Goal: Task Accomplishment & Management: Manage account settings

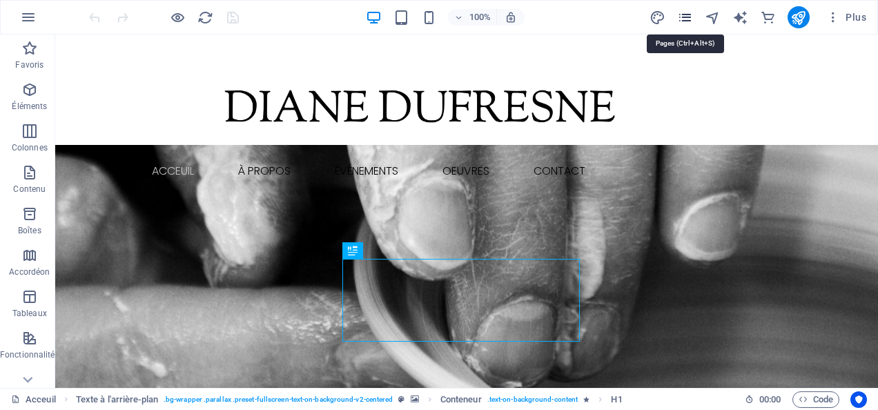
click at [688, 14] on icon "pages" at bounding box center [685, 18] width 16 height 16
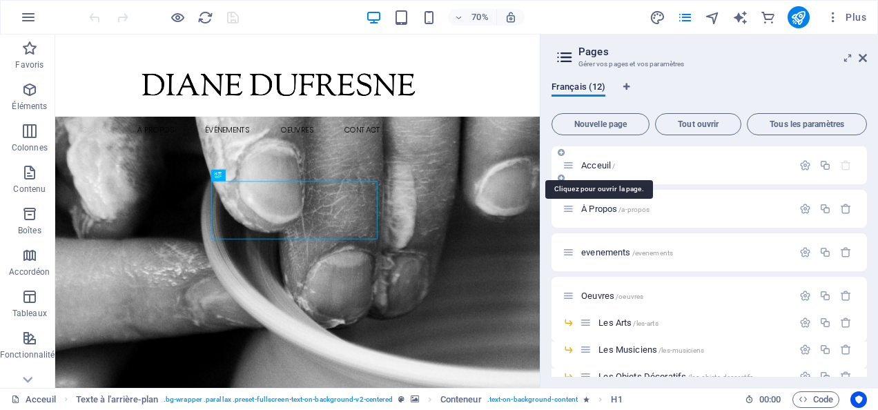
click at [601, 164] on span "Acceuil /" at bounding box center [598, 165] width 34 height 10
click at [592, 158] on div "Acceuil /" at bounding box center [678, 165] width 230 height 16
click at [592, 162] on span "Acceuil /" at bounding box center [598, 165] width 34 height 10
click at [596, 163] on span "Acceuil /" at bounding box center [598, 165] width 34 height 10
click at [864, 57] on icon at bounding box center [863, 57] width 8 height 11
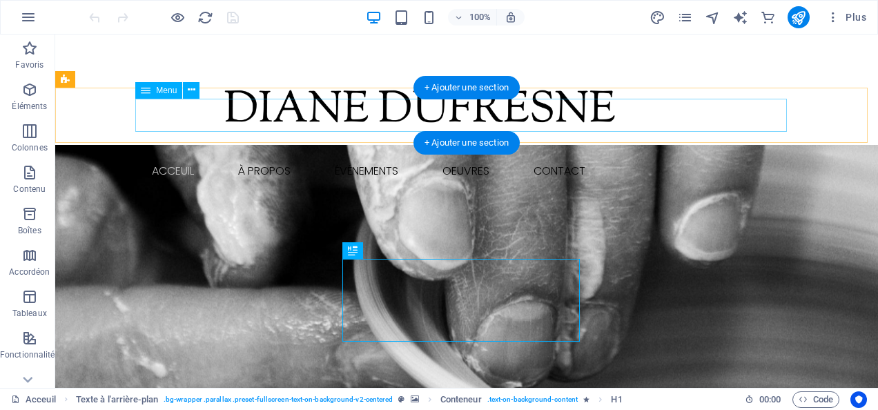
click at [163, 155] on nav "Acceuil À Propos Événements Oeuvres Les arts Les musiciens Les objets décoratif…" at bounding box center [467, 171] width 652 height 33
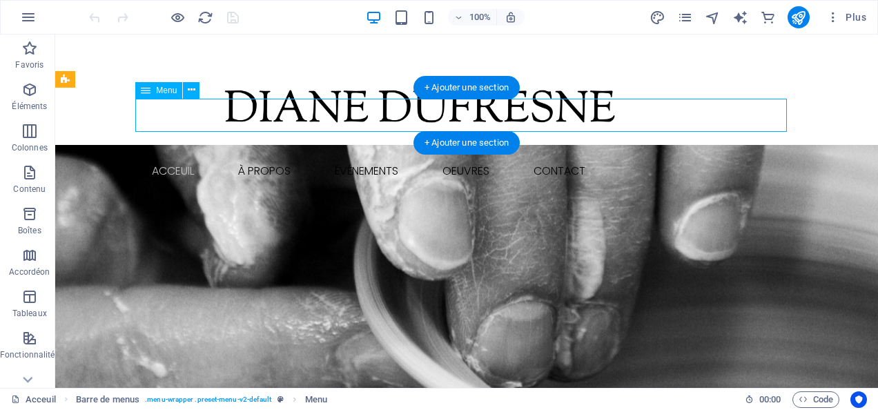
click at [163, 155] on nav "Acceuil À Propos Événements Oeuvres Les arts Les musiciens Les objets décoratif…" at bounding box center [467, 171] width 652 height 33
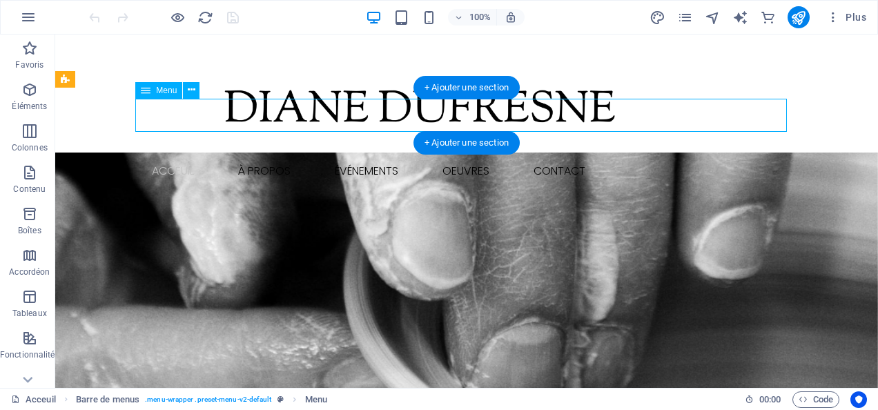
select select
select select "1"
select select
select select "2"
select select
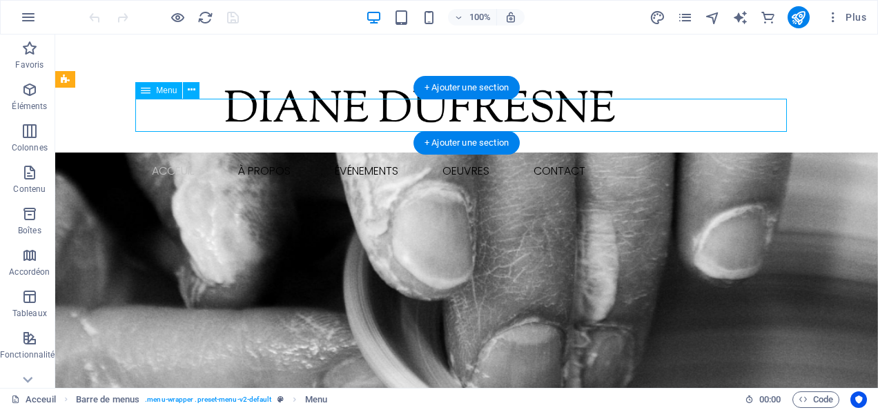
select select "default"
select select "4"
select select
select select "default"
select select "5"
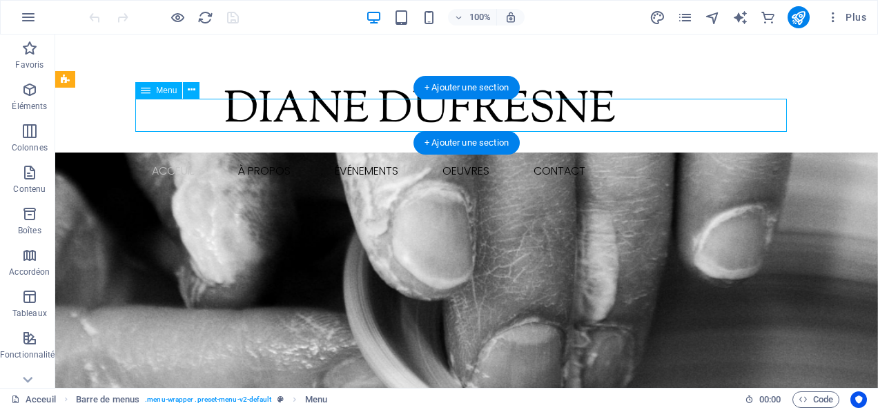
select select
select select "default"
select select "6"
select select
select select "default"
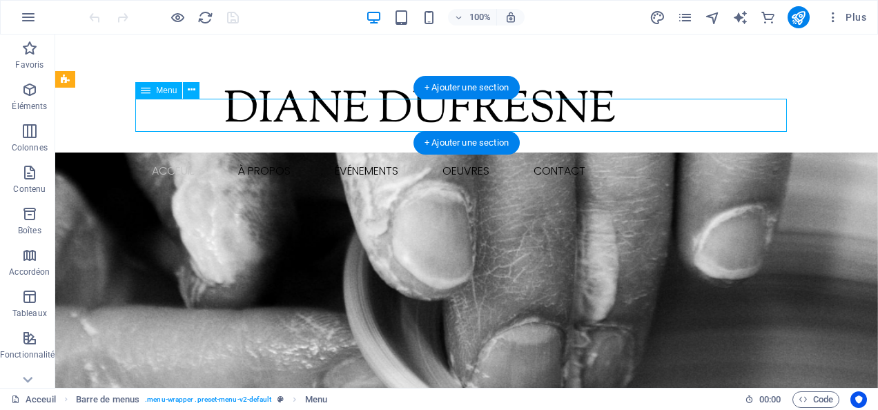
select select "7"
select select
select select "default"
select select "8"
select select
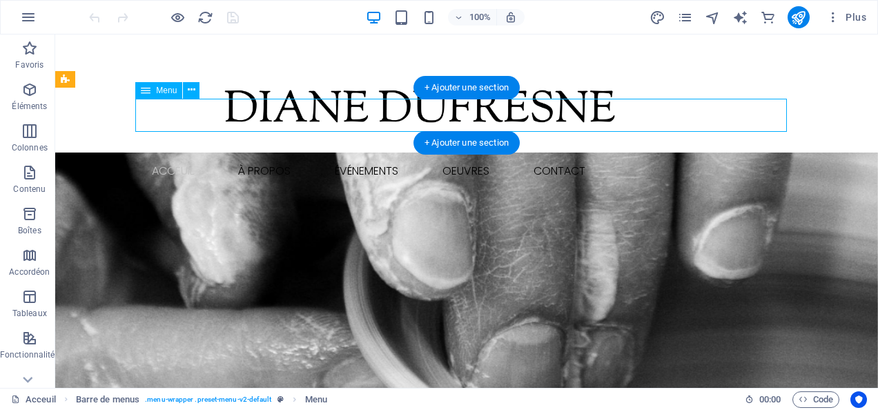
select select "default"
select select "9"
select select
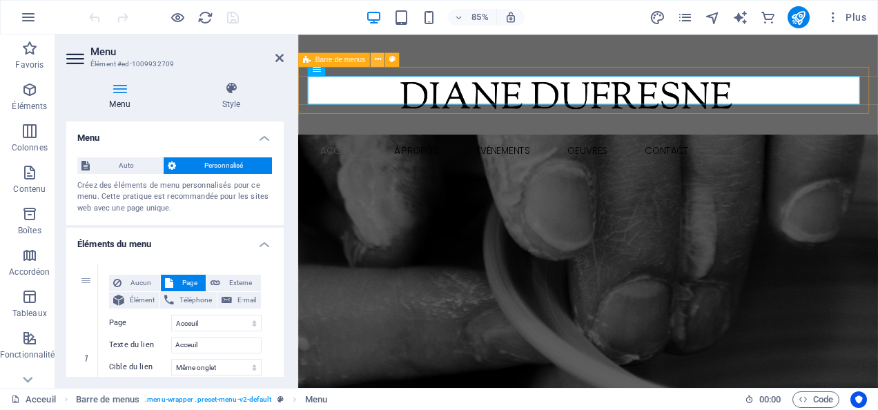
click at [377, 59] on icon at bounding box center [377, 59] width 6 height 12
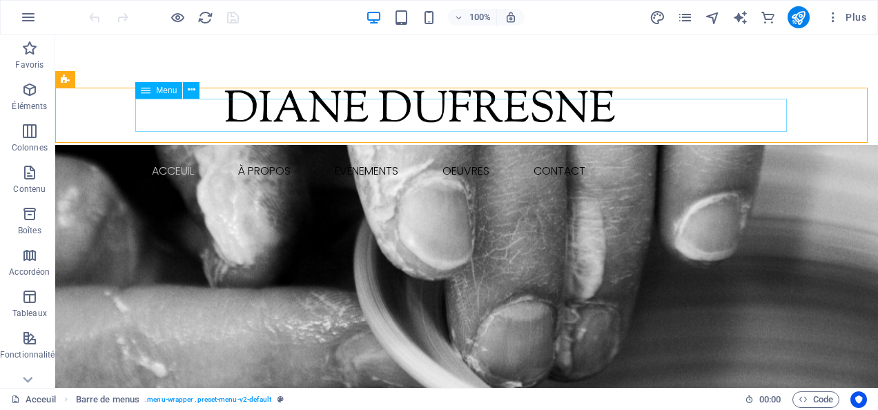
click at [168, 93] on span "Menu" at bounding box center [166, 90] width 21 height 8
click at [193, 91] on icon at bounding box center [192, 90] width 8 height 14
click at [194, 93] on icon at bounding box center [192, 90] width 8 height 14
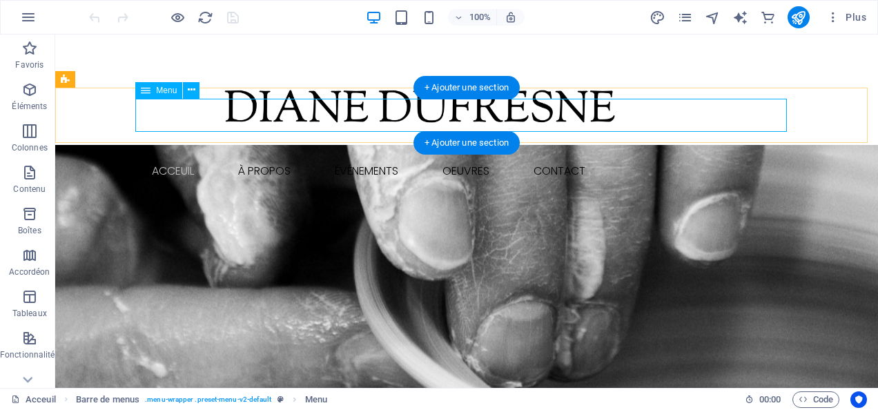
click at [166, 155] on nav "Acceuil À Propos Événements Oeuvres Les arts Les musiciens Les objets décoratif…" at bounding box center [467, 171] width 652 height 33
select select
select select "1"
select select
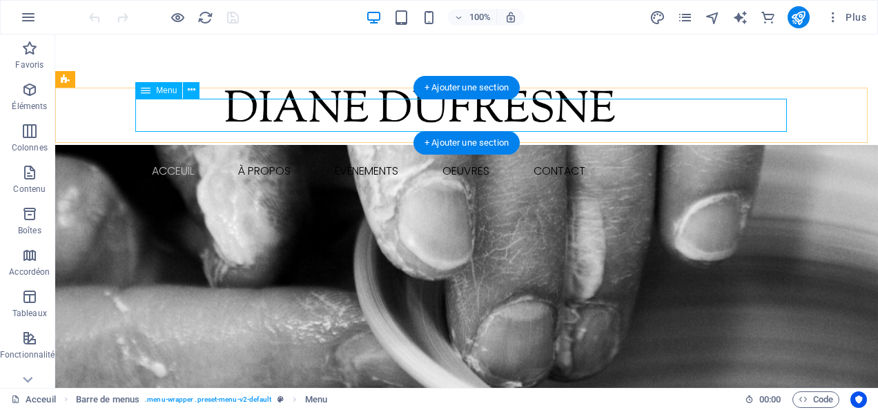
select select "2"
select select
select select "default"
select select "4"
select select
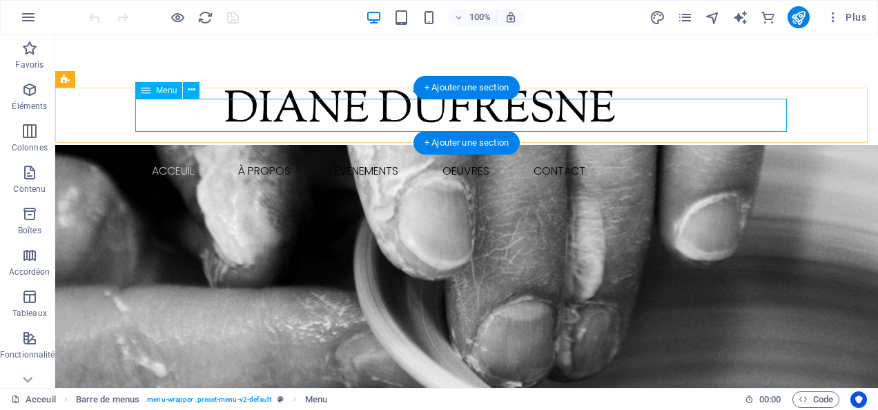
select select "default"
select select "5"
select select
select select "default"
select select "6"
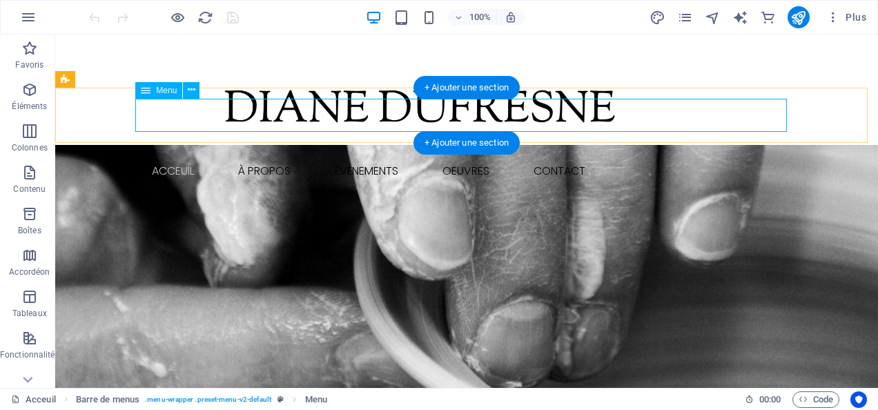
select select
select select "default"
select select "7"
select select
select select "default"
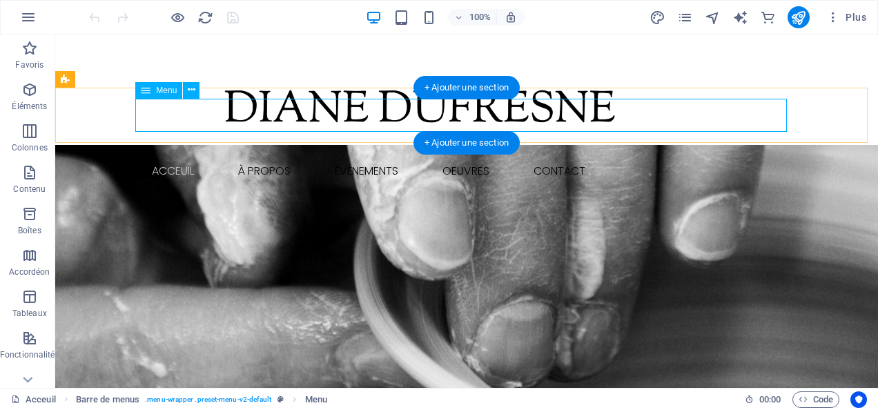
select select "8"
select select
select select "default"
select select "9"
select select
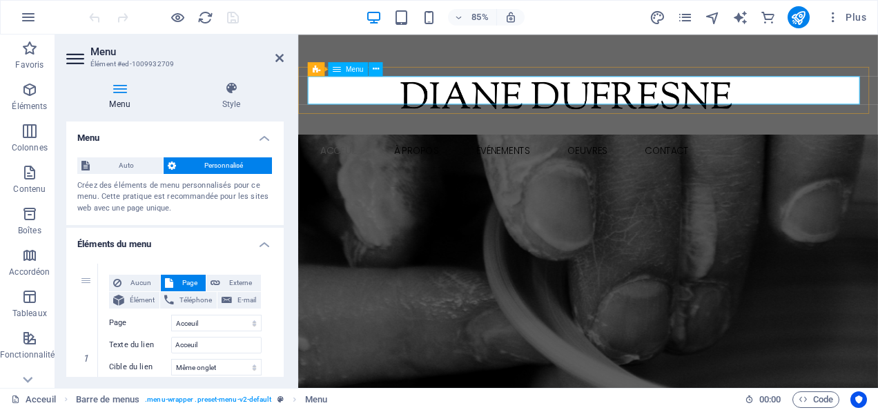
click at [327, 155] on nav "Acceuil À Propos Événements Oeuvres Les arts Les musiciens Les objets décoratif…" at bounding box center [639, 171] width 652 height 33
click at [353, 69] on span "Menu" at bounding box center [355, 69] width 18 height 7
click at [22, 177] on icon "button" at bounding box center [29, 172] width 17 height 17
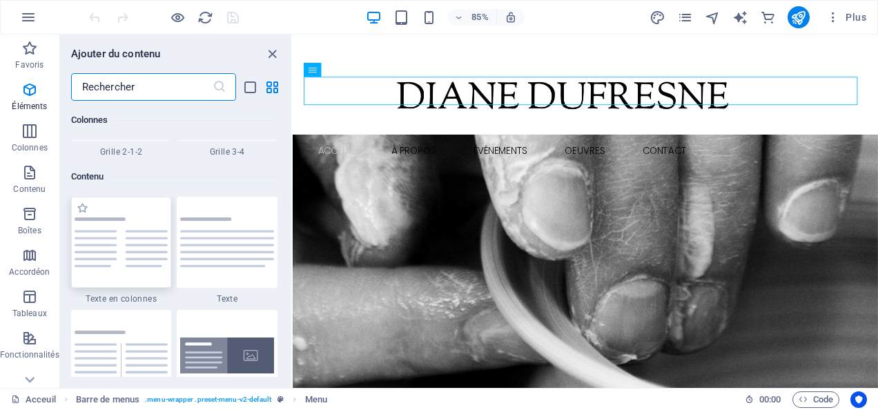
scroll to position [2416, 0]
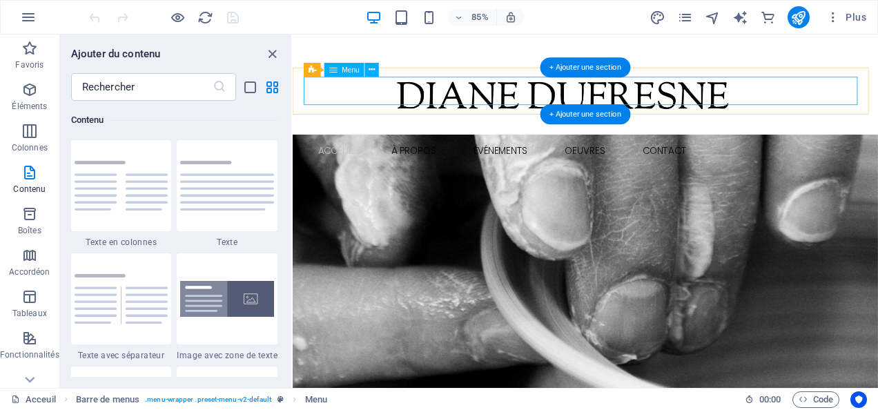
click at [333, 155] on nav "Acceuil À Propos Événements Oeuvres Les arts Les musiciens Les objets décoratif…" at bounding box center [637, 171] width 652 height 33
select select
select select "1"
select select
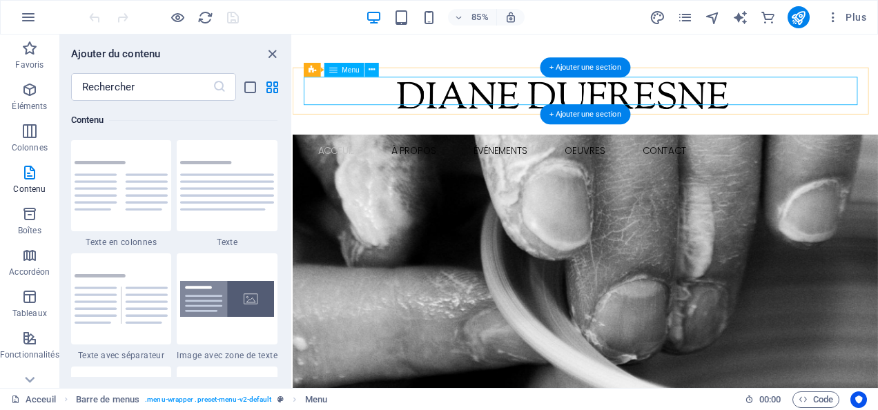
select select "2"
select select
select select "default"
select select "4"
select select
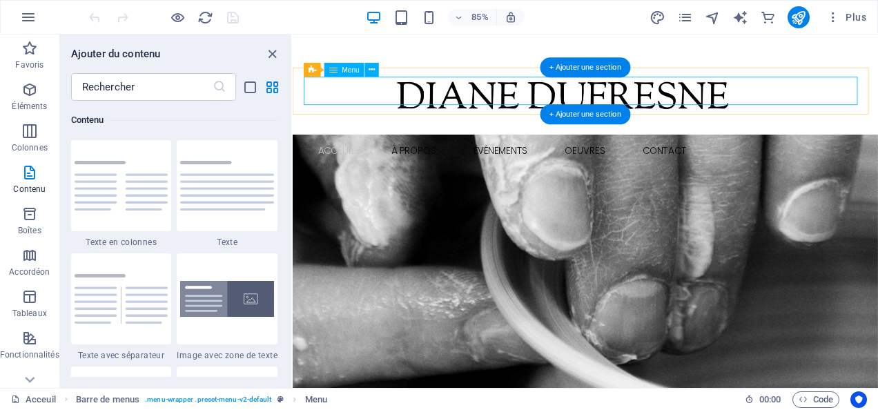
select select "default"
select select "5"
select select
select select "default"
select select "6"
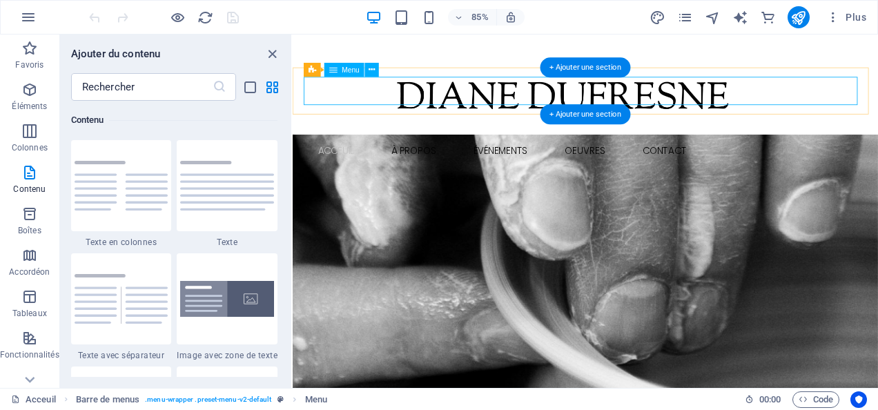
select select
select select "default"
select select "7"
select select
select select "default"
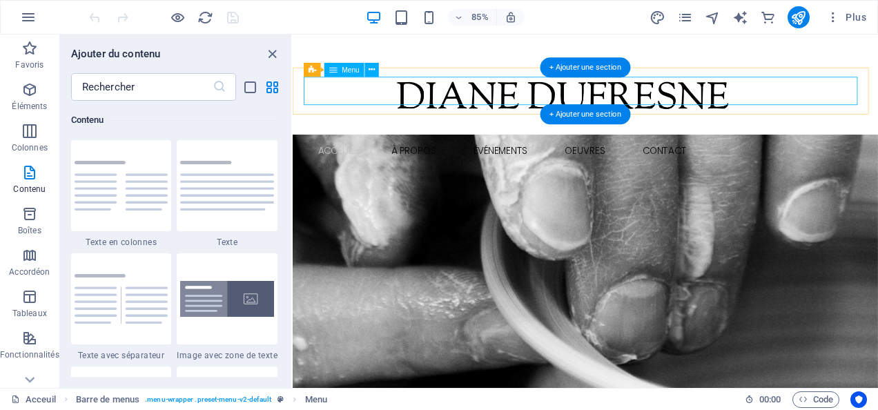
select select "8"
select select
select select "default"
select select "9"
select select
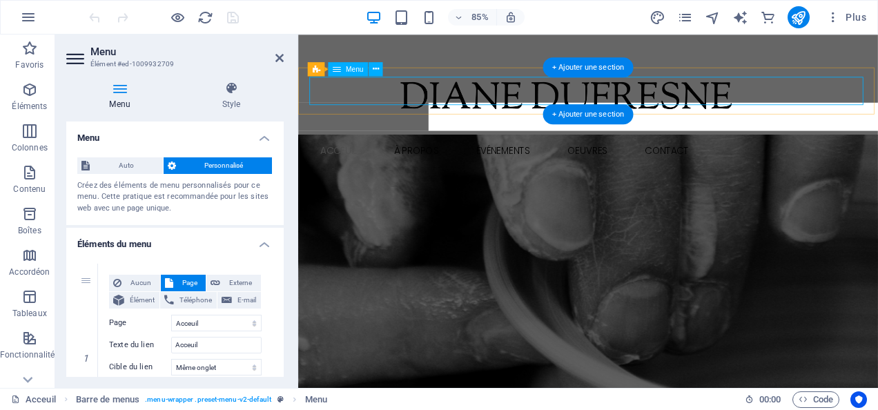
click at [333, 155] on nav "Acceuil À Propos Événements Oeuvres Les arts Les musiciens Les objets décoratif…" at bounding box center [639, 171] width 652 height 33
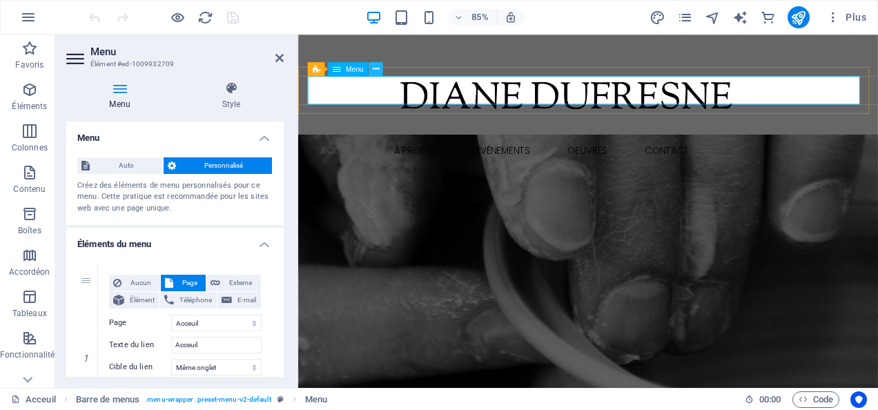
click at [378, 70] on icon at bounding box center [376, 69] width 6 height 12
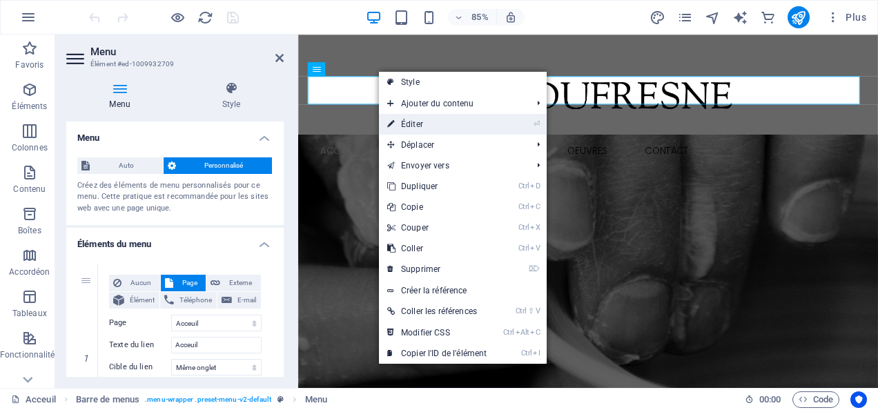
click at [413, 124] on link "⏎ Éditer" at bounding box center [437, 124] width 116 height 21
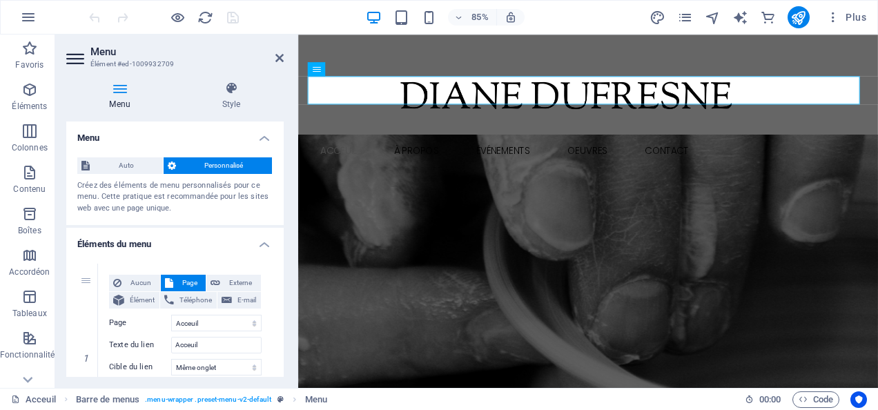
click at [87, 134] on h4 "Menu" at bounding box center [174, 134] width 217 height 25
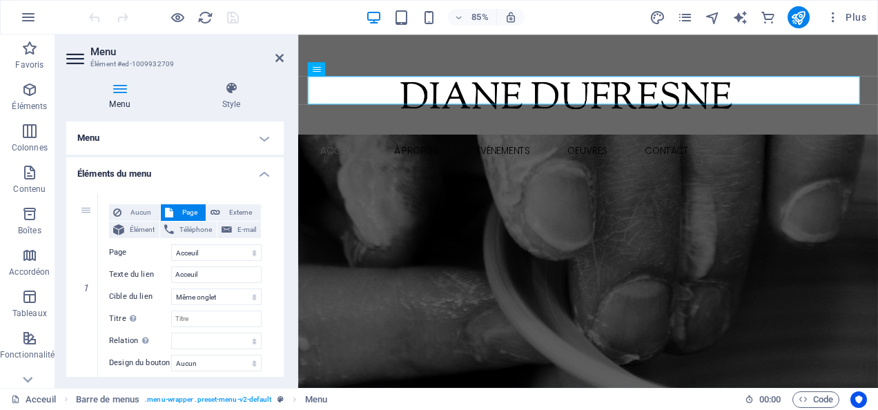
click at [120, 88] on icon at bounding box center [119, 88] width 107 height 14
click at [262, 134] on h4 "Menu" at bounding box center [174, 138] width 217 height 33
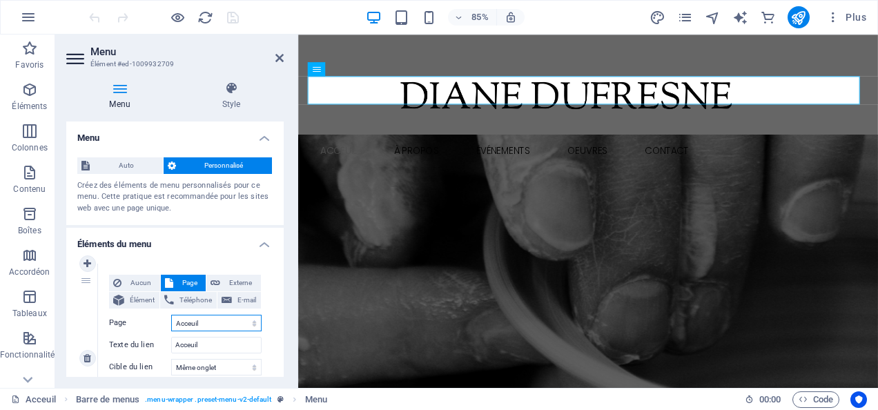
click at [192, 326] on select "Acceuil À Propos evenements Oeuvres -- Les Arts -- Les Musiciens -- Les Objets …" at bounding box center [216, 323] width 90 height 17
click at [211, 324] on select "Acceuil À Propos evenements Oeuvres -- Les Arts -- Les Musiciens -- Les Objets …" at bounding box center [216, 323] width 90 height 17
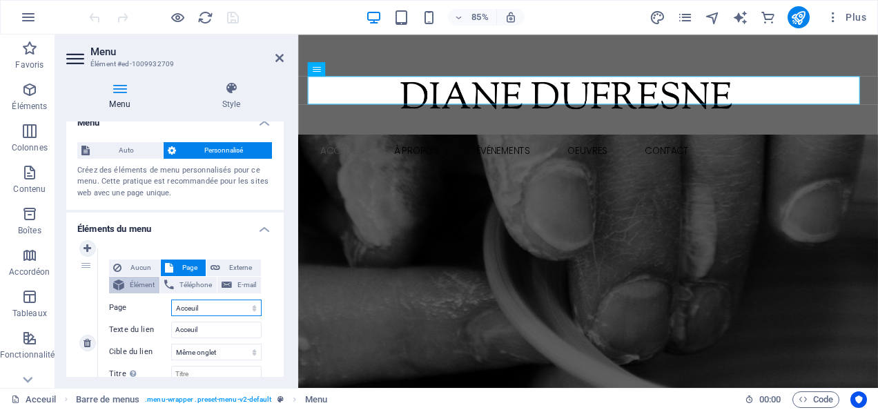
scroll to position [0, 0]
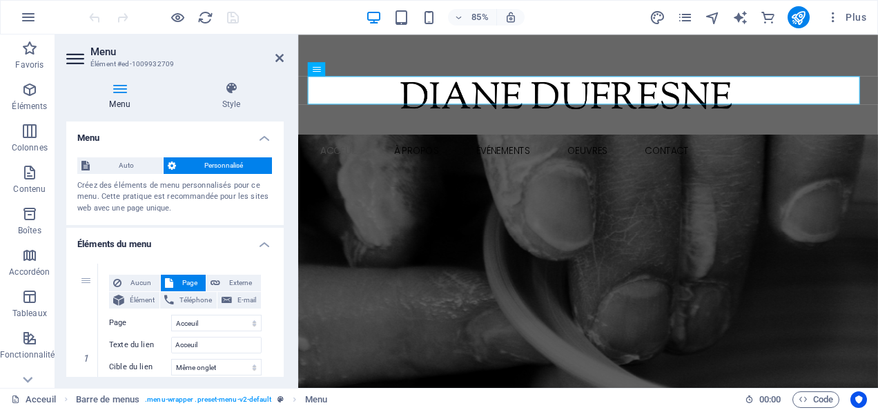
click at [77, 64] on icon at bounding box center [76, 59] width 21 height 22
click at [282, 57] on icon at bounding box center [279, 57] width 8 height 11
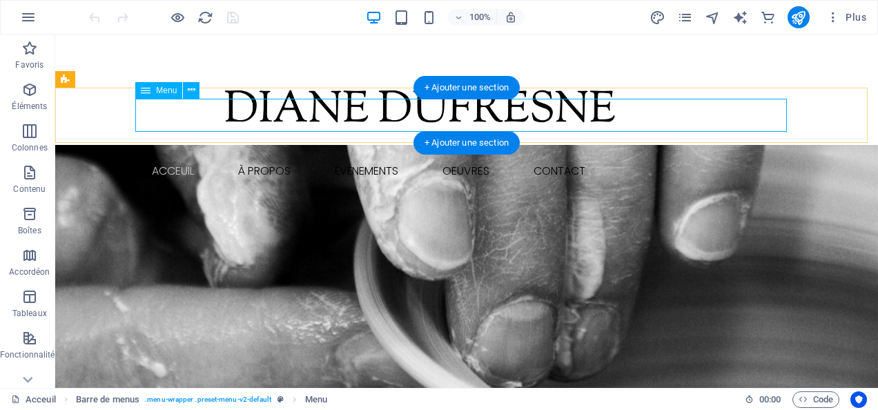
click at [170, 155] on nav "Acceuil À Propos Événements Oeuvres Les arts Les musiciens Les objets décoratif…" at bounding box center [467, 171] width 652 height 33
select select
select select "1"
select select
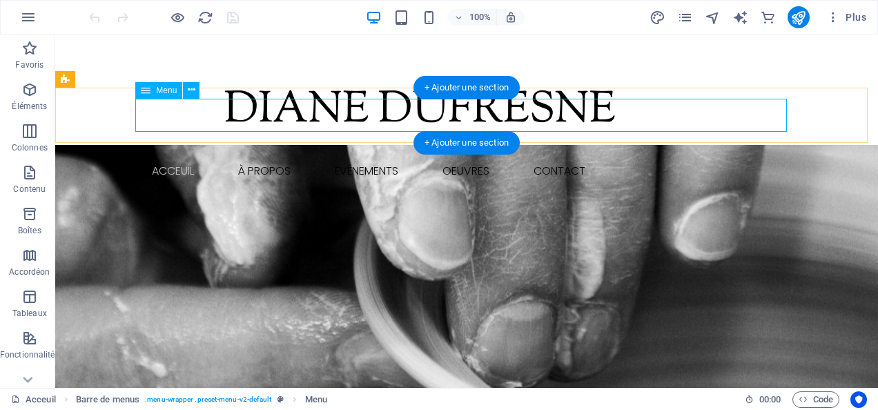
select select "2"
select select
select select "default"
select select "4"
select select
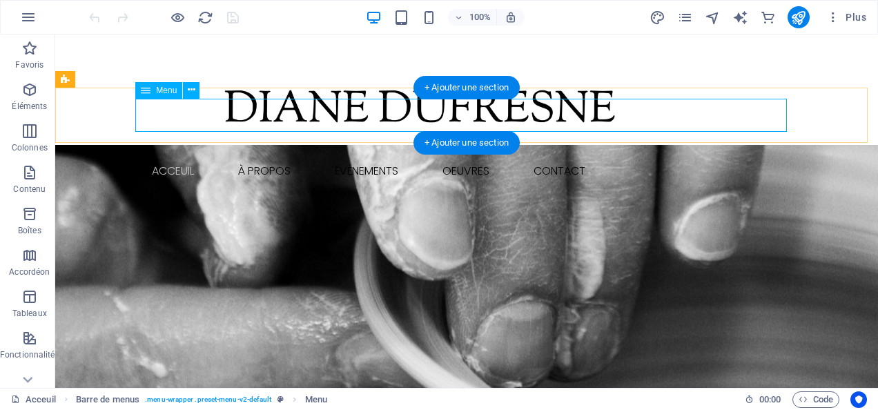
select select "default"
select select "5"
select select
select select "default"
select select "6"
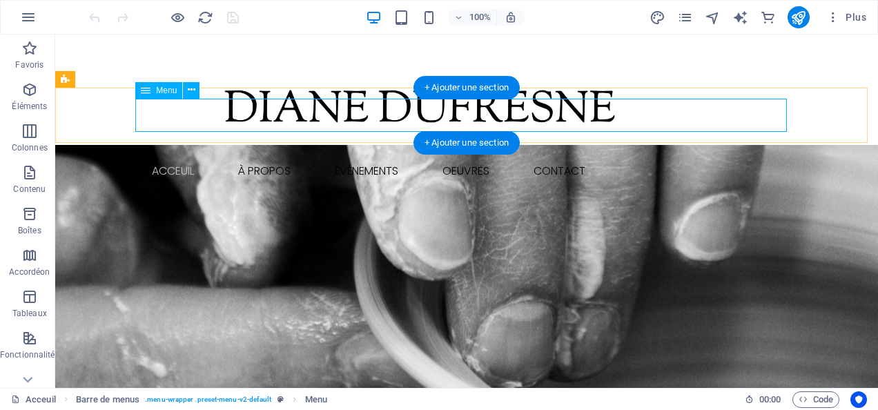
select select
select select "default"
select select "7"
select select
select select "default"
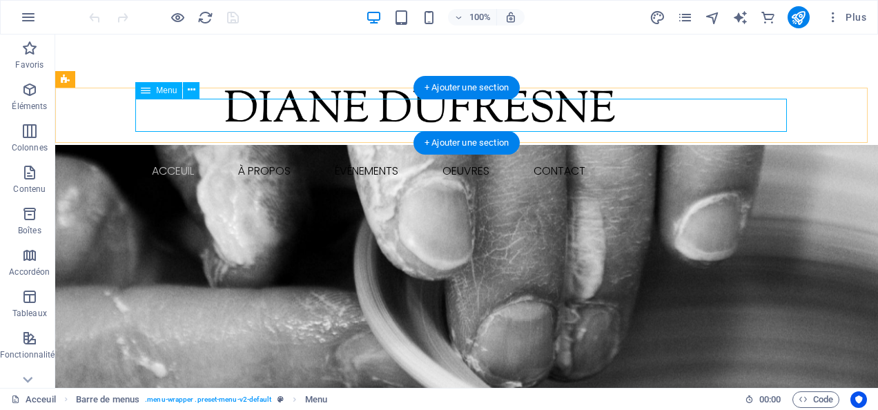
select select "8"
select select
select select "default"
select select "9"
select select
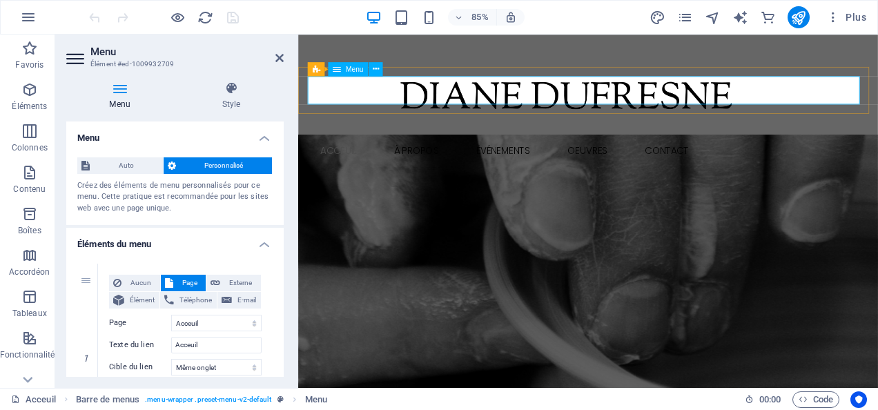
click at [351, 155] on nav "Acceuil À Propos Événements Oeuvres Les arts Les musiciens Les objets décoratif…" at bounding box center [639, 171] width 652 height 33
click at [367, 155] on nav "Acceuil À Propos Événements Oeuvres Les arts Les musiciens Les objets décoratif…" at bounding box center [639, 171] width 652 height 33
click at [351, 155] on nav "Acceuil À Propos Événements Oeuvres Les arts Les musiciens Les objets décoratif…" at bounding box center [639, 171] width 652 height 33
click at [120, 90] on icon at bounding box center [119, 88] width 107 height 14
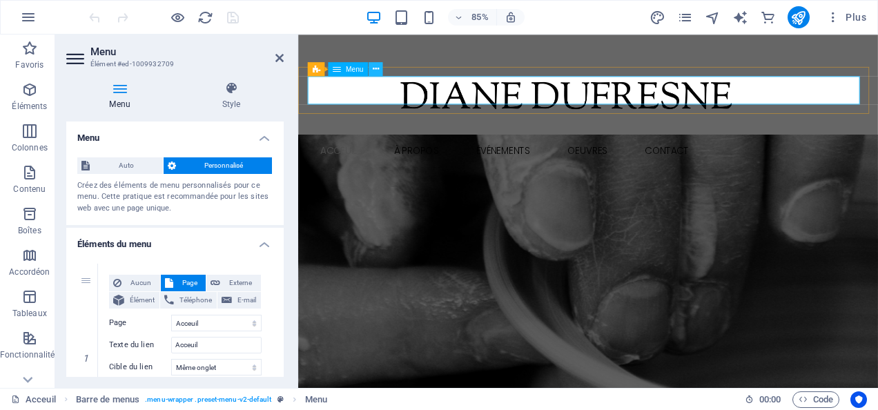
click at [375, 69] on icon at bounding box center [376, 69] width 6 height 12
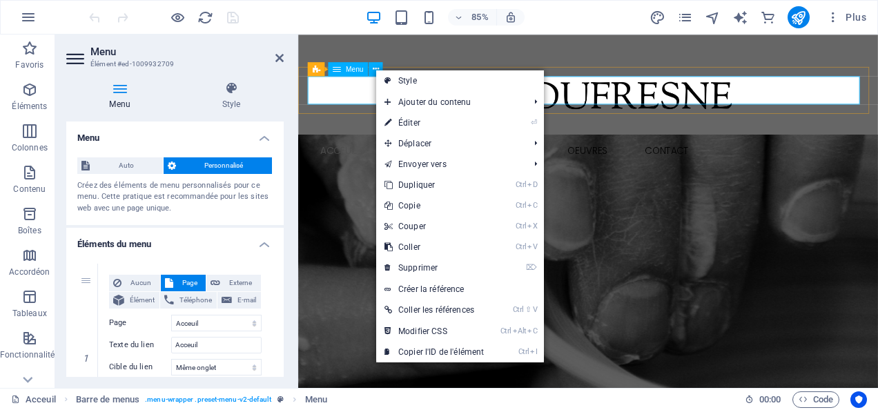
click at [360, 71] on span "Menu" at bounding box center [355, 69] width 18 height 7
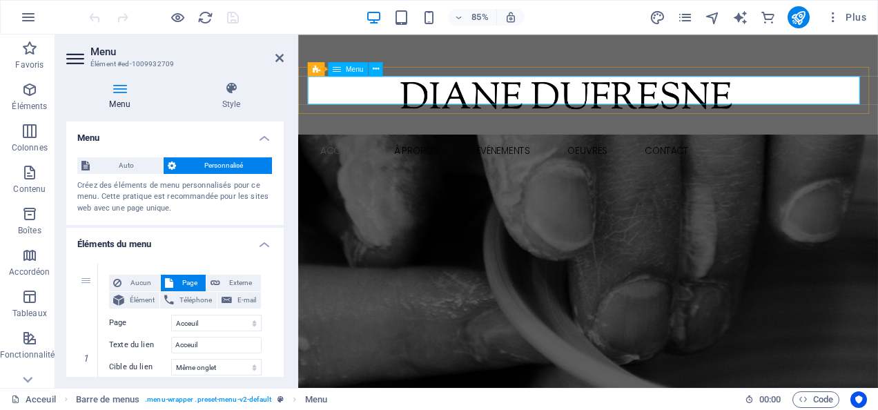
click at [347, 72] on div "Menu" at bounding box center [348, 69] width 40 height 14
click at [338, 155] on nav "Acceuil À Propos Événements Oeuvres Les arts Les musiciens Les objets décoratif…" at bounding box center [639, 171] width 652 height 33
click at [26, 177] on icon "button" at bounding box center [29, 172] width 17 height 17
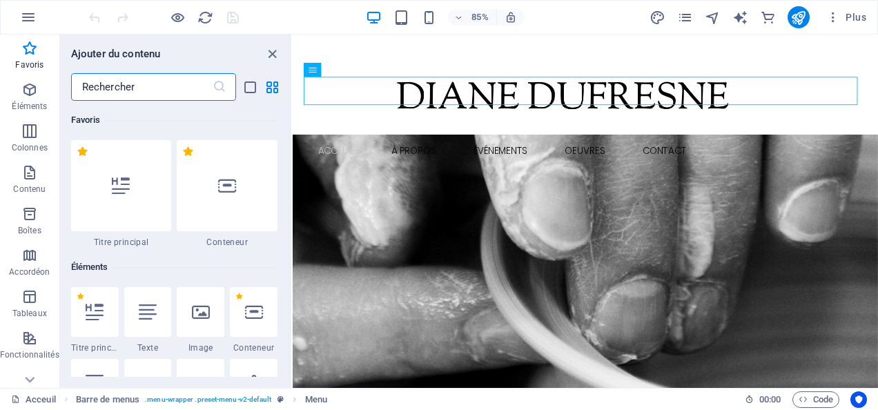
click at [105, 84] on input "text" at bounding box center [142, 87] width 142 height 28
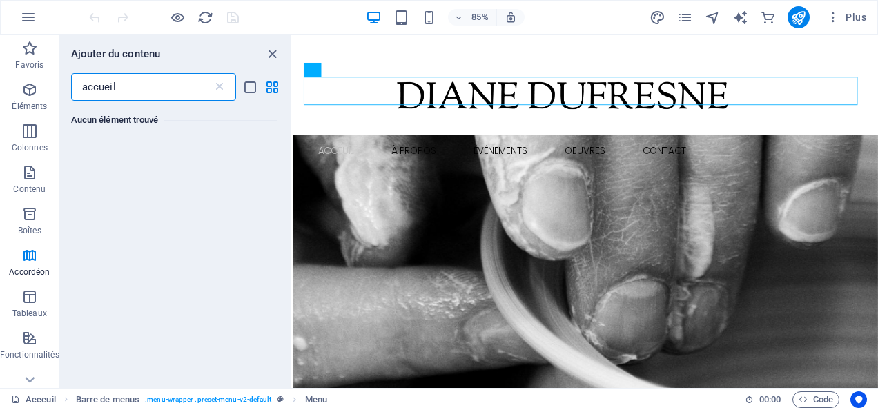
click at [119, 88] on input "accueil" at bounding box center [142, 87] width 142 height 28
click at [140, 83] on input "accueil" at bounding box center [142, 87] width 142 height 28
type input "accueil"
click at [35, 177] on icon "button" at bounding box center [29, 172] width 17 height 17
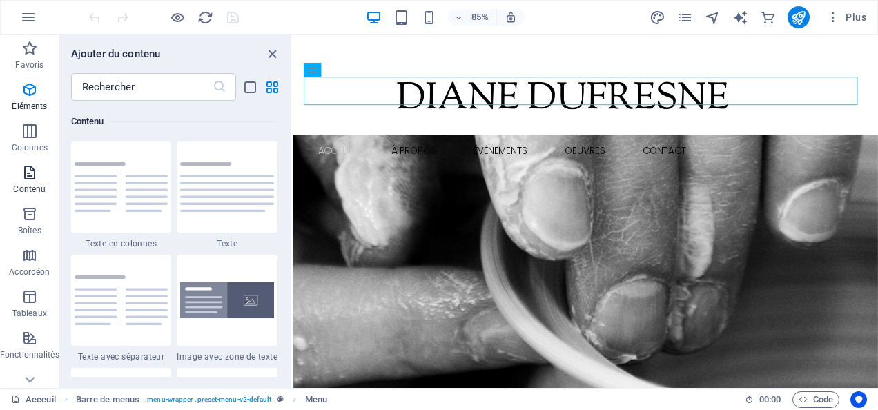
scroll to position [2416, 0]
click at [208, 303] on img at bounding box center [227, 299] width 94 height 36
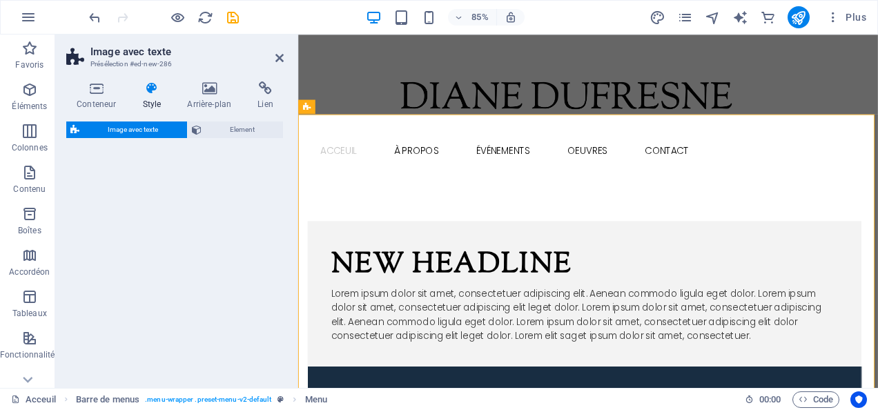
select select "rem"
select select "px"
select select "preset-text-with-image-v4-boxed"
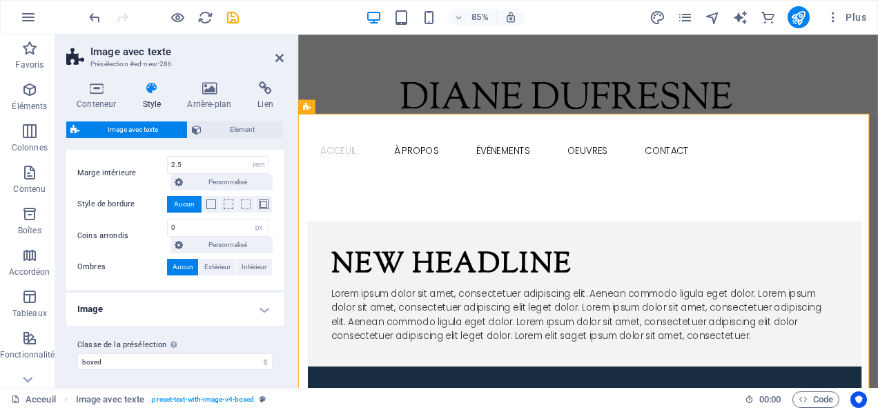
scroll to position [243, 0]
click at [28, 175] on icon "button" at bounding box center [29, 172] width 17 height 17
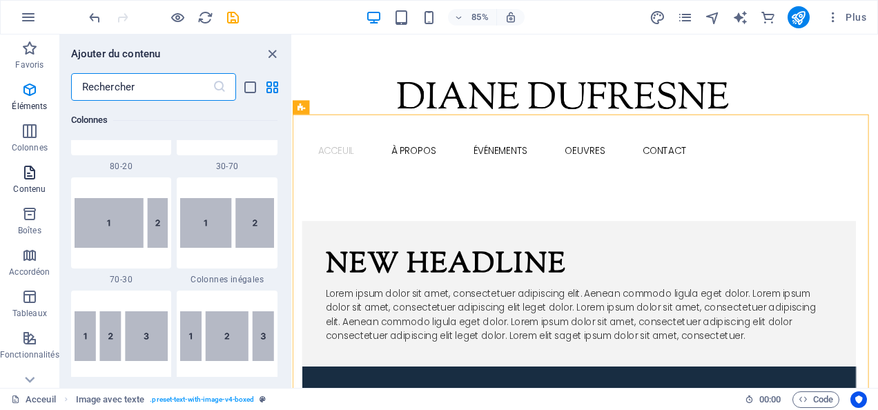
scroll to position [2416, 0]
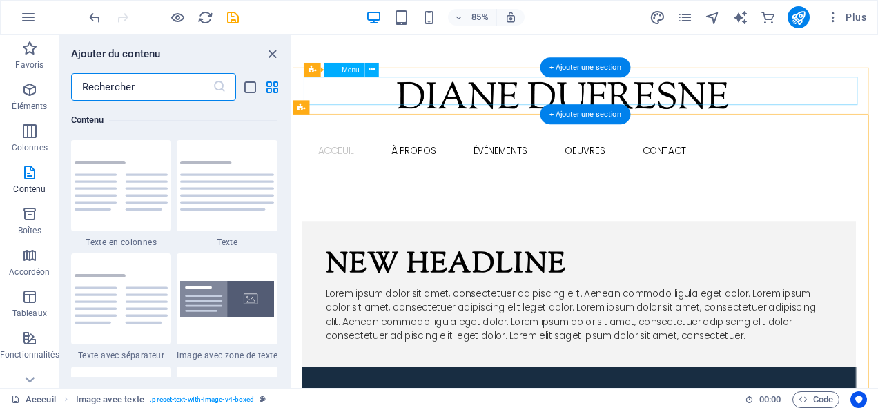
click at [336, 155] on nav "Acceuil À Propos Événements Oeuvres Les arts Les musiciens Les objets décoratif…" at bounding box center [637, 171] width 652 height 33
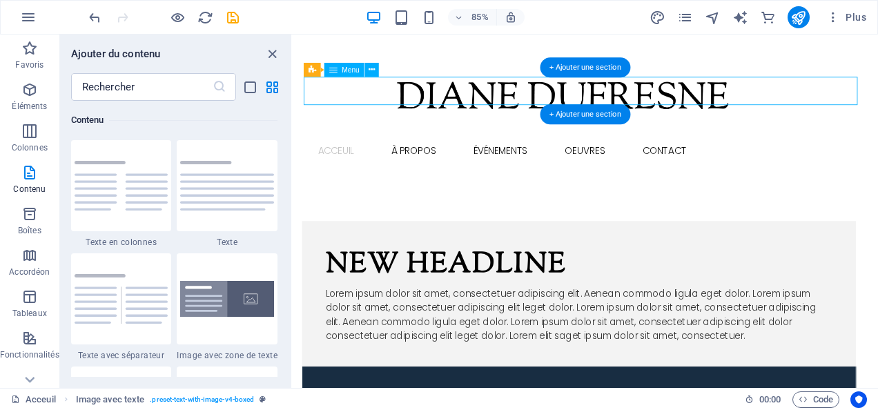
click at [336, 155] on nav "Acceuil À Propos Événements Oeuvres Les arts Les musiciens Les objets décoratif…" at bounding box center [637, 171] width 652 height 33
select select
select select "1"
select select
select select "2"
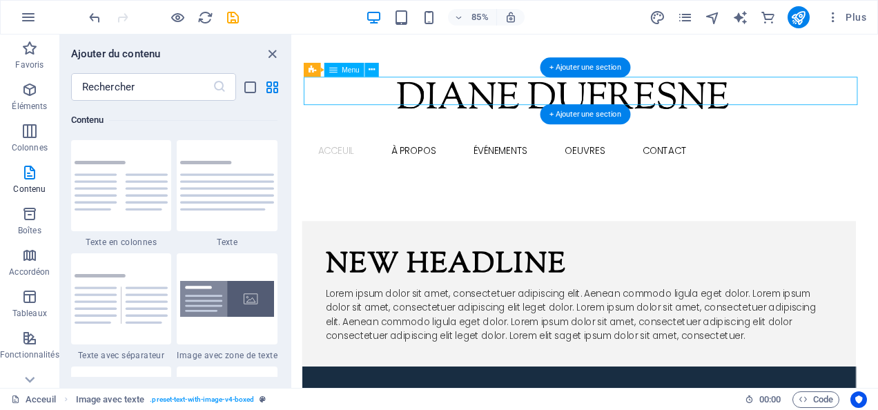
select select
select select "default"
select select "4"
select select
select select "default"
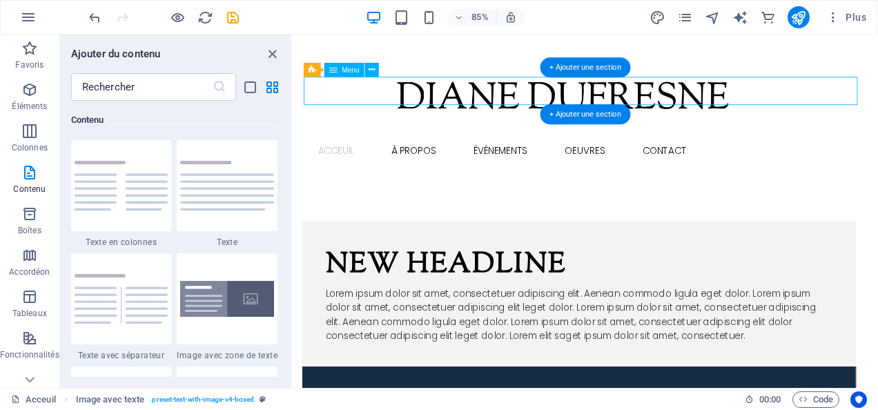
select select "5"
select select
select select "default"
select select "6"
select select
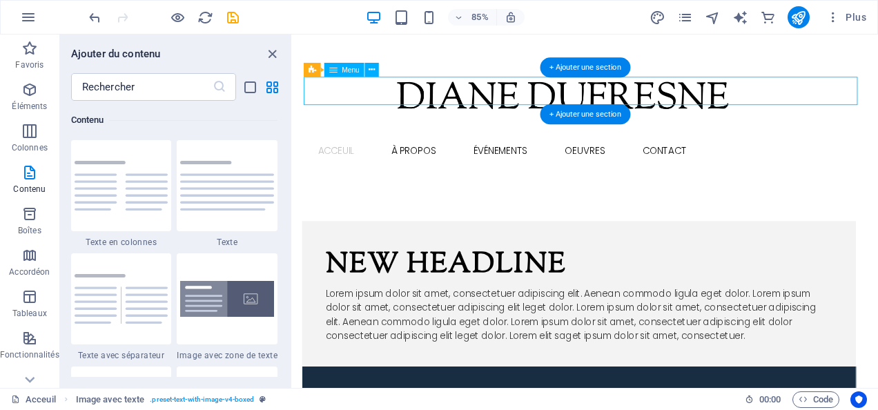
select select "default"
select select "7"
select select
select select "default"
select select "8"
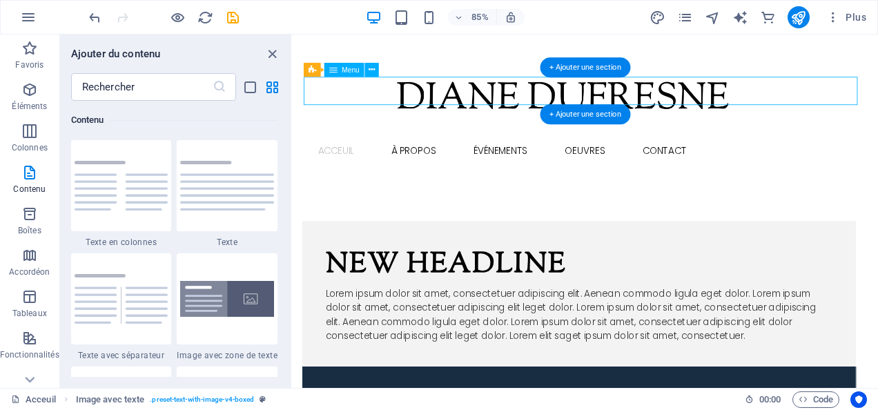
select select
select select "default"
select select "9"
select select
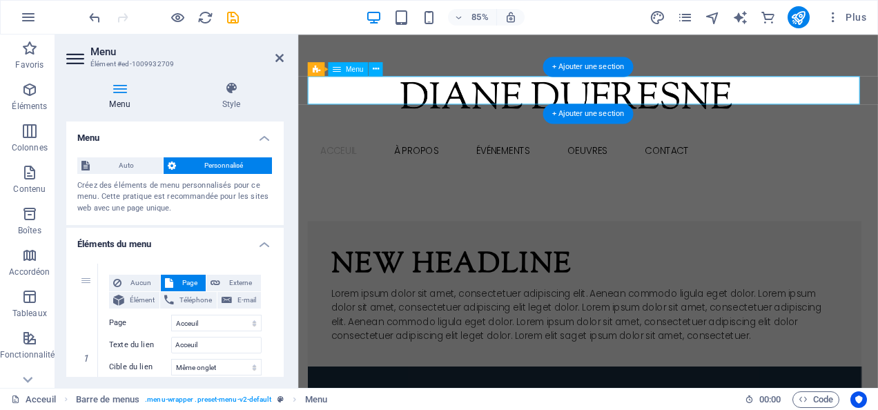
click at [360, 155] on nav "Acceuil À Propos Événements Oeuvres Les arts Les musiciens Les objets décoratif…" at bounding box center [639, 171] width 652 height 33
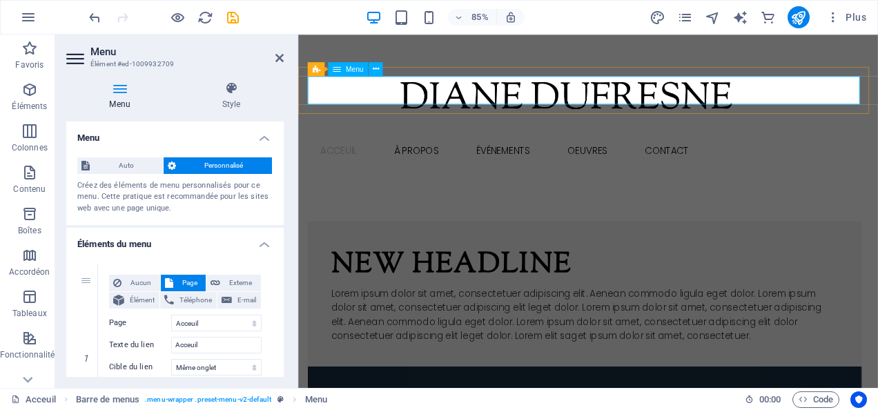
click at [332, 155] on nav "Acceuil À Propos Événements Oeuvres Les arts Les musiciens Les objets décoratif…" at bounding box center [639, 171] width 652 height 33
click at [444, 155] on nav "Acceuil À Propos Événements Oeuvres Les arts Les musiciens Les objets décoratif…" at bounding box center [639, 171] width 652 height 33
click at [563, 155] on nav "Acceuil À Propos Événements Oeuvres Les arts Les musiciens Les objets décoratif…" at bounding box center [639, 171] width 652 height 33
drag, startPoint x: 637, startPoint y: 96, endPoint x: 682, endPoint y: 99, distance: 45.6
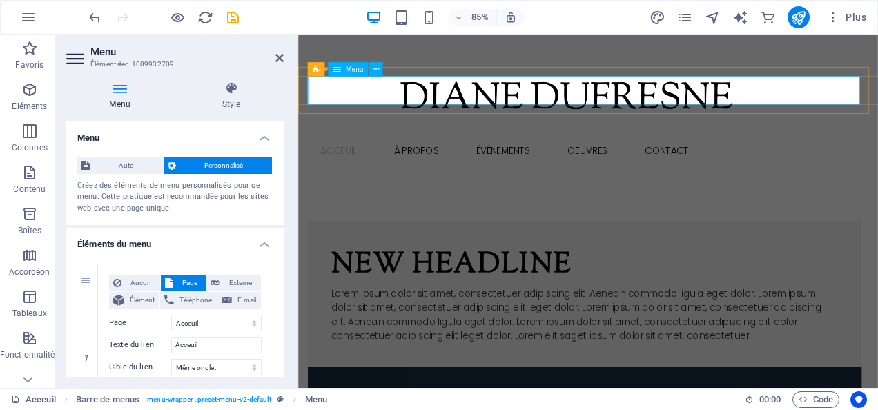
click at [638, 155] on nav "Acceuil À Propos Événements Oeuvres Les arts Les musiciens Les objets décoratif…" at bounding box center [639, 171] width 652 height 33
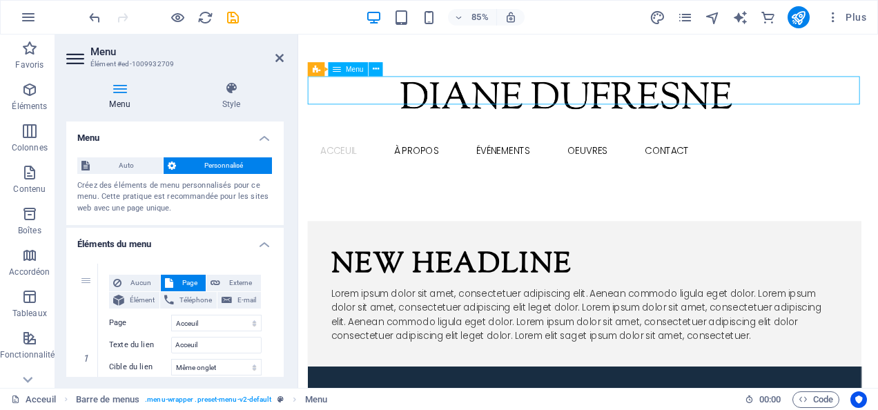
click at [720, 155] on nav "Acceuil À Propos Événements Oeuvres Les arts Les musiciens Les objets décoratif…" at bounding box center [639, 171] width 652 height 33
click at [338, 155] on nav "Acceuil À Propos Événements Oeuvres Les arts Les musiciens Les objets décoratif…" at bounding box center [639, 171] width 652 height 33
click at [350, 75] on div "Menu" at bounding box center [348, 69] width 40 height 14
click at [377, 71] on icon at bounding box center [376, 69] width 6 height 12
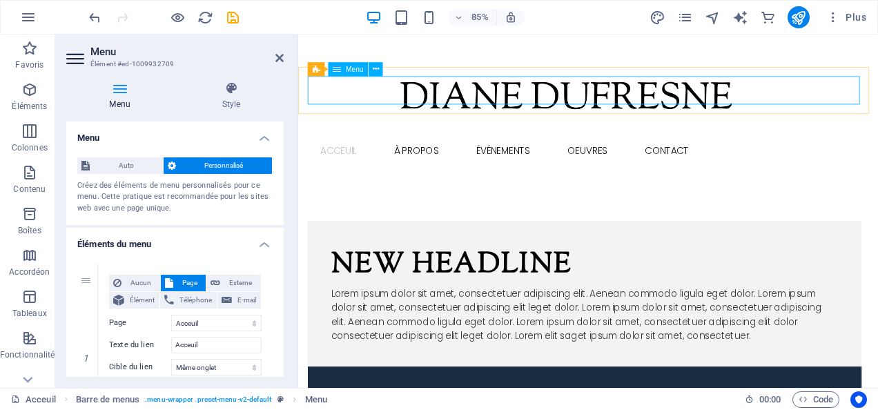
click at [334, 155] on nav "Acceuil À Propos Événements Oeuvres Les arts Les musiciens Les objets décoratif…" at bounding box center [639, 171] width 652 height 33
click at [344, 155] on nav "Acceuil À Propos Événements Oeuvres Les arts Les musiciens Les objets décoratif…" at bounding box center [639, 171] width 652 height 33
click at [28, 173] on icon "button" at bounding box center [29, 172] width 17 height 17
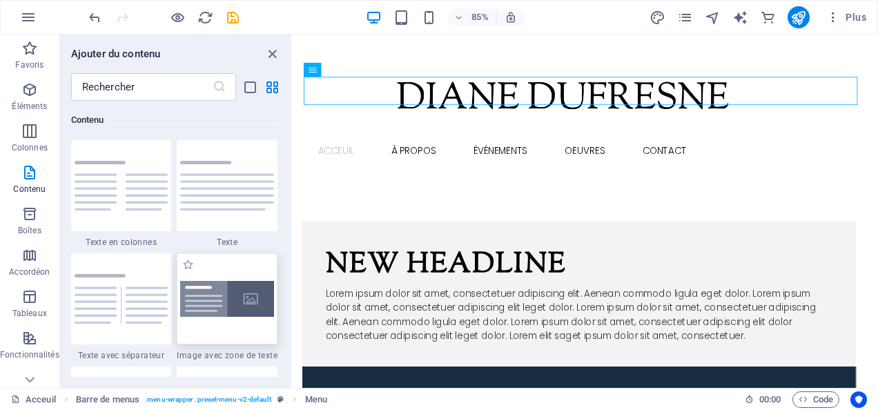
click at [207, 295] on img at bounding box center [227, 299] width 94 height 36
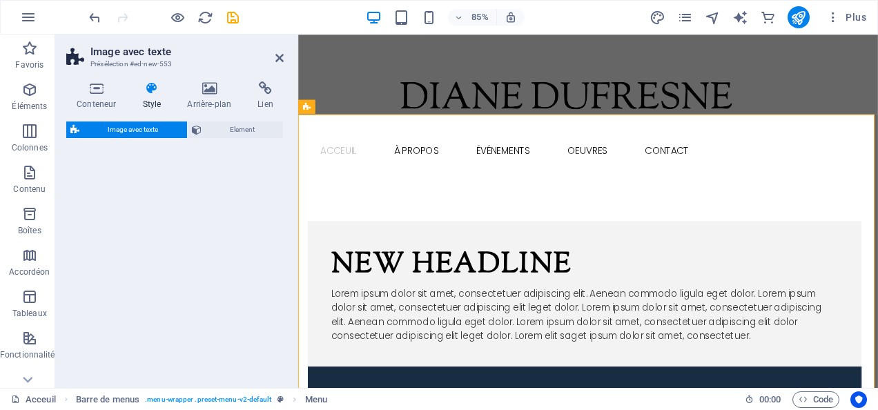
select select "rem"
select select "px"
select select "preset-text-with-image-v4-boxed"
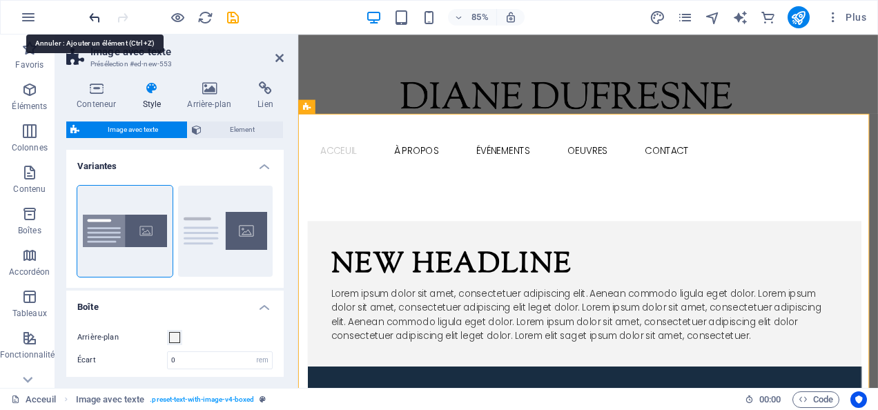
click at [91, 12] on icon "undo" at bounding box center [95, 18] width 16 height 16
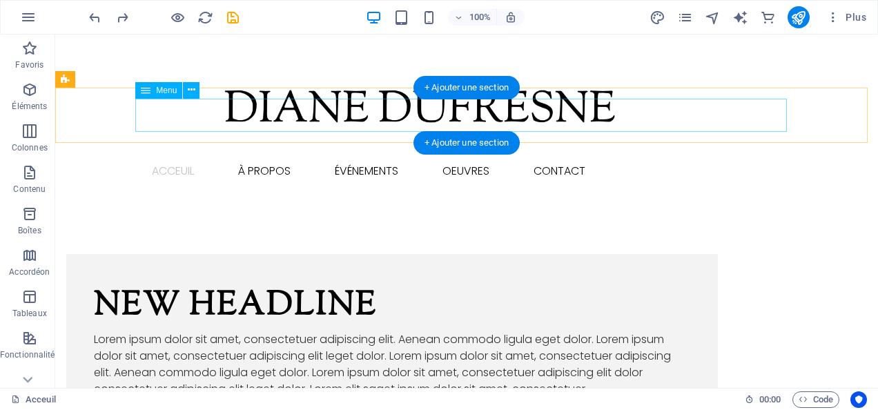
click at [167, 155] on nav "Acceuil À Propos Événements Oeuvres Les arts Les musiciens Les objets décoratif…" at bounding box center [467, 171] width 652 height 33
select select
select select "1"
select select
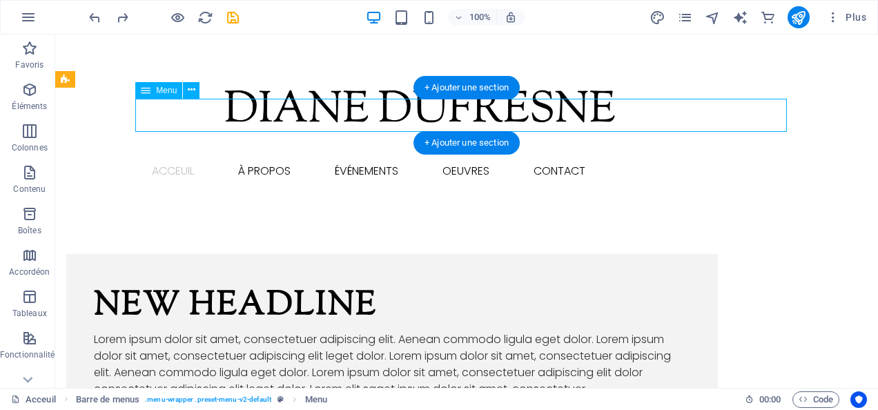
select select "2"
select select
select select "default"
select select "4"
select select
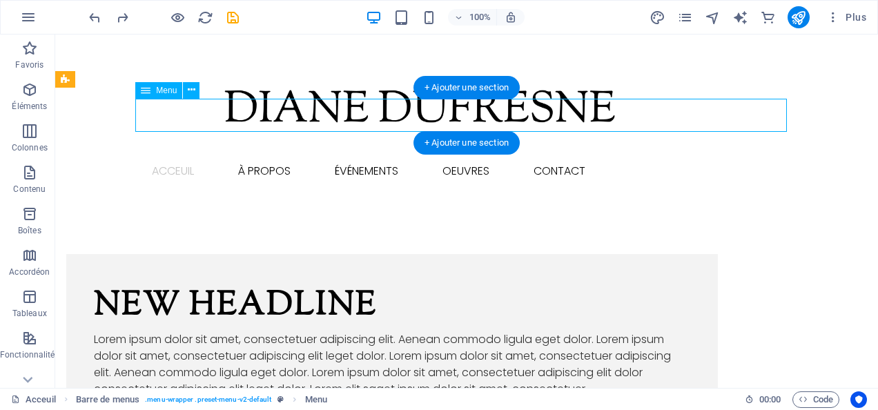
select select "default"
select select "5"
select select
select select "default"
select select "6"
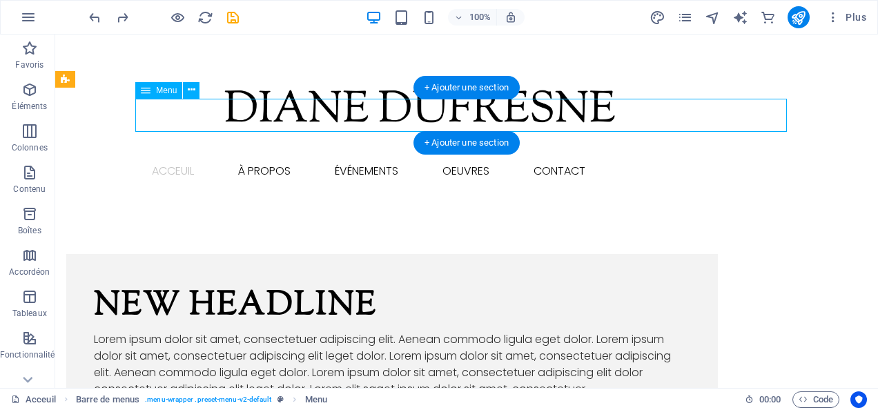
select select
select select "default"
select select "7"
select select
select select "default"
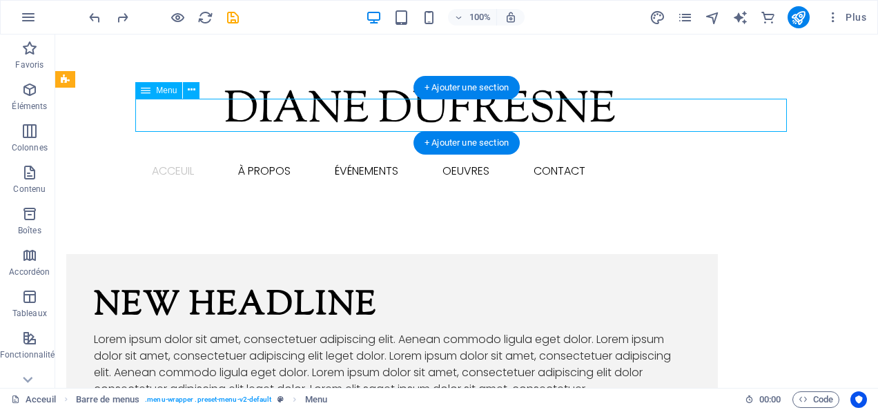
select select "8"
select select
select select "default"
select select "9"
select select
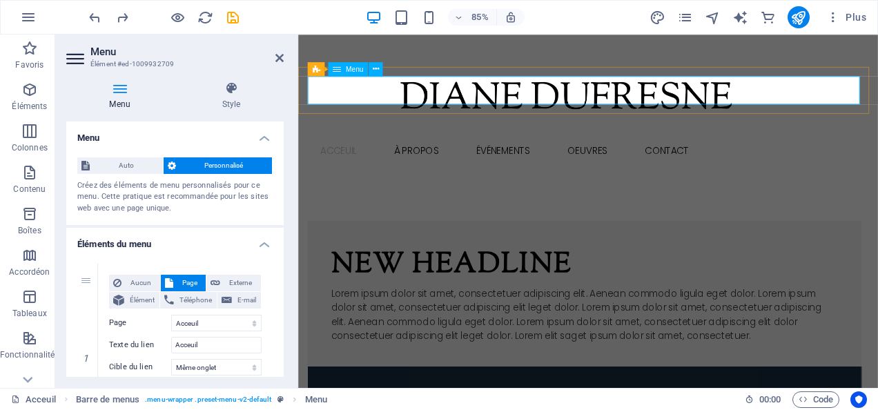
click at [325, 155] on nav "Acceuil À Propos Événements Oeuvres Les arts Les musiciens Les objets décoratif…" at bounding box center [639, 171] width 652 height 33
click at [363, 155] on nav "Acceuil À Propos Événements Oeuvres Les arts Les musiciens Les objets décoratif…" at bounding box center [639, 171] width 652 height 33
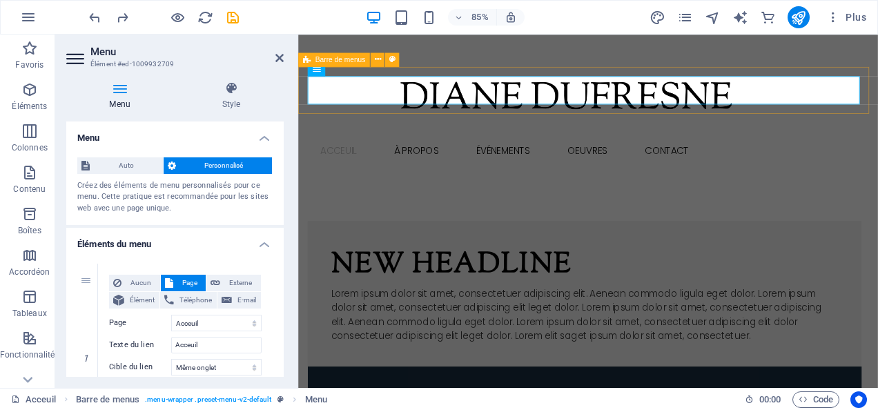
click at [317, 65] on div "Barre de menus" at bounding box center [334, 59] width 72 height 14
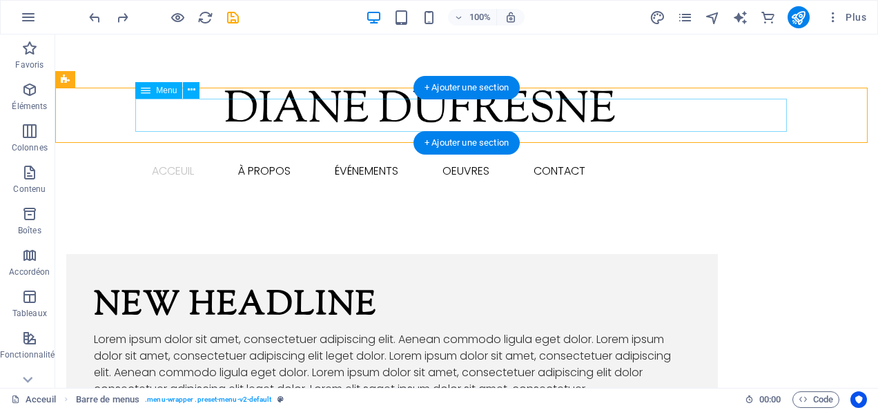
click at [175, 155] on nav "Acceuil À Propos Événements Oeuvres Les arts Les musiciens Les objets décoratif…" at bounding box center [467, 171] width 652 height 33
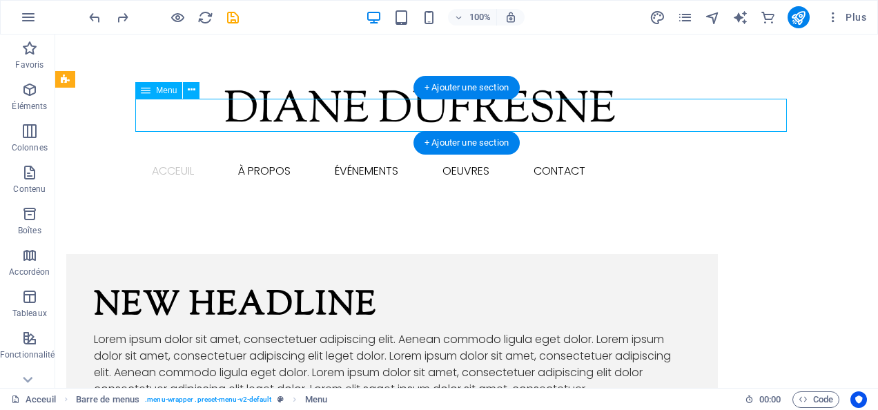
click at [174, 155] on nav "Acceuil À Propos Événements Oeuvres Les arts Les musiciens Les objets décoratif…" at bounding box center [467, 171] width 652 height 33
select select
select select "1"
select select
select select "2"
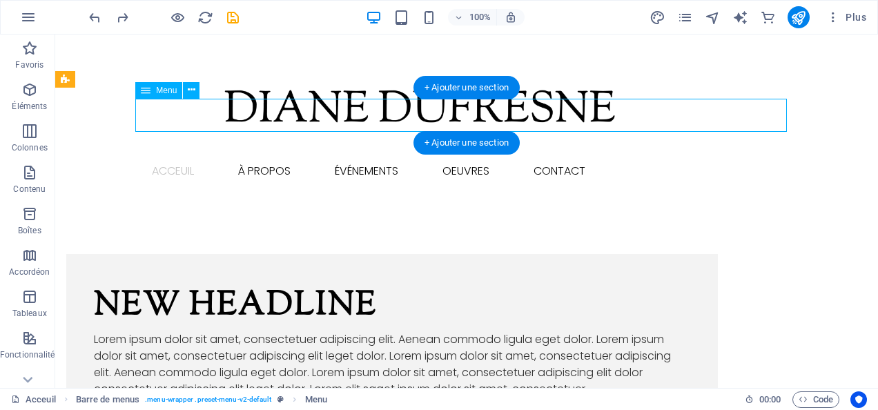
select select
select select "default"
select select "4"
select select
select select "default"
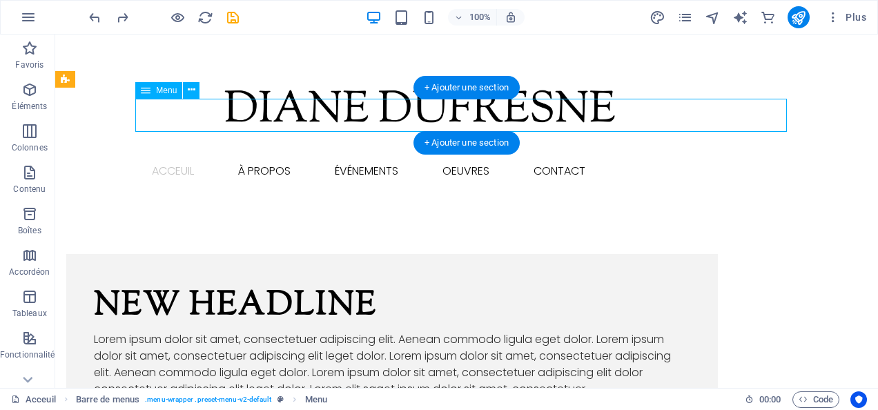
select select "5"
select select
select select "default"
select select "6"
select select
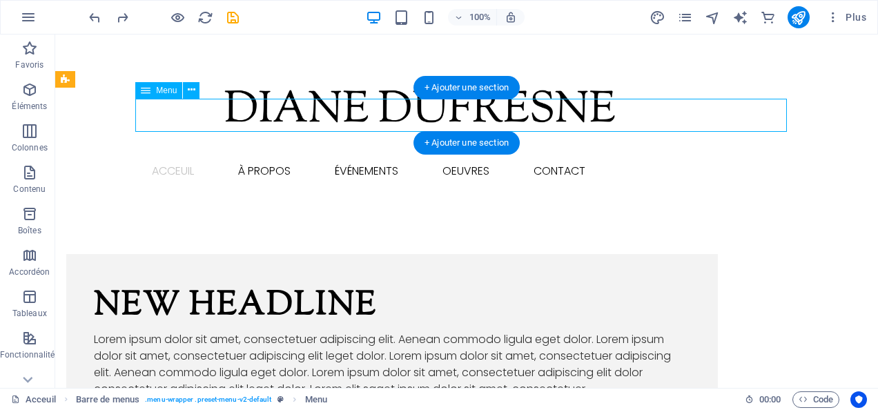
select select "default"
select select "7"
select select
select select "default"
select select "8"
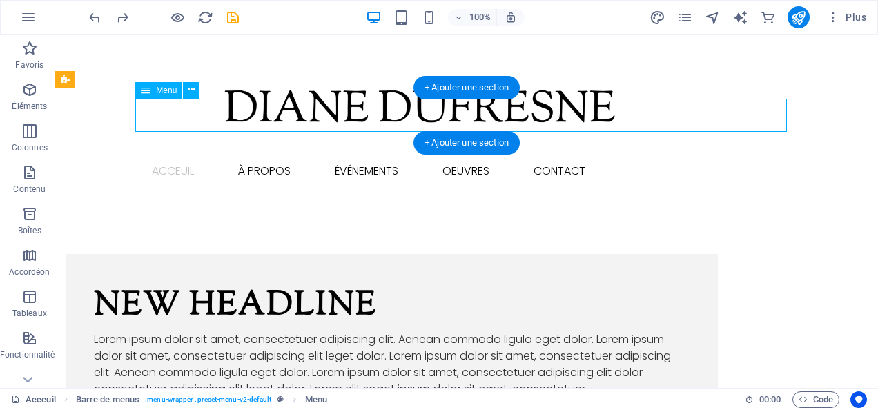
select select
select select "default"
select select "9"
select select
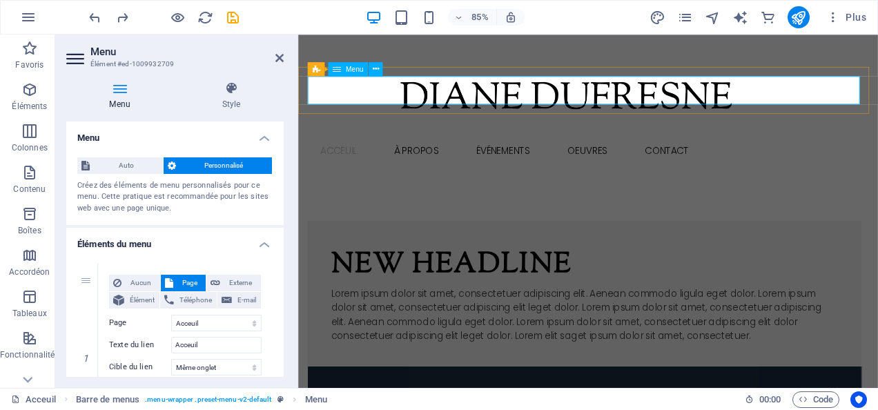
click at [348, 155] on nav "Acceuil À Propos Événements Oeuvres Les arts Les musiciens Les objets décoratif…" at bounding box center [639, 171] width 652 height 33
click at [343, 155] on nav "Acceuil À Propos Événements Oeuvres Les arts Les musiciens Les objets décoratif…" at bounding box center [639, 171] width 652 height 33
click at [335, 155] on nav "Acceuil À Propos Événements Oeuvres Les arts Les musiciens Les objets décoratif…" at bounding box center [639, 171] width 652 height 33
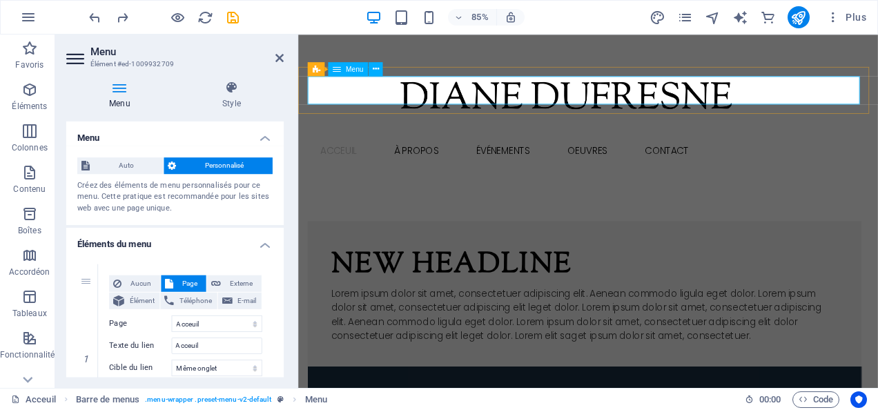
click at [335, 155] on nav "Acceuil À Propos Événements Oeuvres Les arts Les musiciens Les objets décoratif…" at bounding box center [639, 171] width 652 height 33
click at [346, 71] on span "Menu" at bounding box center [355, 69] width 18 height 7
click at [345, 155] on nav "Acceuil À Propos Événements Oeuvres Les arts Les musiciens Les objets décoratif…" at bounding box center [639, 171] width 652 height 33
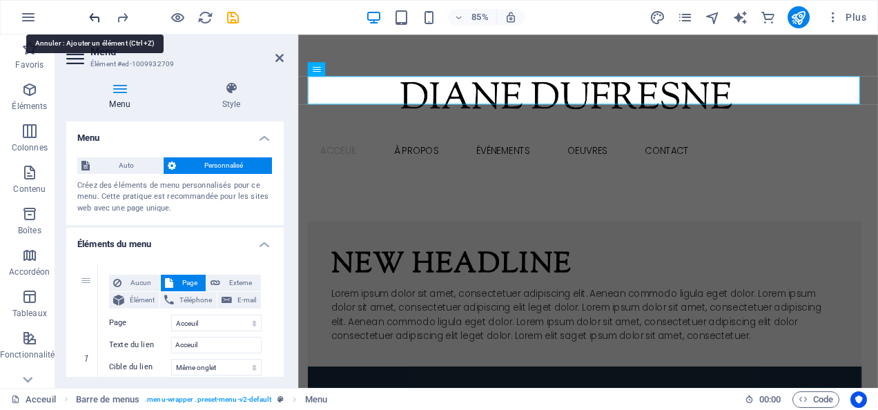
click at [97, 16] on icon "undo" at bounding box center [95, 18] width 16 height 16
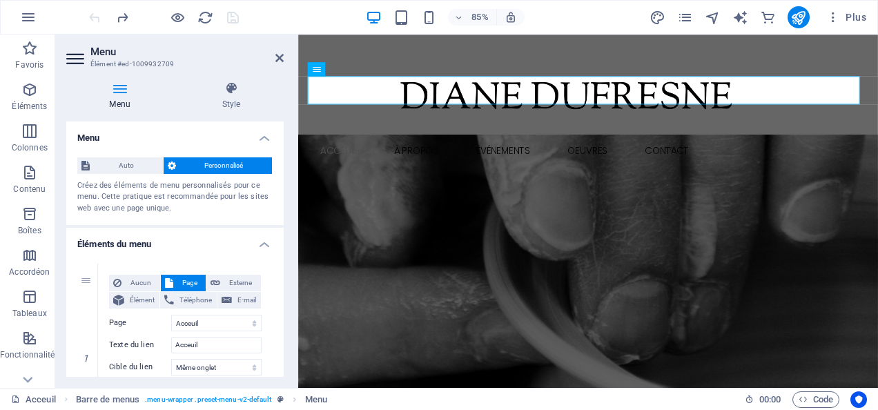
click at [87, 134] on h4 "Menu" at bounding box center [174, 134] width 217 height 25
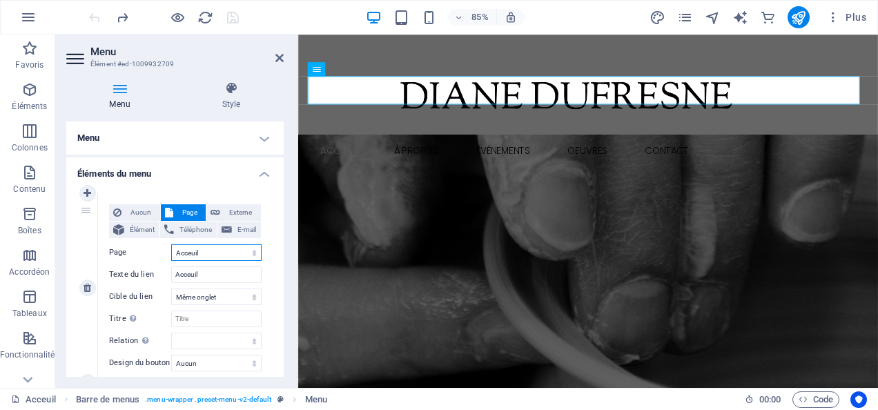
click at [184, 252] on select "Acceuil À Propos evenements Oeuvres -- Les Arts -- Les Musiciens -- Les Objets …" at bounding box center [216, 252] width 90 height 17
click at [213, 253] on select "Acceuil À Propos evenements Oeuvres -- Les Arts -- Les Musiciens -- Les Objets …" at bounding box center [216, 252] width 90 height 17
click at [202, 280] on input "Acceuil" at bounding box center [216, 274] width 90 height 17
click at [185, 273] on input "Acceuil" at bounding box center [216, 274] width 90 height 17
type input "Accuil"
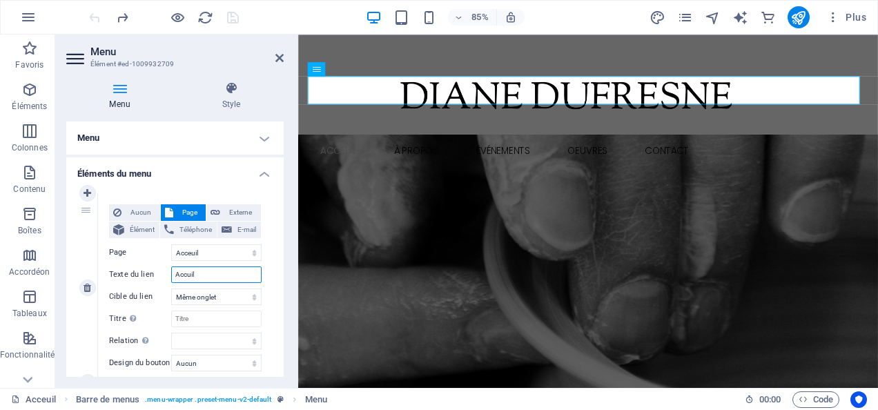
select select
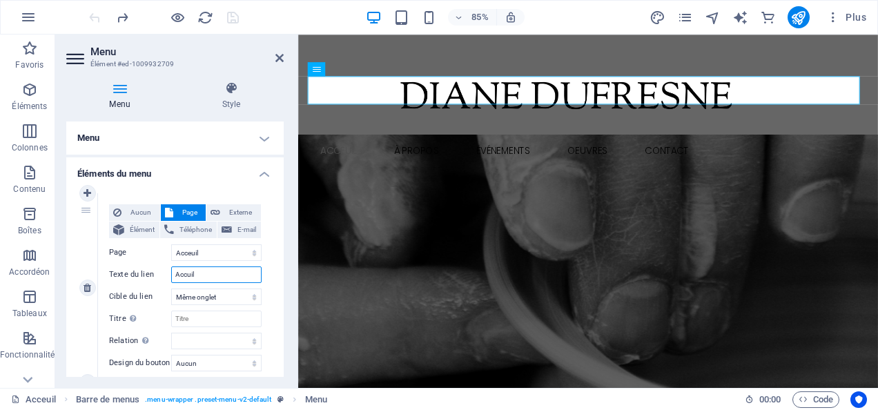
select select
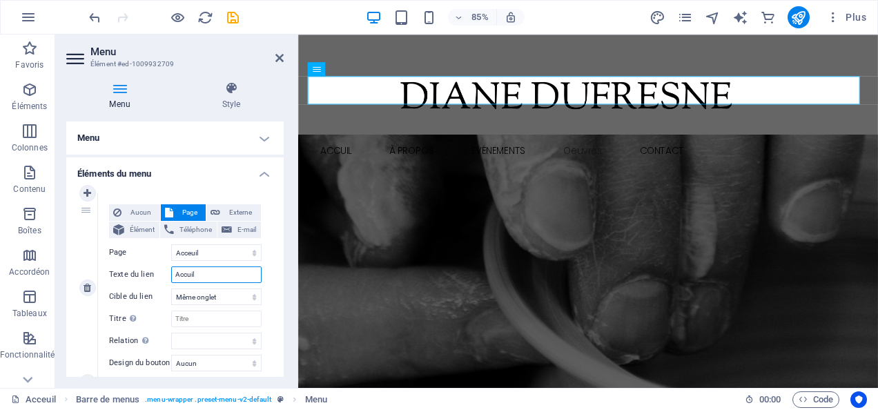
click at [190, 273] on input "Accuil" at bounding box center [216, 274] width 90 height 17
type input "Accueil"
select select
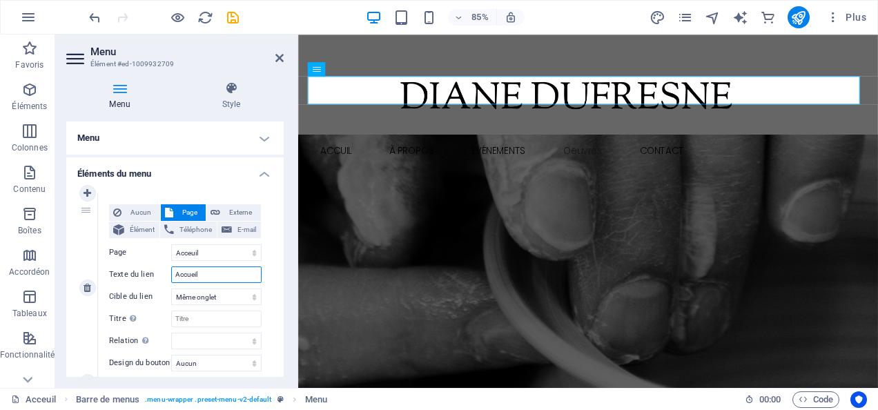
select select
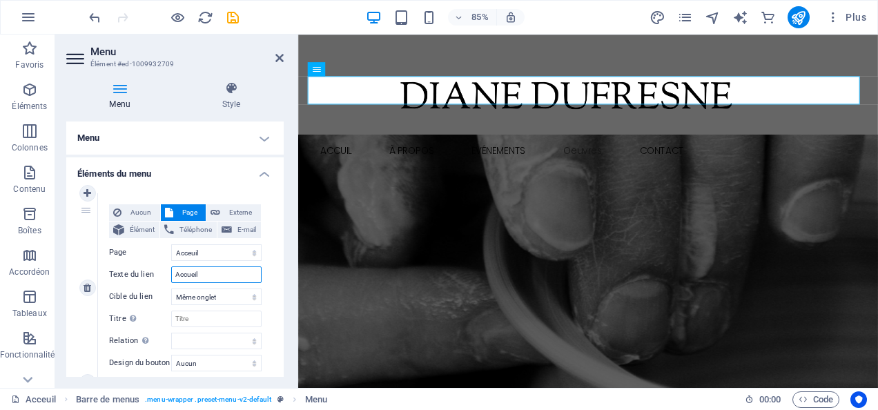
select select
type input "Accueil"
click at [197, 253] on select "Acceuil À Propos evenements Oeuvres -- Les Arts -- Les Musiciens -- Les Objets …" at bounding box center [216, 252] width 90 height 17
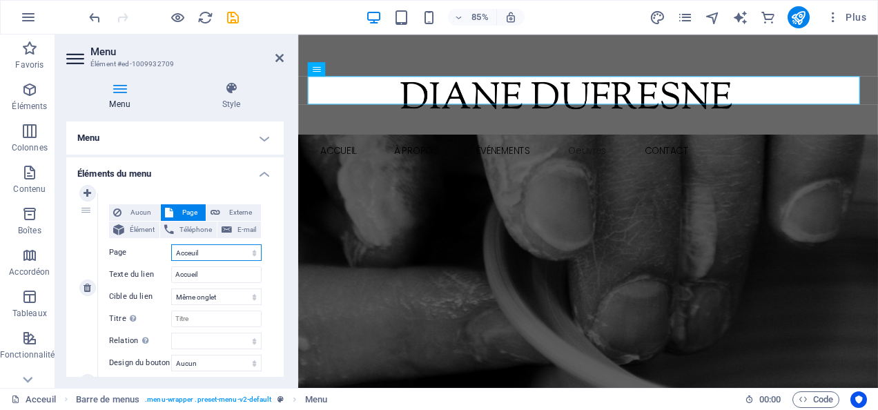
click at [193, 256] on select "Acceuil À Propos evenements Oeuvres -- Les Arts -- Les Musiciens -- Les Objets …" at bounding box center [216, 252] width 90 height 17
click at [193, 255] on select "Acceuil À Propos evenements Oeuvres -- Les Arts -- Les Musiciens -- Les Objets …" at bounding box center [216, 252] width 90 height 17
click at [210, 251] on select "Acceuil À Propos evenements Oeuvres -- Les Arts -- Les Musiciens -- Les Objets …" at bounding box center [216, 252] width 90 height 17
drag, startPoint x: 195, startPoint y: 251, endPoint x: 208, endPoint y: 253, distance: 13.3
click at [208, 253] on select "Acceuil À Propos evenements Oeuvres -- Les Arts -- Les Musiciens -- Les Objets …" at bounding box center [216, 252] width 90 height 17
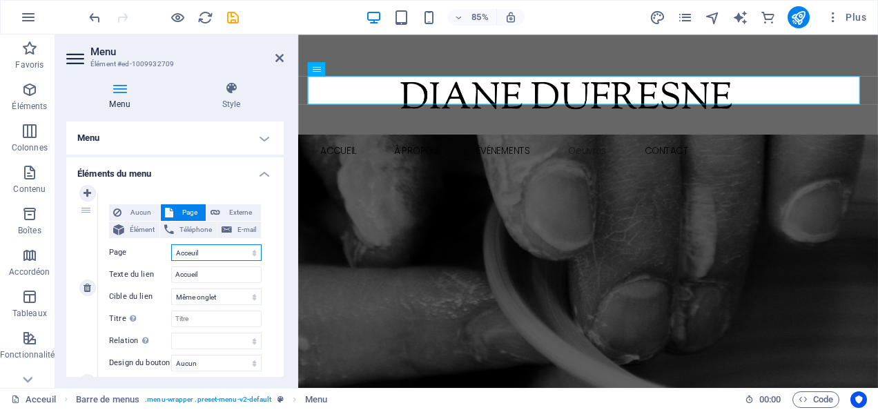
click at [200, 253] on select "Acceuil À Propos evenements Oeuvres -- Les Arts -- Les Musiciens -- Les Objets …" at bounding box center [216, 252] width 90 height 17
click at [182, 251] on select "Acceuil À Propos evenements Oeuvres -- Les Arts -- Les Musiciens -- Les Objets …" at bounding box center [216, 252] width 90 height 17
click at [200, 316] on input "Titre Description supplémentaire du lien. Celle-ci doit être différente du text…" at bounding box center [216, 319] width 90 height 17
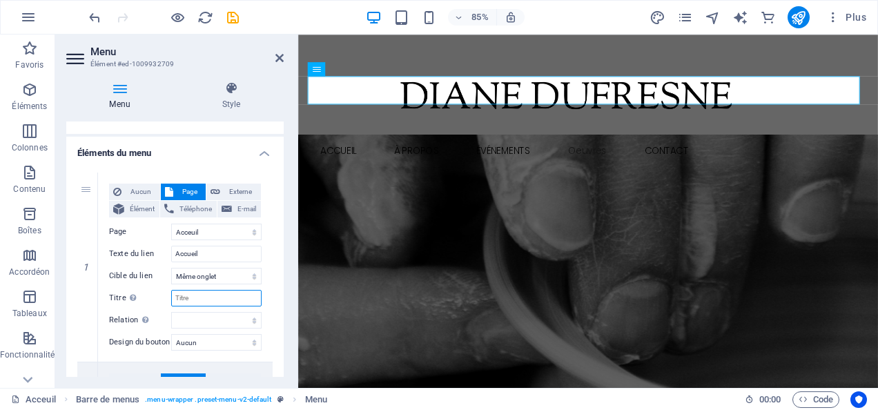
scroll to position [0, 0]
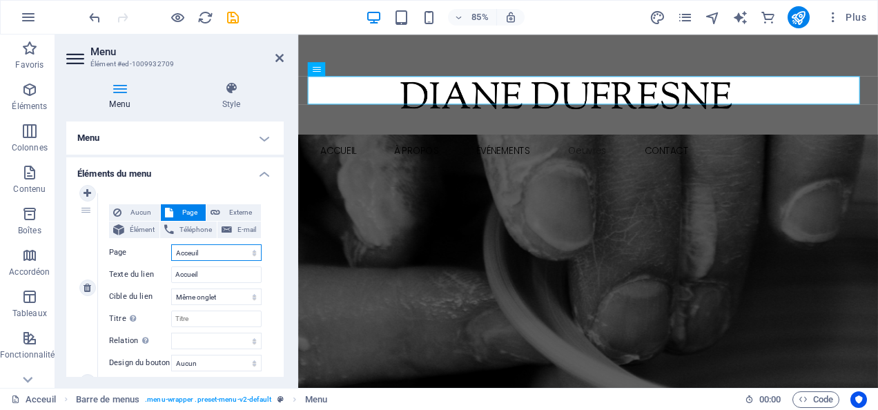
click at [192, 253] on select "Acceuil À Propos evenements Oeuvres -- Les Arts -- Les Musiciens -- Les Objets …" at bounding box center [216, 252] width 90 height 17
click at [192, 254] on select "Acceuil À Propos evenements Oeuvres -- Les Arts -- Les Musiciens -- Les Objets …" at bounding box center [216, 252] width 90 height 17
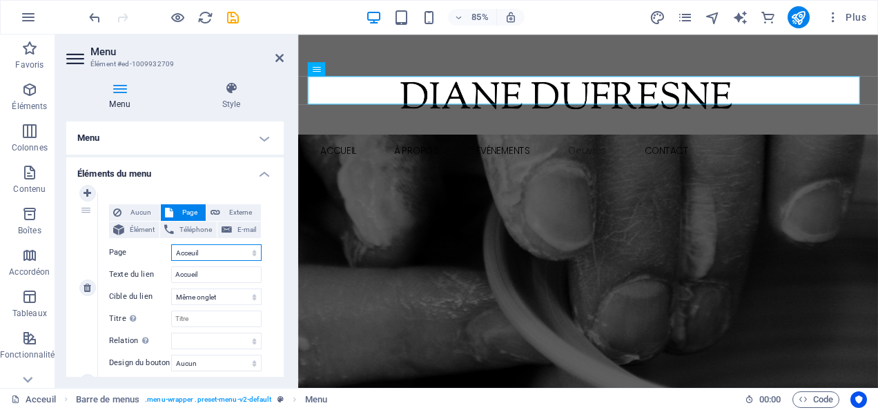
click at [171, 244] on select "Acceuil À Propos evenements Oeuvres -- Les Arts -- Les Musiciens -- Les Objets …" at bounding box center [216, 252] width 90 height 17
click at [278, 55] on icon at bounding box center [279, 57] width 8 height 11
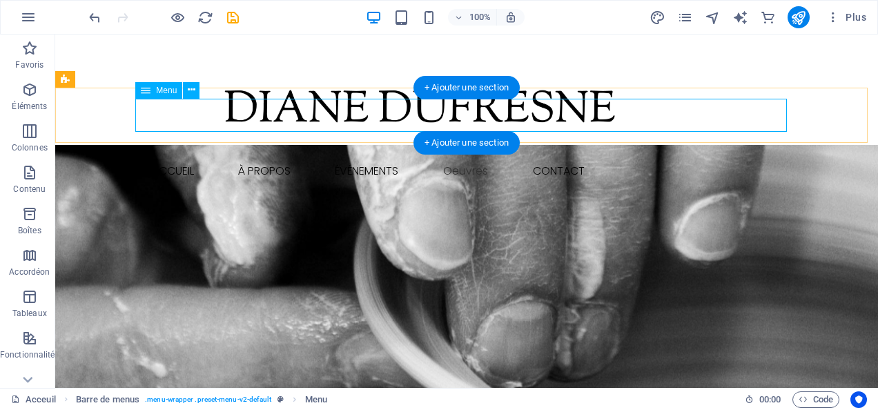
click at [479, 155] on nav "Accueil À Propos Événements Oeuvres Les arts Les musiciens Les objets décoratif…" at bounding box center [467, 171] width 652 height 33
click at [476, 155] on nav "Accueil À Propos Événements Oeuvres Les arts Les musiciens Les objets décoratif…" at bounding box center [467, 171] width 652 height 33
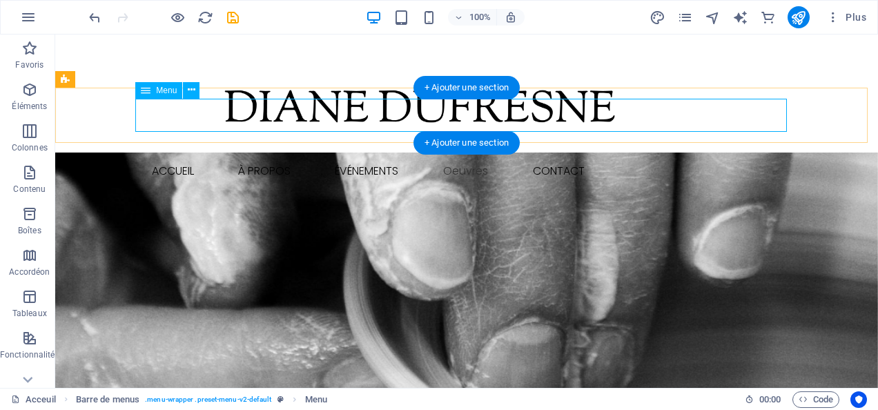
select select
select select "1"
select select
select select "2"
select select
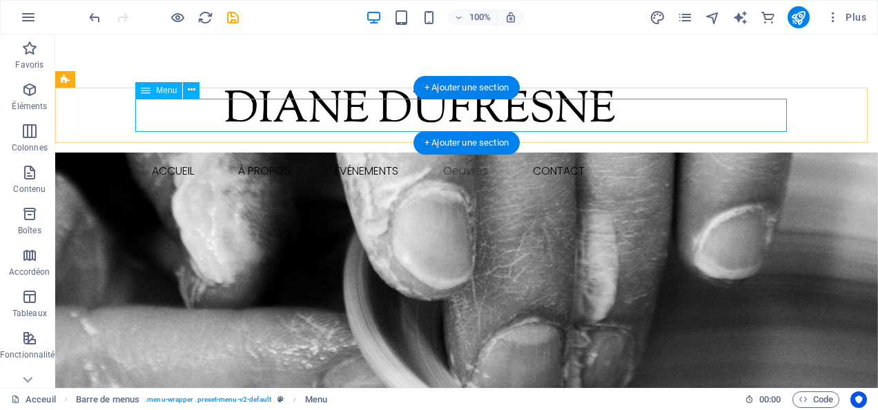
select select "default"
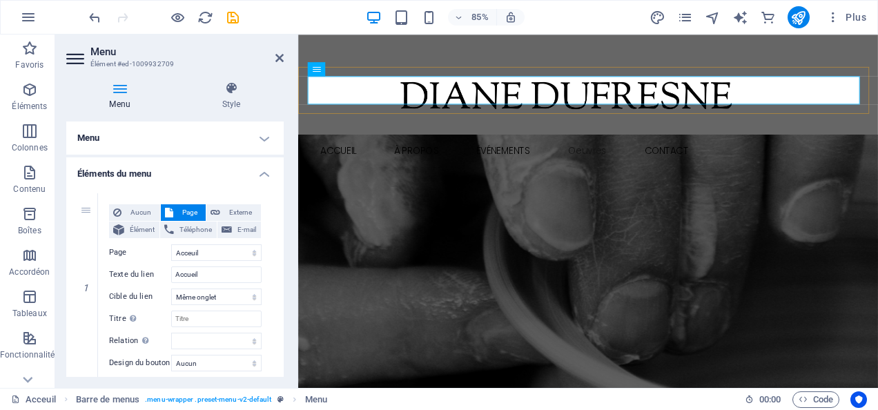
click at [507, 144] on div "Menu Accueil À Propos Événements Oeuvres Les arts Les musiciens Les objets déco…" at bounding box center [639, 171] width 682 height 55
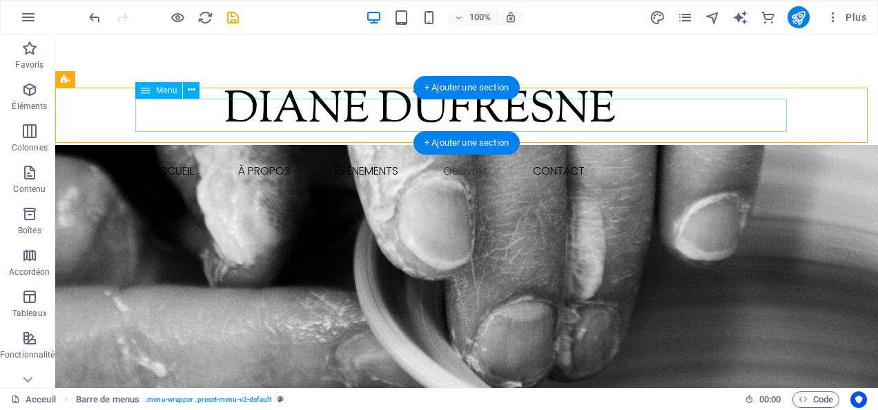
click at [458, 155] on nav "Accueil À Propos Événements Oeuvres Les arts Les musiciens Les objets décoratif…" at bounding box center [467, 171] width 652 height 33
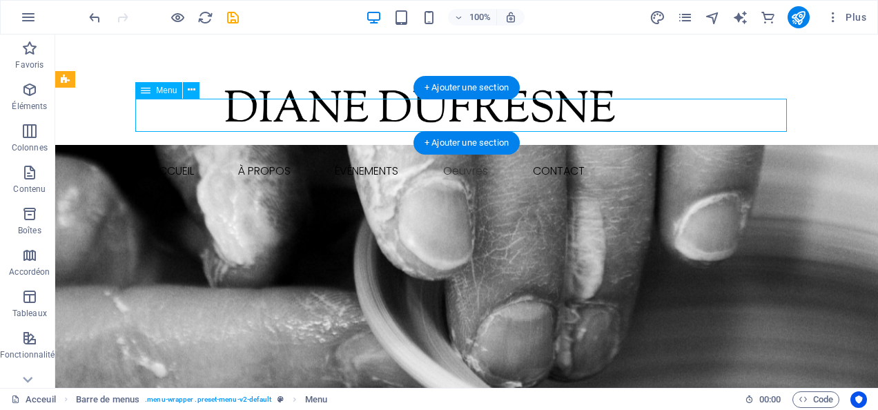
click at [458, 155] on nav "Accueil À Propos Événements Oeuvres Les arts Les musiciens Les objets décoratif…" at bounding box center [467, 171] width 652 height 33
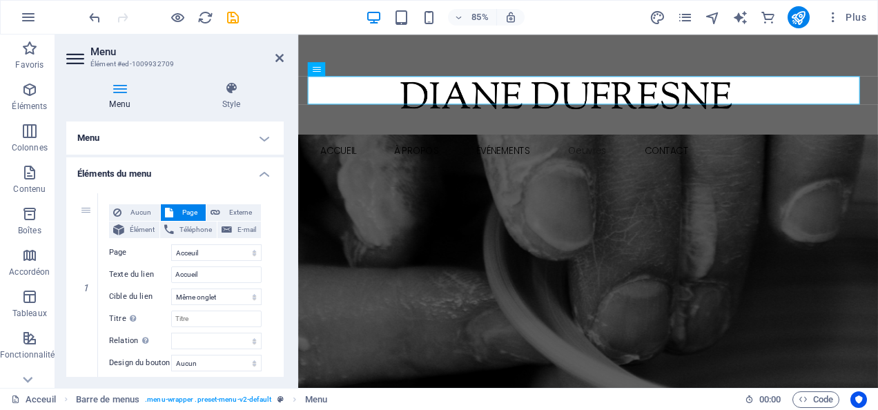
click at [255, 135] on h4 "Menu" at bounding box center [174, 138] width 217 height 33
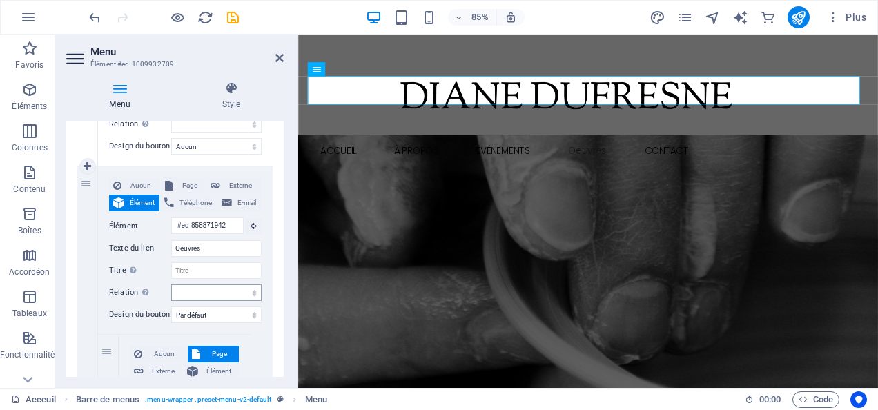
scroll to position [690, 0]
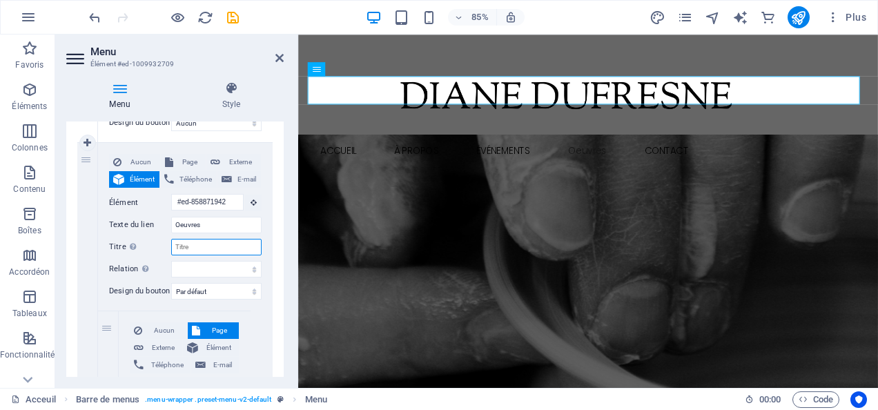
click at [185, 247] on input "Titre Description supplémentaire du lien. Celle-ci doit être différente du text…" at bounding box center [216, 247] width 90 height 17
click at [197, 246] on input "Titre Description supplémentaire du lien. Celle-ci doit être différente du text…" at bounding box center [216, 247] width 90 height 17
click at [208, 226] on input "Oeuvres" at bounding box center [216, 225] width 90 height 17
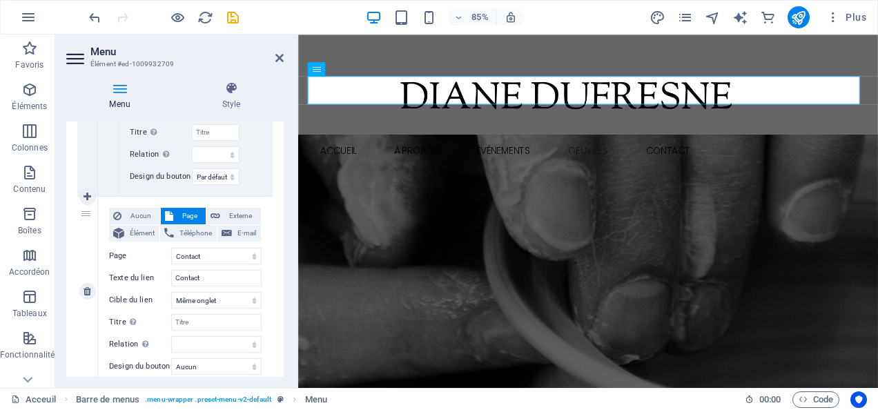
scroll to position [1896, 0]
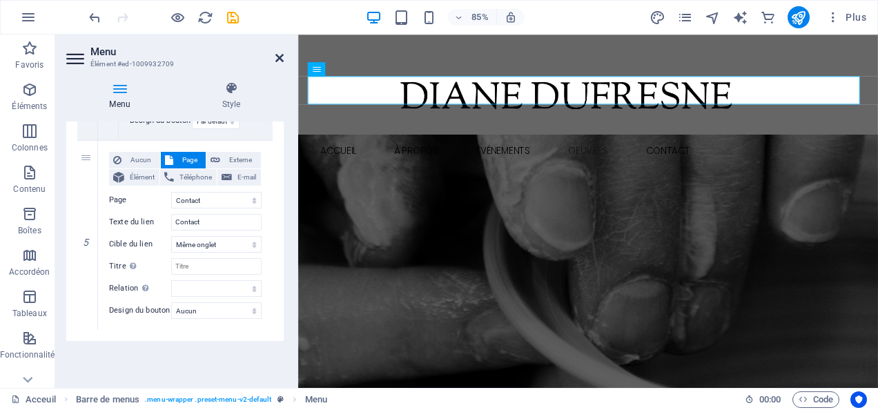
click at [276, 58] on icon at bounding box center [279, 57] width 8 height 11
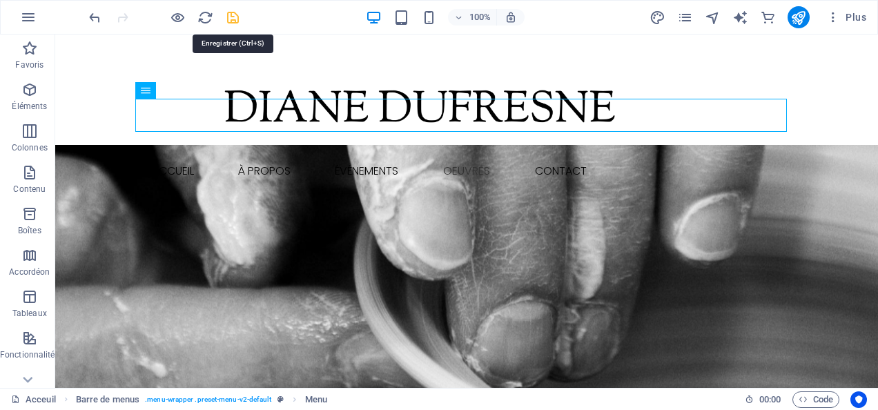
click at [232, 18] on icon "save" at bounding box center [233, 18] width 16 height 16
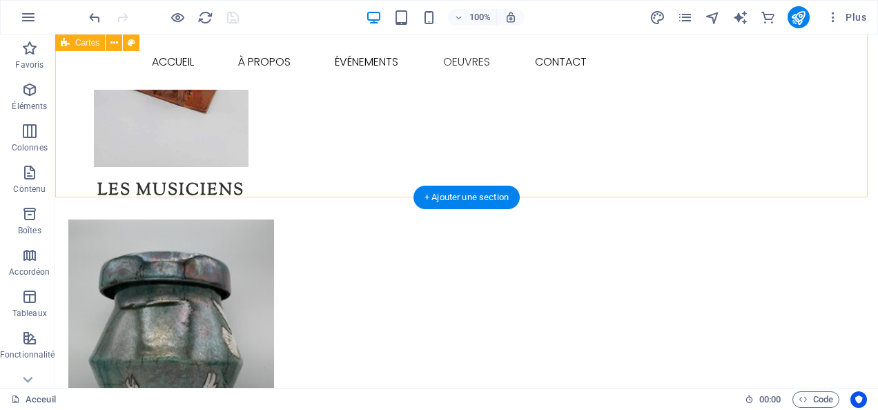
scroll to position [1475, 0]
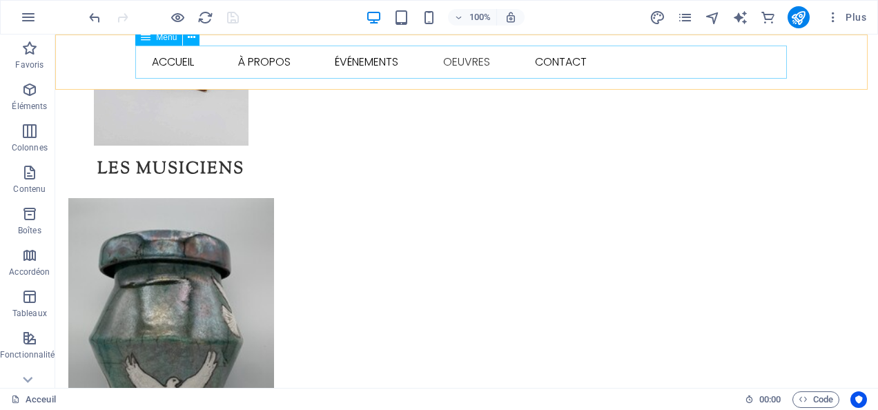
click at [178, 64] on nav "Accueil À Propos Événements OEUVRES Les arts Les musiciens Les objets décoratif…" at bounding box center [467, 62] width 652 height 33
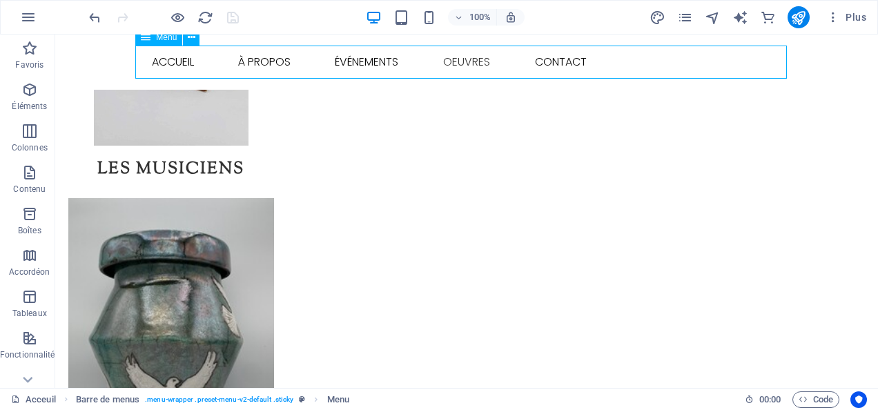
click at [269, 62] on nav "Accueil À Propos Événements OEUVRES Les arts Les musiciens Les objets décoratif…" at bounding box center [467, 62] width 652 height 33
click at [349, 62] on nav "Accueil À Propos Événements OEUVRES Les arts Les musiciens Les objets décoratif…" at bounding box center [467, 62] width 652 height 33
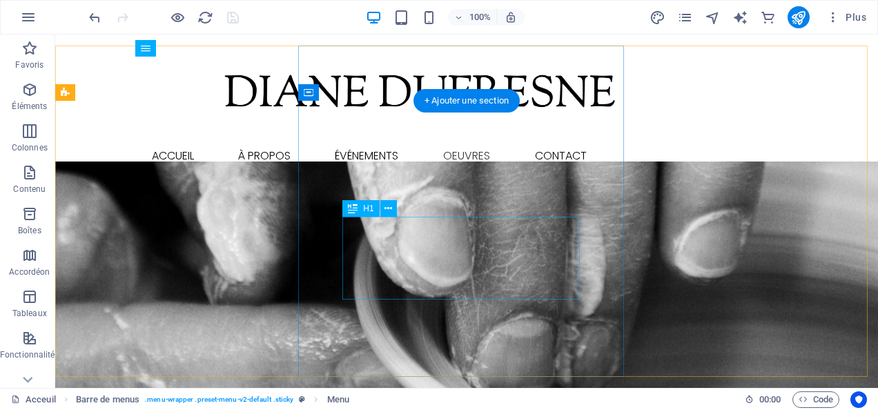
scroll to position [0, 0]
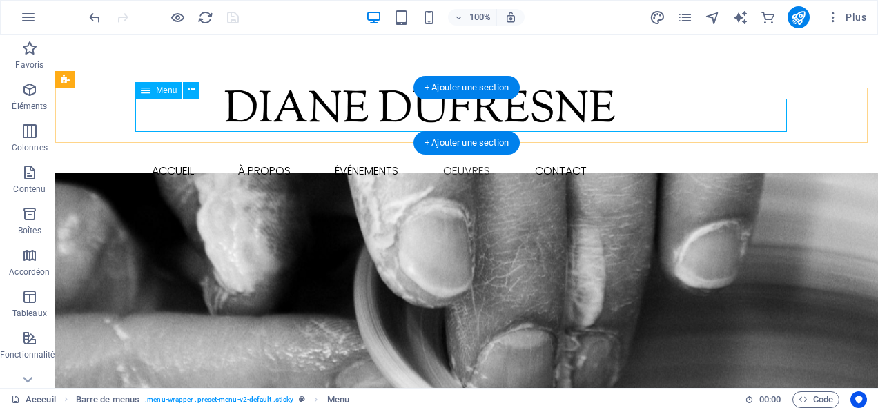
click at [172, 155] on nav "Accueil À Propos Événements OEUVRES Les arts Les musiciens Les objets décoratif…" at bounding box center [467, 171] width 652 height 33
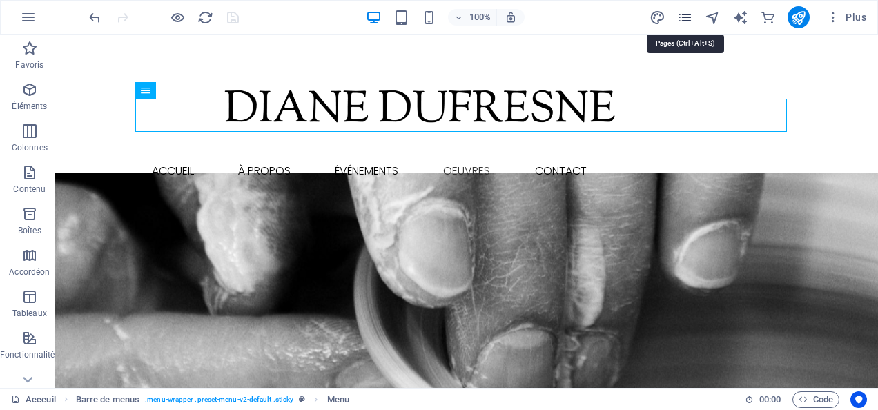
click at [692, 18] on icon "pages" at bounding box center [685, 18] width 16 height 16
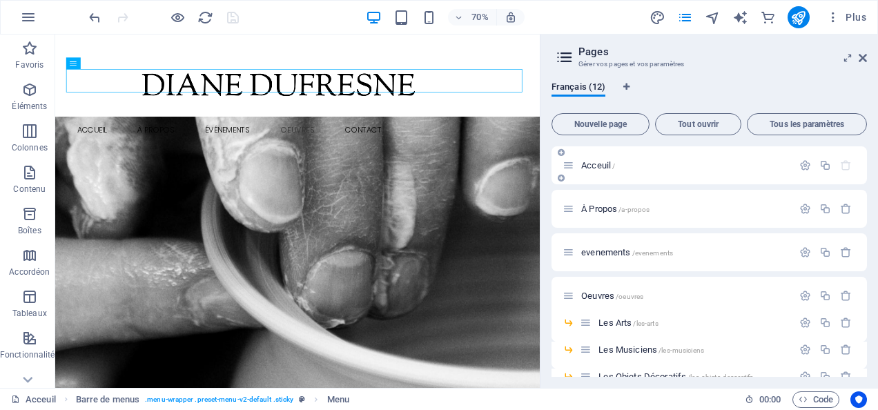
click at [601, 160] on div "Acceuil /" at bounding box center [678, 165] width 230 height 16
click at [860, 62] on icon at bounding box center [863, 57] width 8 height 11
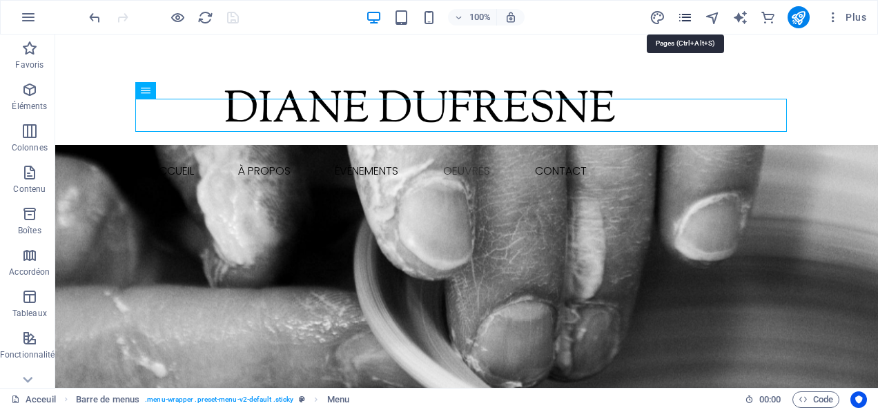
click at [686, 19] on icon "pages" at bounding box center [685, 18] width 16 height 16
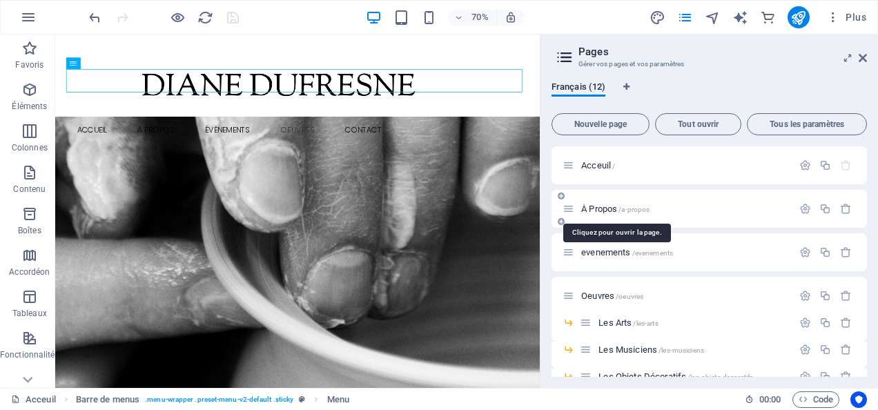
click at [601, 204] on span "À Propos /a-propos" at bounding box center [615, 209] width 68 height 10
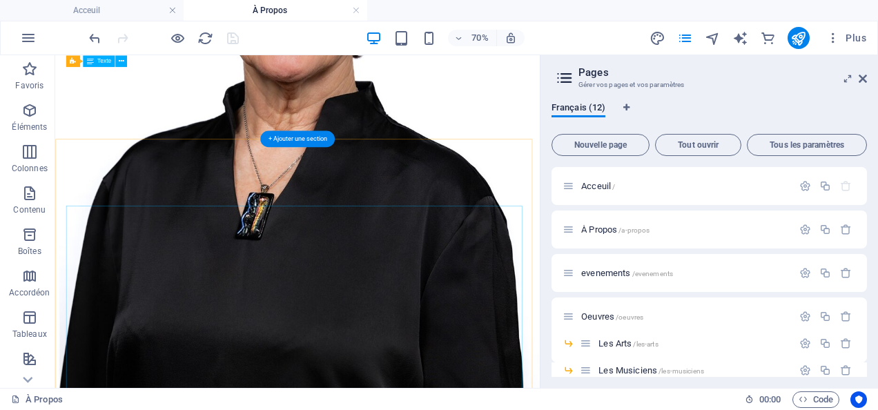
scroll to position [368, 0]
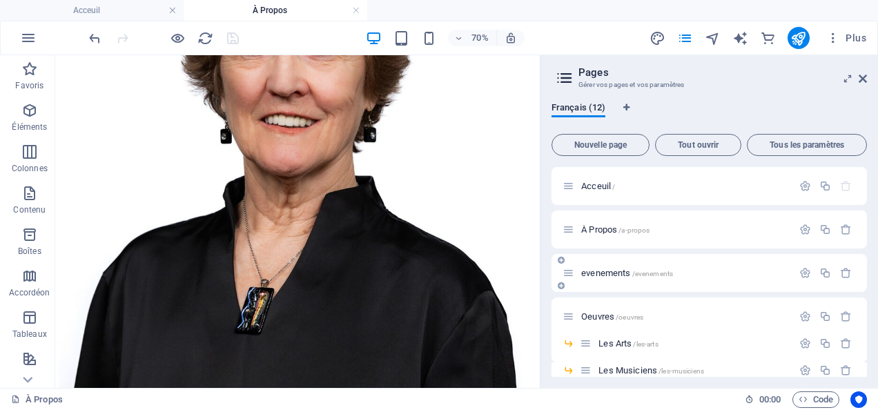
click at [605, 271] on span "evenements /evenements" at bounding box center [627, 273] width 92 height 10
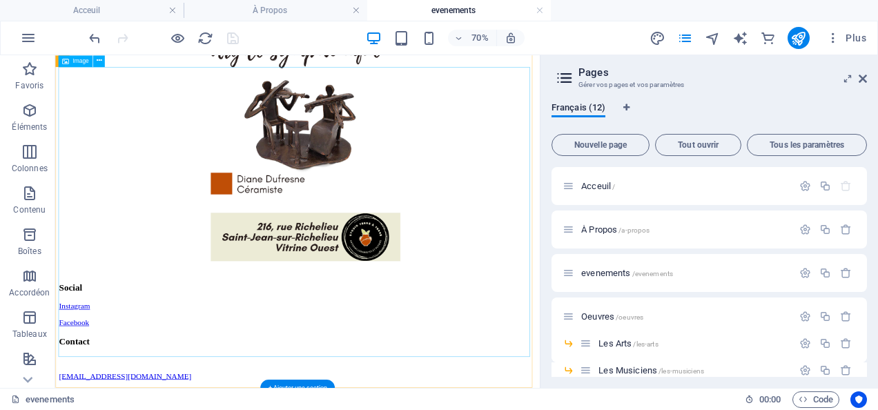
scroll to position [1564, 0]
click at [592, 311] on div "Oeuvres /oeuvres" at bounding box center [678, 317] width 230 height 16
click at [592, 315] on span "Oeuvres /oeuvres" at bounding box center [612, 316] width 62 height 10
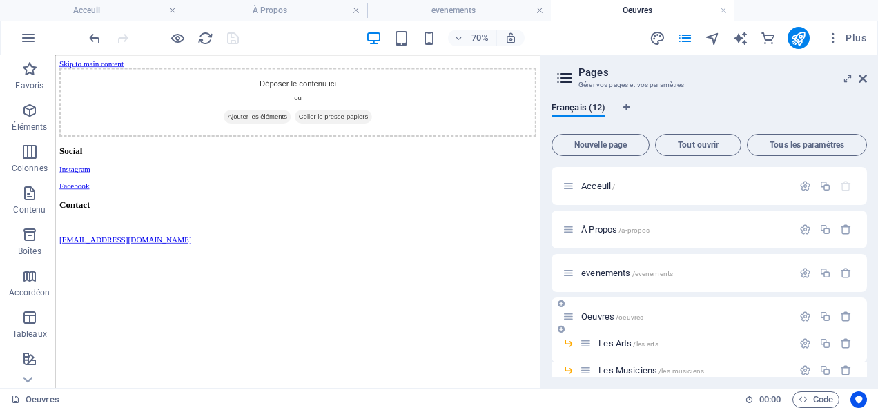
scroll to position [0, 0]
click at [621, 338] on div "Les Arts /les-arts" at bounding box center [686, 344] width 213 height 16
click at [618, 344] on span "Les Arts /les-arts" at bounding box center [628, 343] width 59 height 10
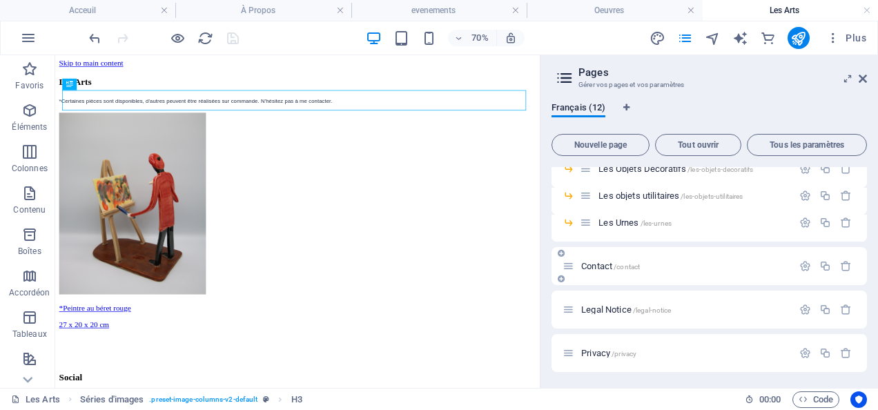
scroll to position [229, 0]
click at [598, 263] on span "Contact /contact" at bounding box center [610, 265] width 59 height 10
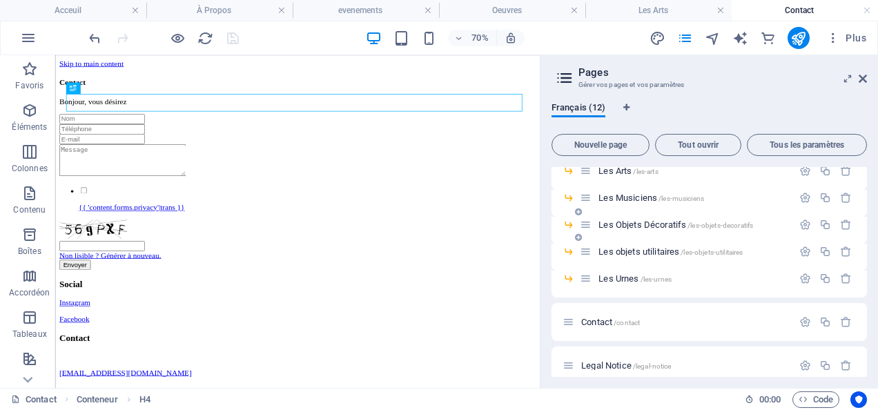
scroll to position [81, 0]
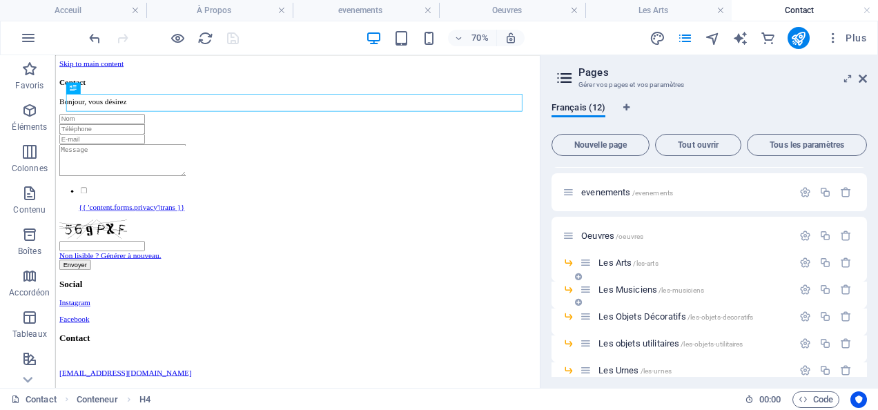
click at [623, 286] on span "Les Musiciens /les-musiciens" at bounding box center [652, 289] width 106 height 10
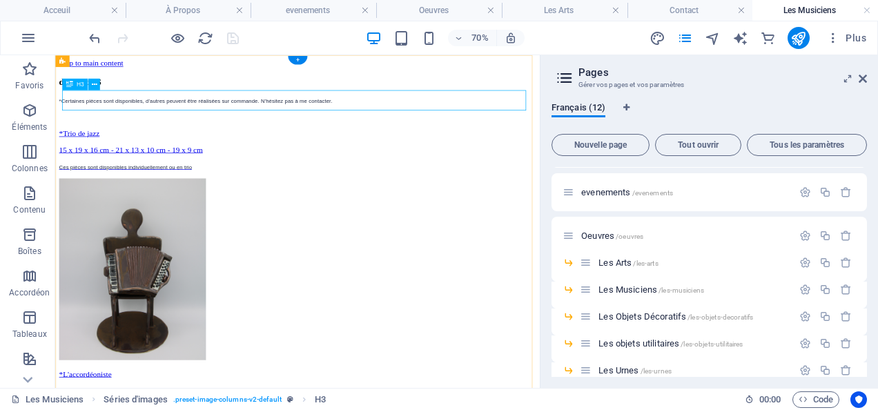
scroll to position [0, 0]
click at [154, 101] on div "décoratiFS" at bounding box center [401, 93] width 681 height 15
click at [91, 86] on icon at bounding box center [94, 84] width 6 height 10
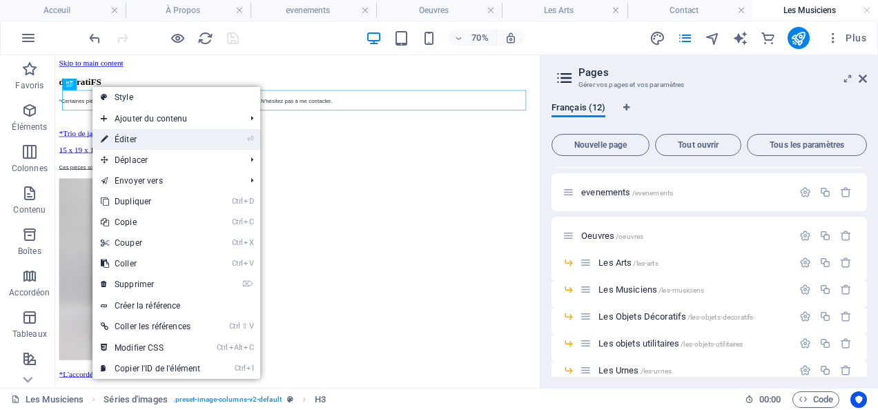
click at [128, 135] on link "⏎ Éditer" at bounding box center [151, 139] width 116 height 21
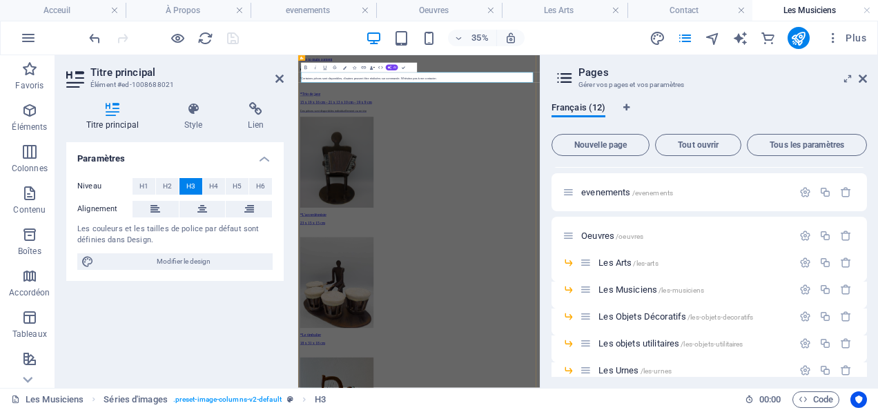
click at [453, 101] on h3 "décoratiFS" at bounding box center [643, 93] width 679 height 15
click at [440, 101] on h3 "décoratiFS" at bounding box center [643, 93] width 679 height 15
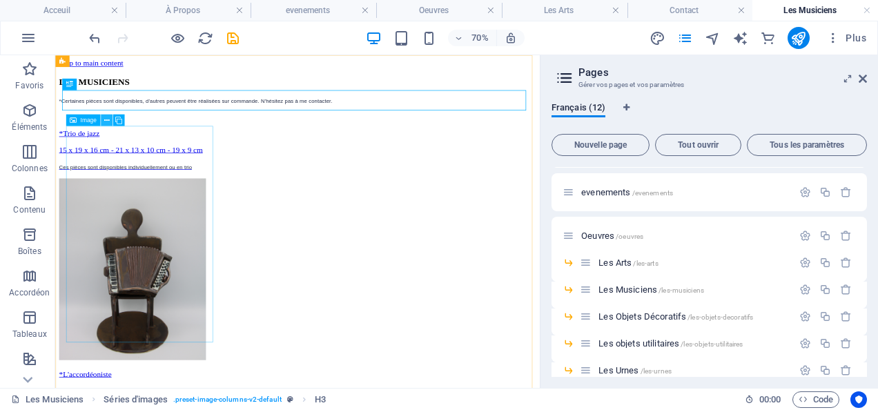
click at [105, 120] on icon at bounding box center [107, 120] width 6 height 10
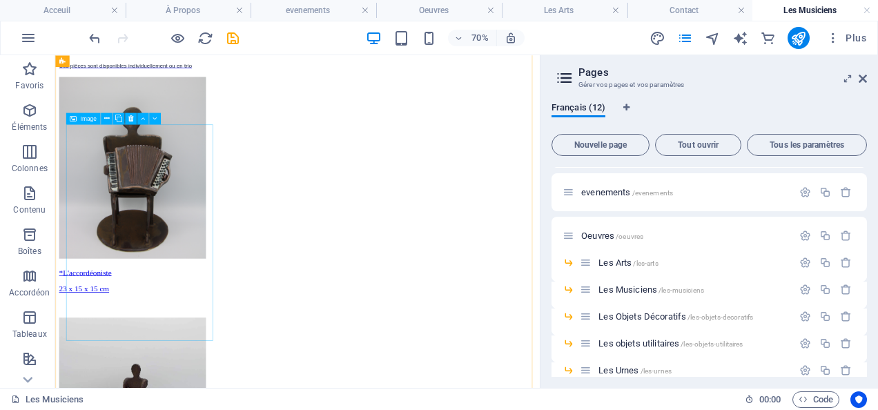
scroll to position [46, 0]
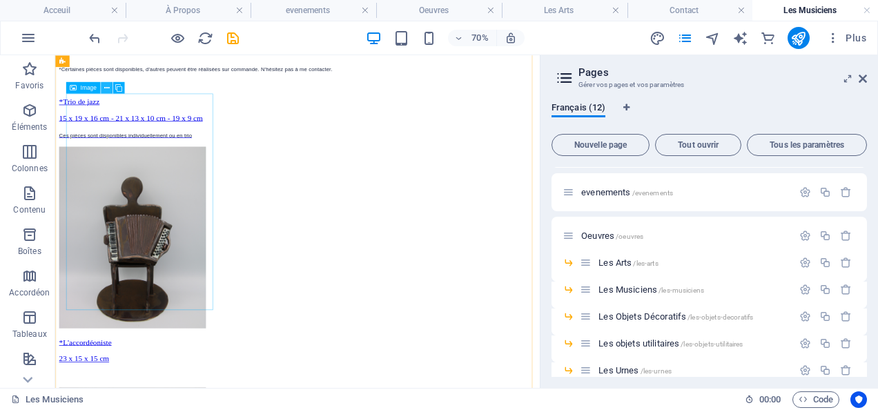
click at [108, 90] on icon at bounding box center [107, 88] width 6 height 10
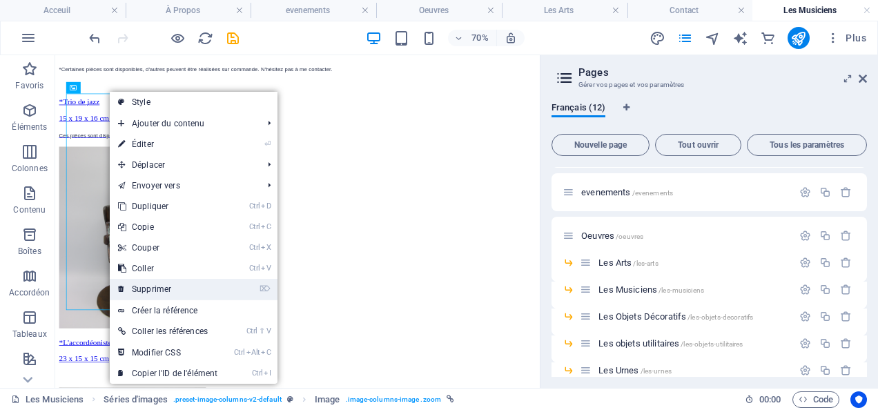
click at [159, 287] on link "⌦ Supprimer" at bounding box center [168, 289] width 116 height 21
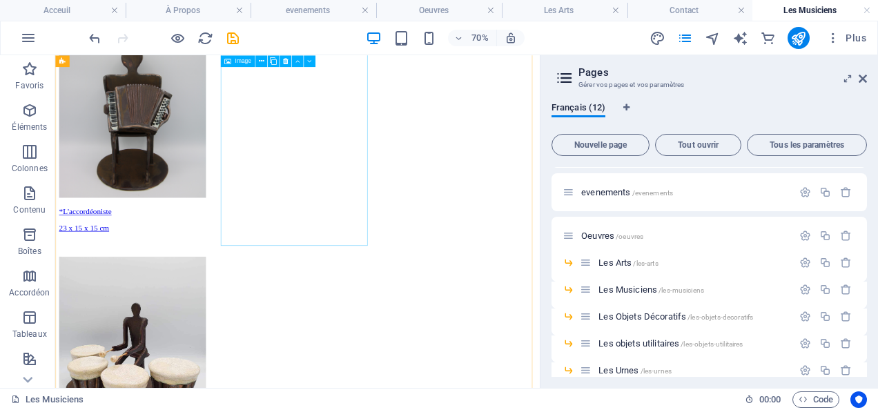
scroll to position [0, 0]
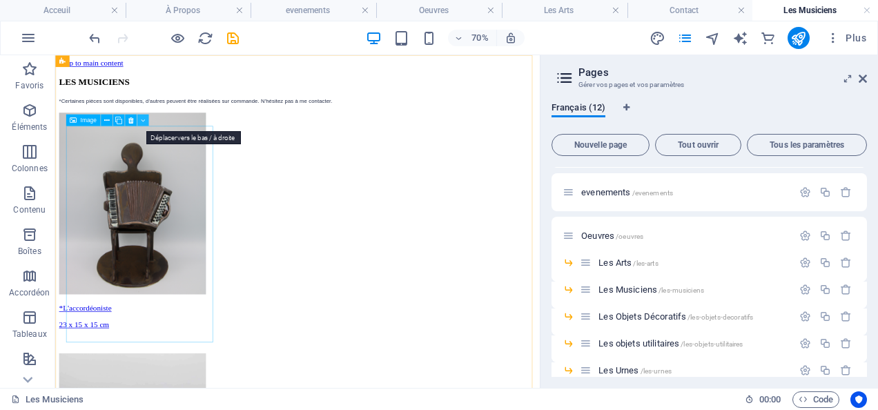
click at [144, 123] on icon at bounding box center [143, 120] width 4 height 10
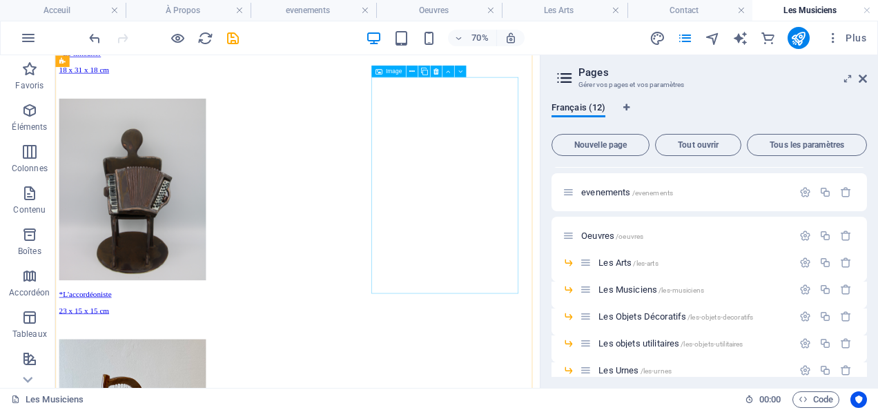
scroll to position [322, 0]
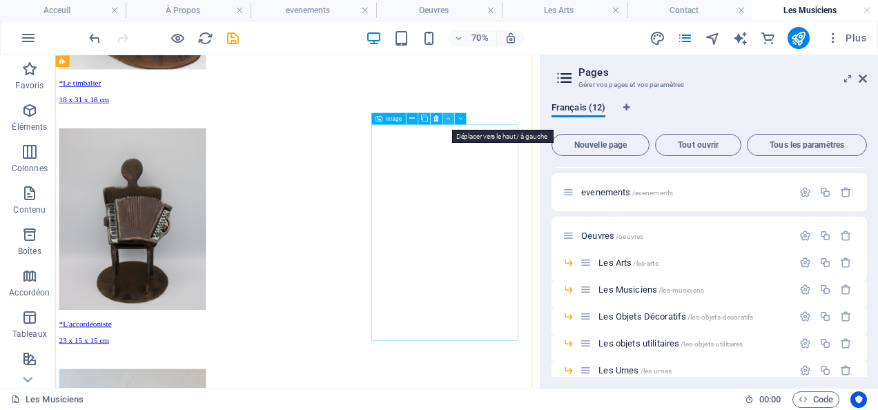
click at [447, 118] on icon at bounding box center [448, 119] width 4 height 10
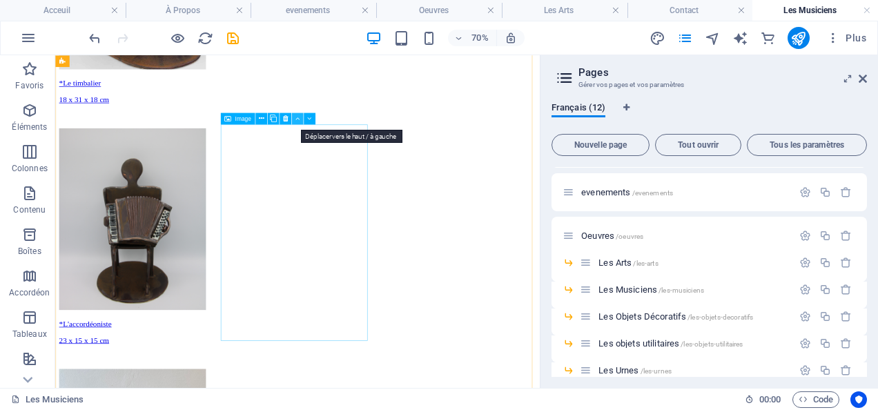
click at [297, 121] on icon at bounding box center [297, 119] width 4 height 10
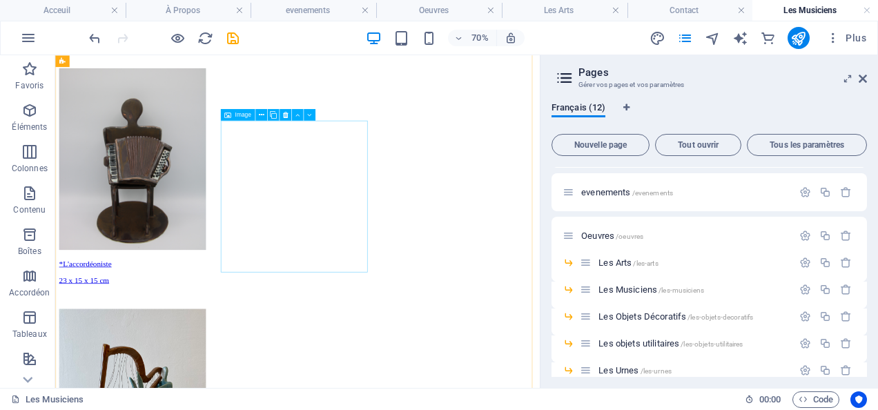
scroll to position [506, 0]
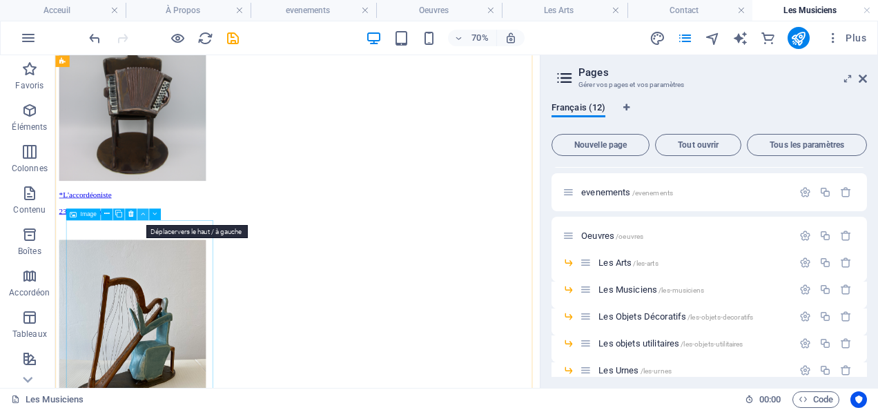
click at [141, 215] on icon at bounding box center [143, 214] width 4 height 10
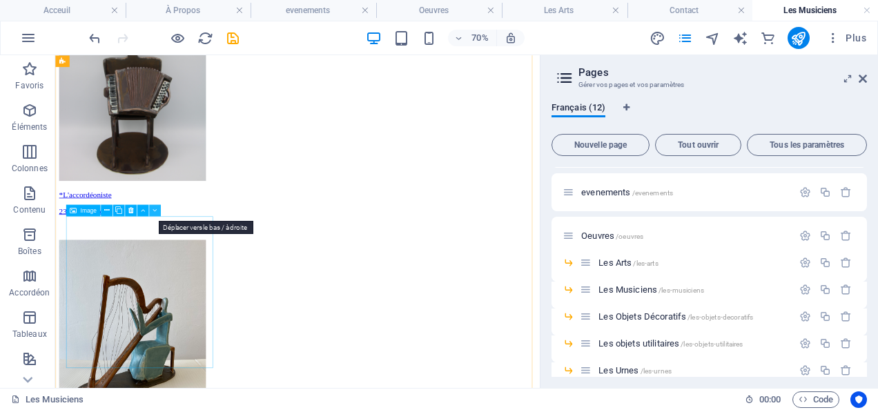
click at [155, 208] on icon at bounding box center [155, 210] width 4 height 10
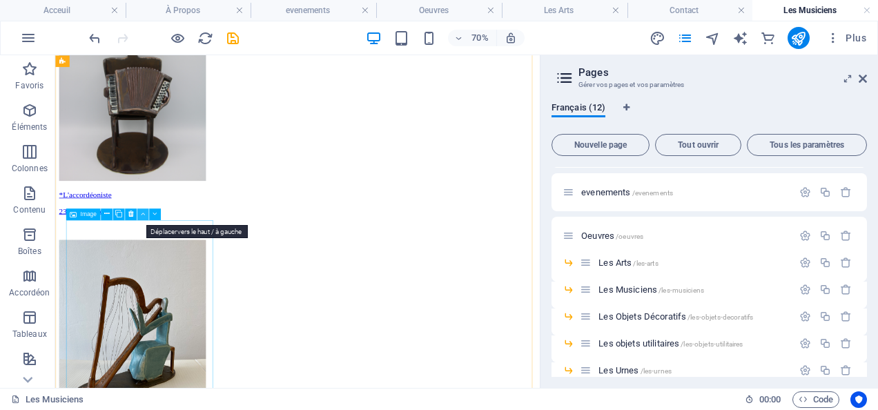
click at [144, 211] on icon at bounding box center [143, 214] width 4 height 10
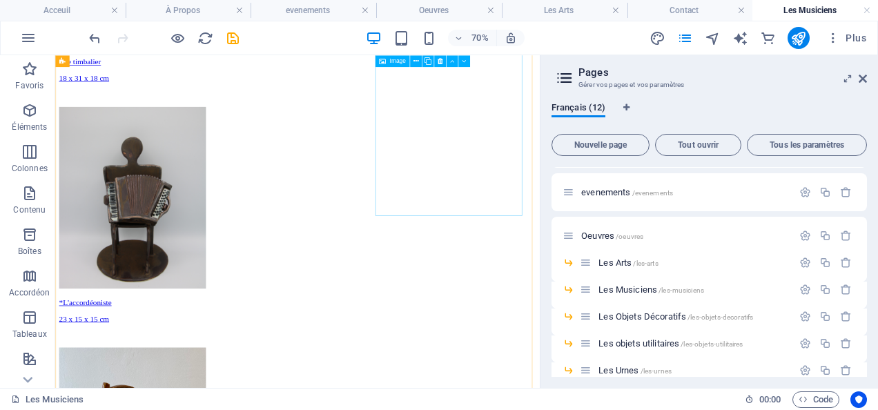
scroll to position [230, 0]
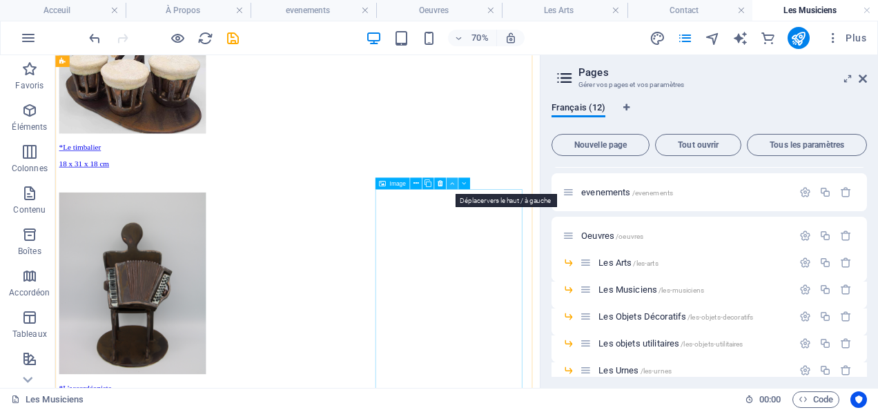
click at [452, 185] on icon at bounding box center [452, 183] width 4 height 10
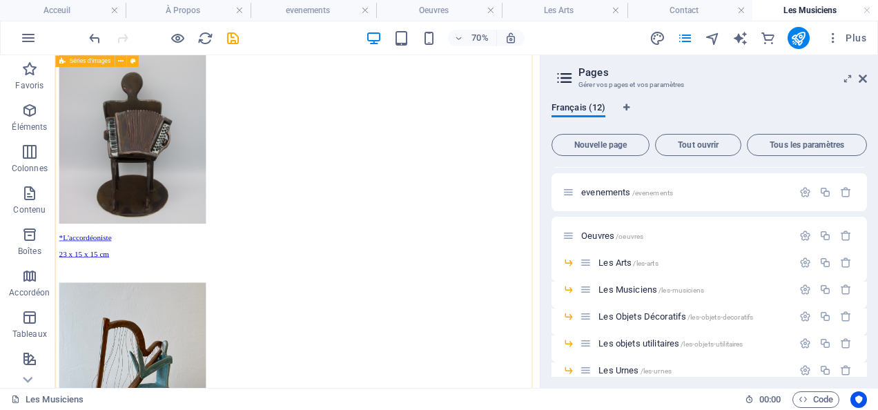
scroll to position [460, 0]
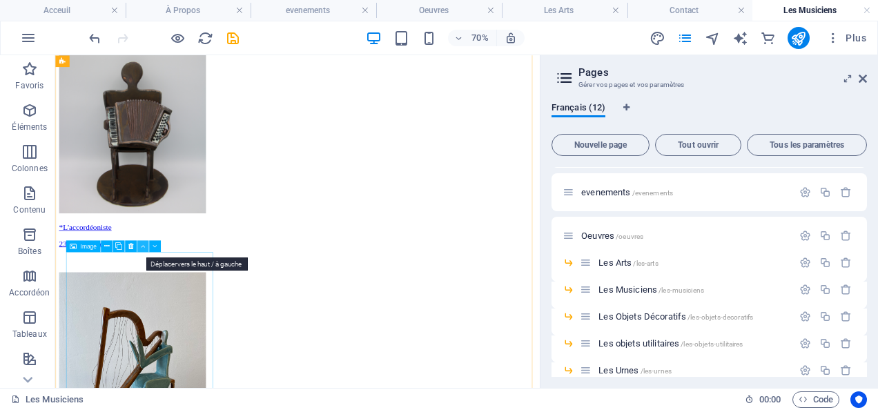
click at [141, 251] on icon at bounding box center [143, 246] width 4 height 10
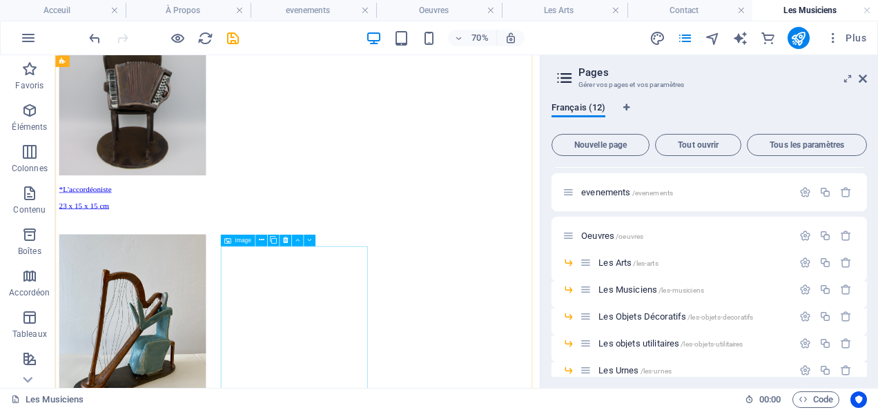
scroll to position [644, 0]
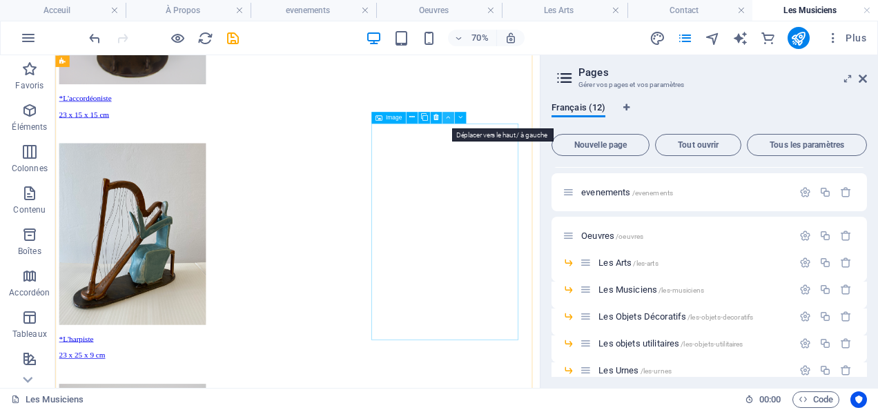
click at [447, 121] on icon at bounding box center [448, 118] width 4 height 10
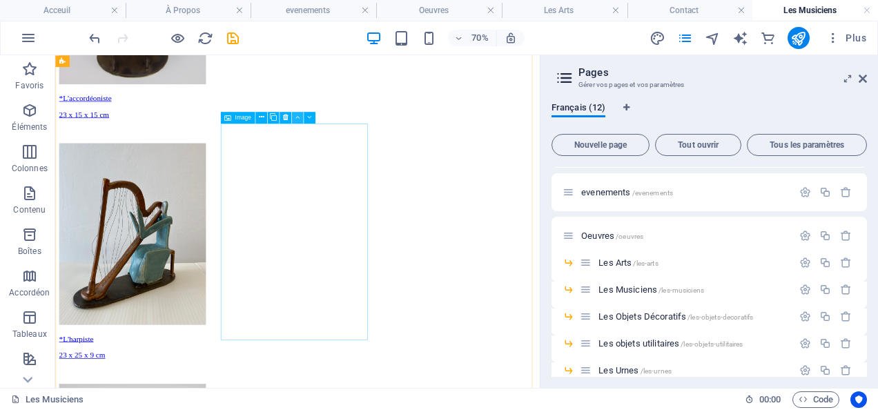
click at [298, 117] on icon at bounding box center [297, 118] width 4 height 10
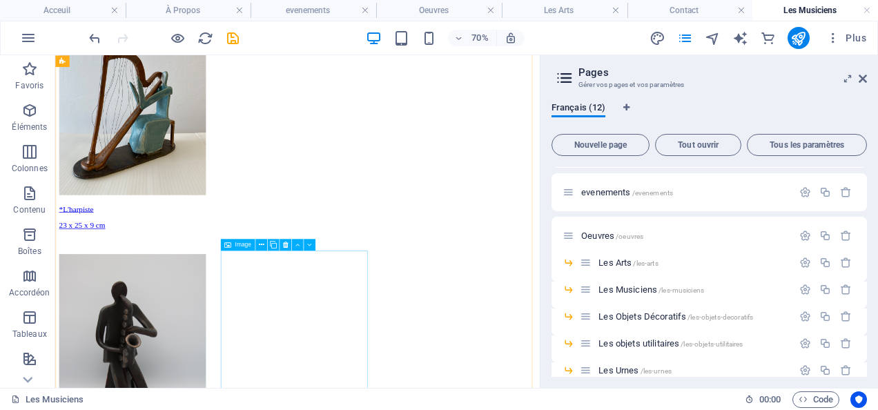
scroll to position [874, 0]
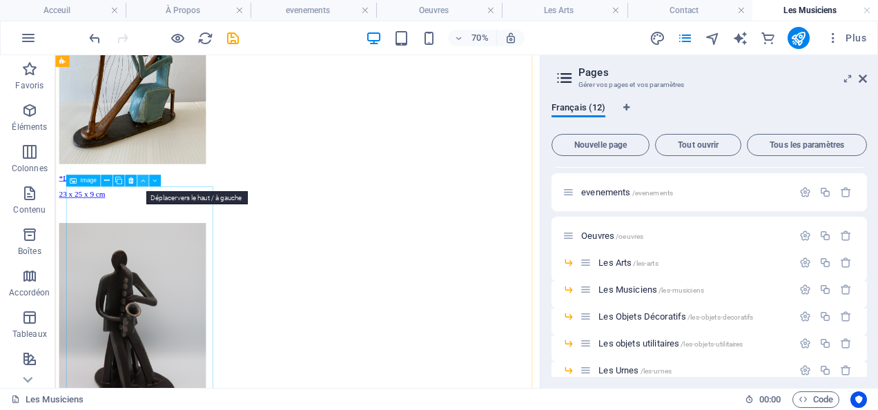
click at [141, 184] on icon at bounding box center [143, 180] width 4 height 10
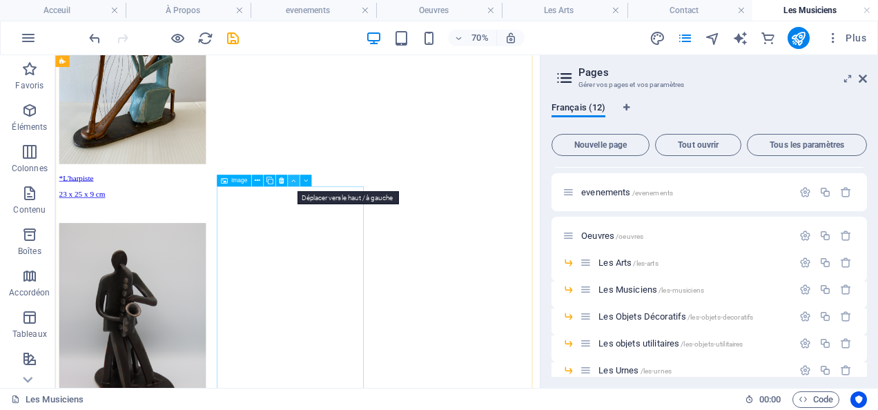
click at [293, 181] on icon at bounding box center [293, 180] width 4 height 10
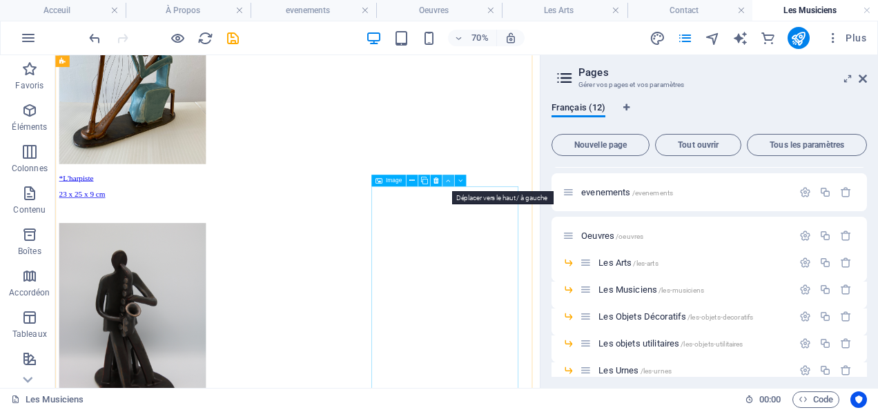
click at [449, 181] on icon at bounding box center [448, 180] width 4 height 10
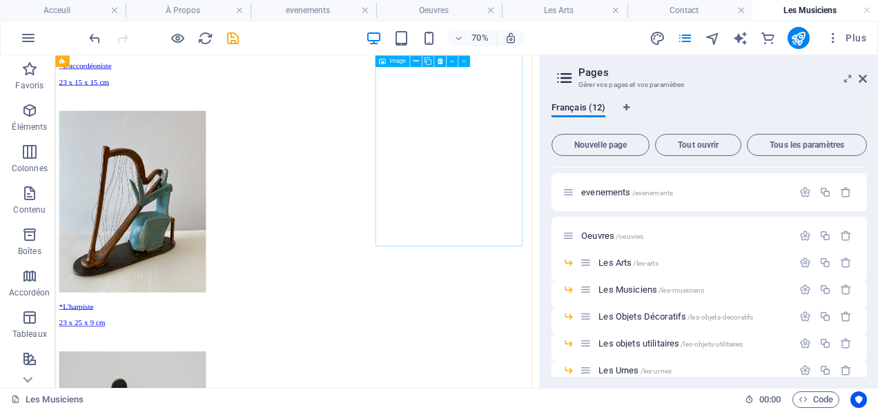
scroll to position [690, 0]
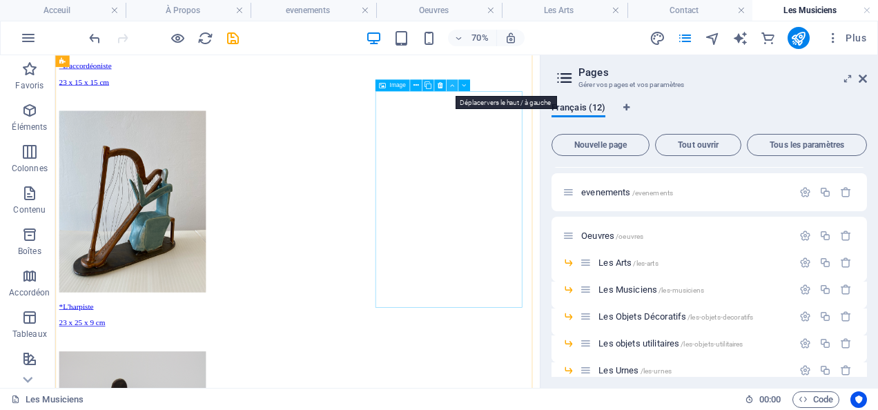
click at [453, 85] on icon at bounding box center [452, 85] width 4 height 10
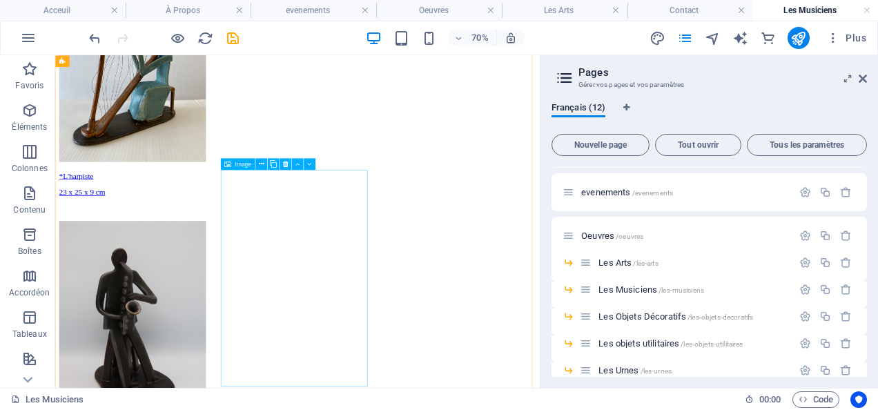
scroll to position [967, 0]
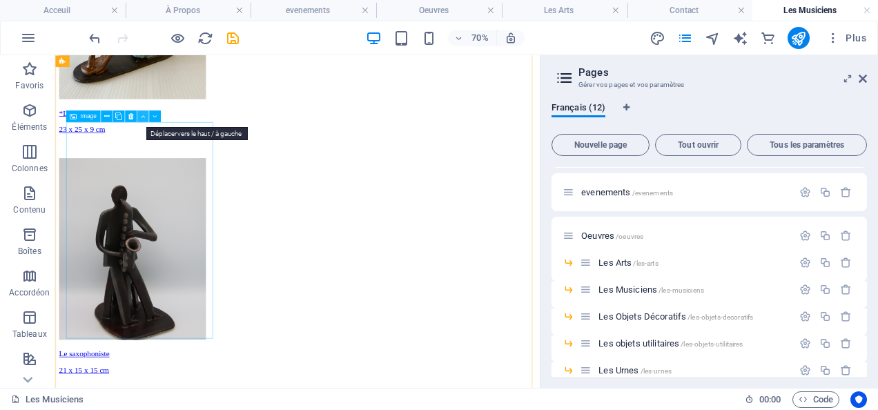
click at [141, 118] on icon at bounding box center [143, 116] width 4 height 10
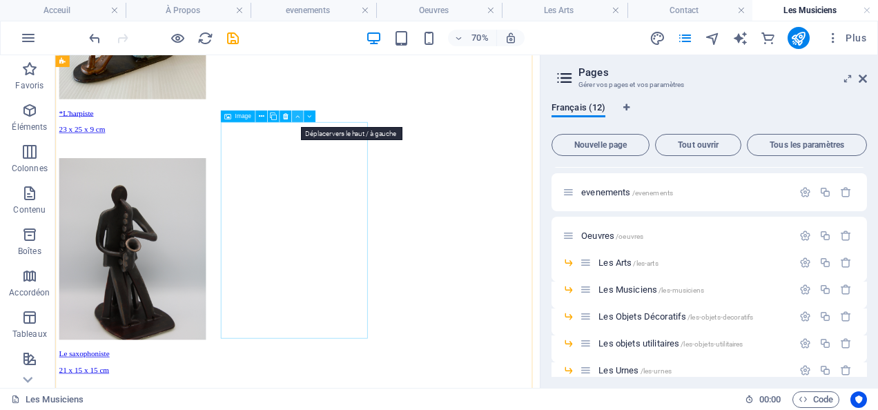
click at [298, 119] on icon at bounding box center [297, 116] width 4 height 10
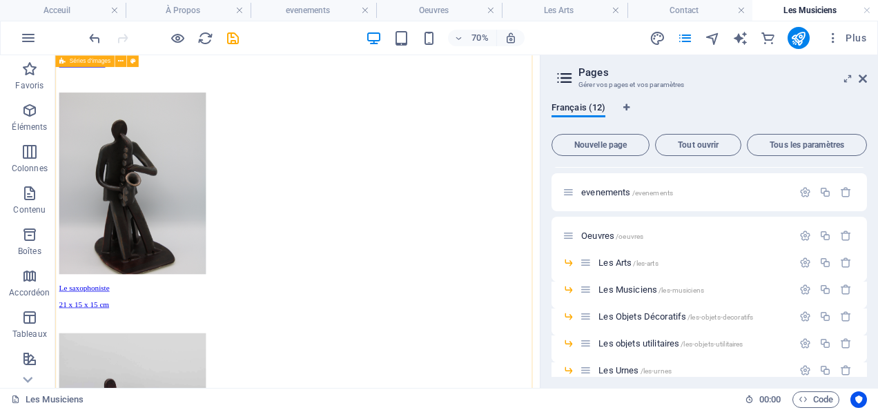
scroll to position [1150, 0]
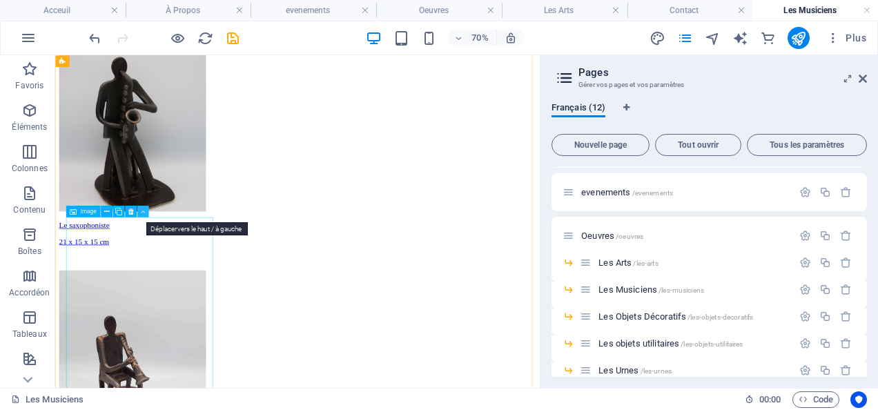
click at [144, 212] on icon at bounding box center [143, 211] width 4 height 10
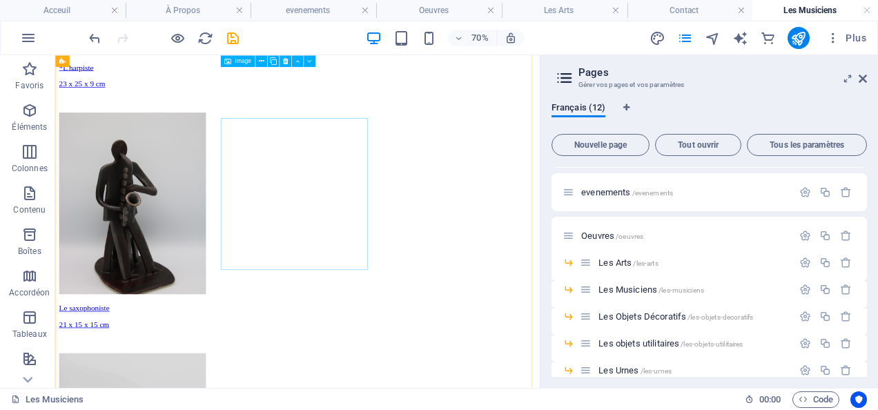
scroll to position [967, 0]
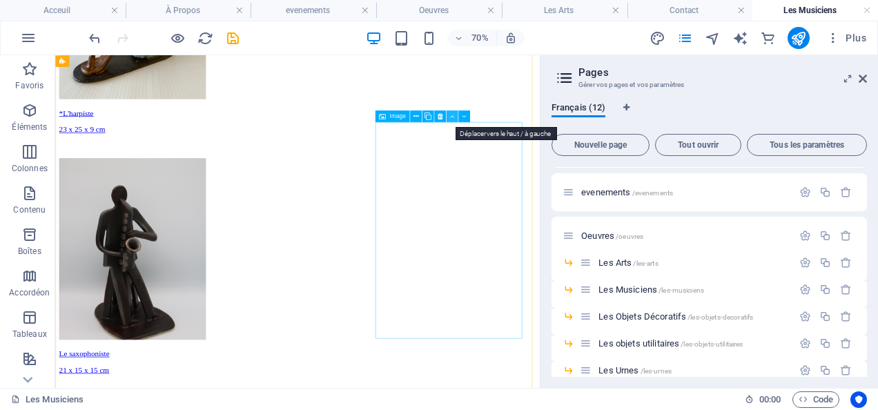
click at [451, 117] on icon at bounding box center [452, 116] width 4 height 10
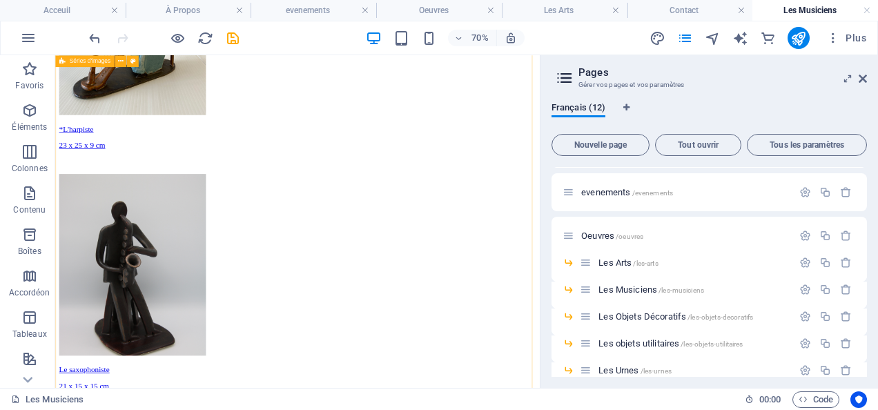
scroll to position [920, 0]
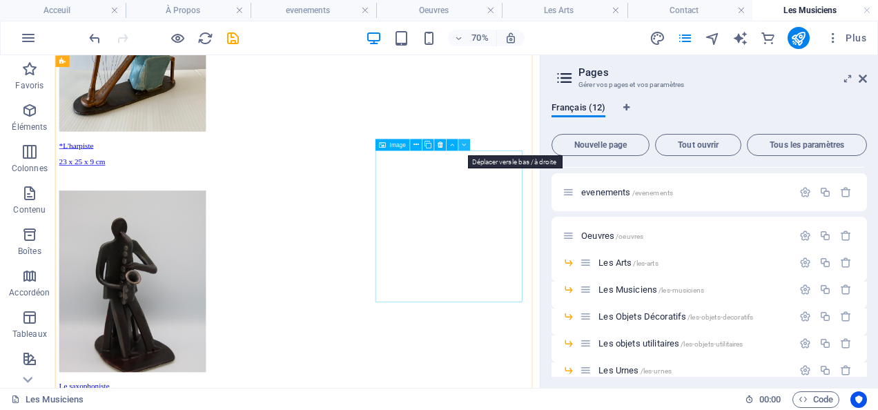
click at [465, 146] on icon at bounding box center [464, 144] width 4 height 10
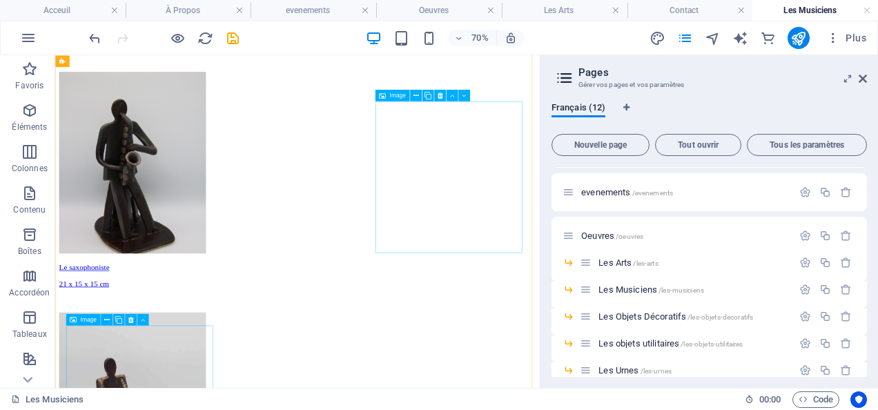
scroll to position [1105, 0]
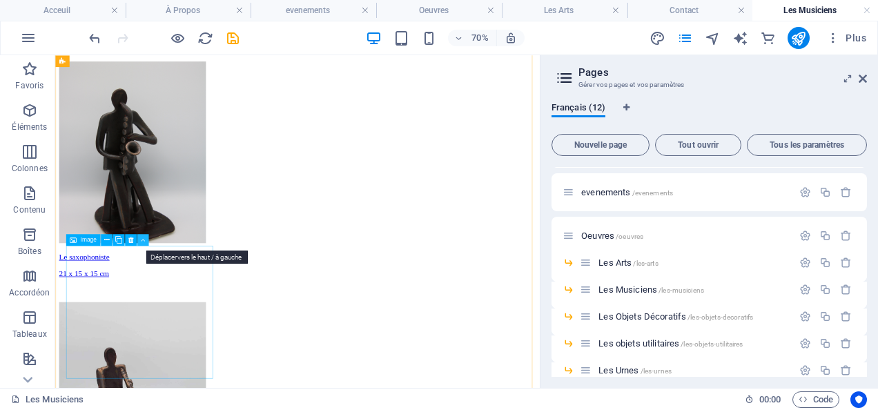
click at [144, 242] on icon at bounding box center [143, 240] width 4 height 10
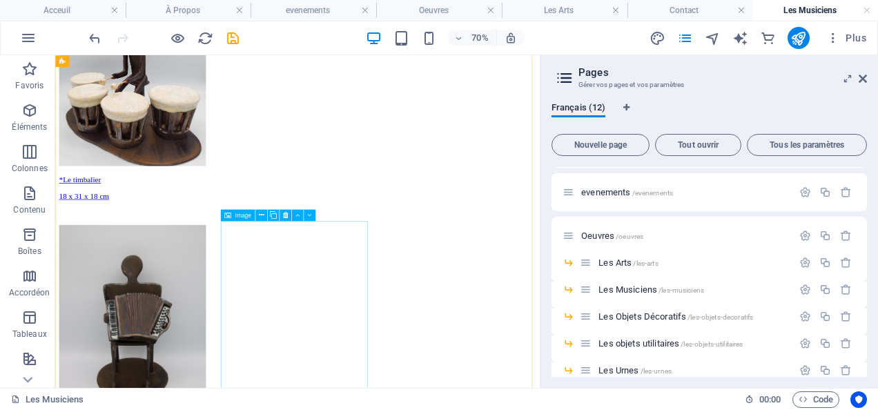
scroll to position [0, 0]
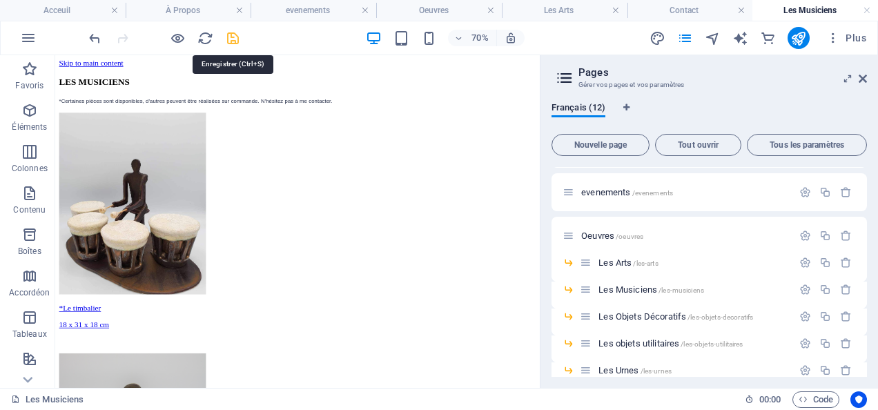
click at [235, 35] on icon "save" at bounding box center [233, 38] width 16 height 16
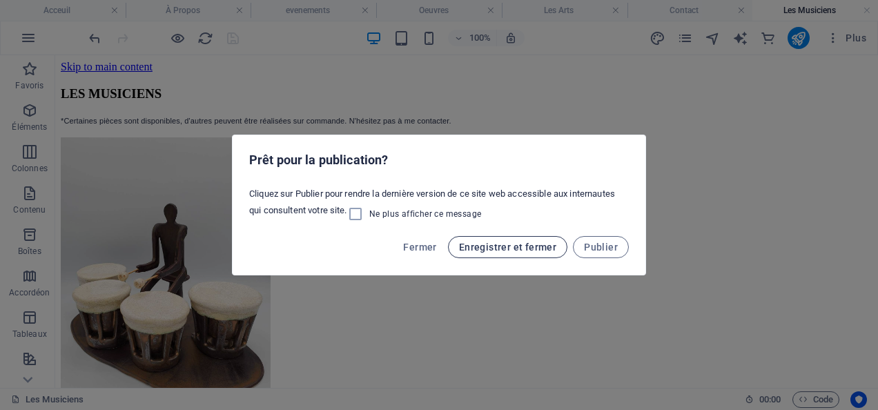
click at [518, 246] on span "Enregistrer et fermer" at bounding box center [507, 247] width 97 height 11
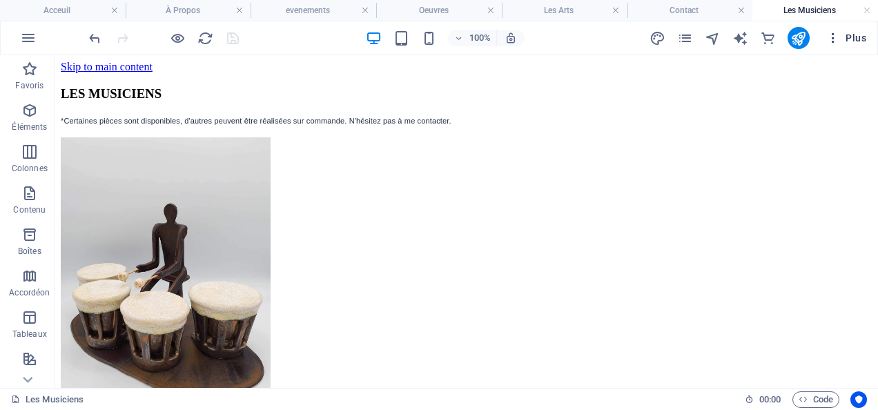
click at [853, 36] on span "Plus" at bounding box center [846, 38] width 40 height 14
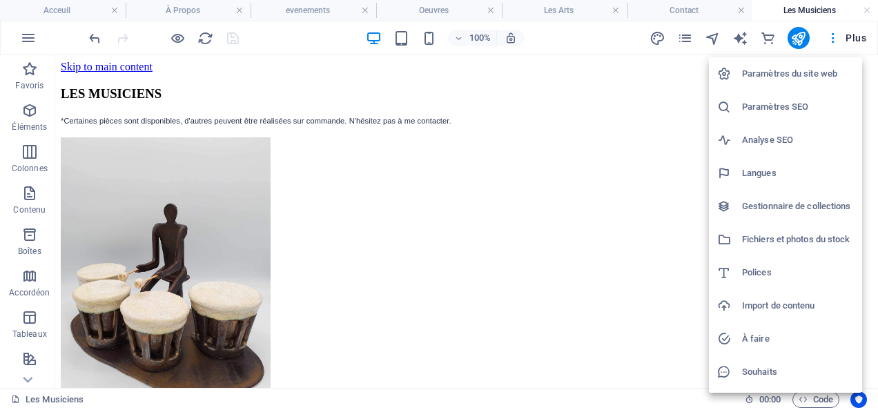
click at [690, 102] on div at bounding box center [439, 205] width 878 height 410
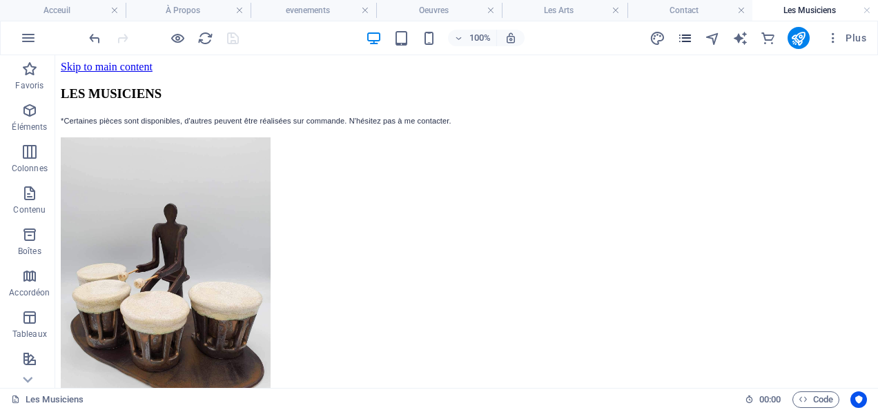
click at [683, 38] on icon "pages" at bounding box center [685, 38] width 16 height 16
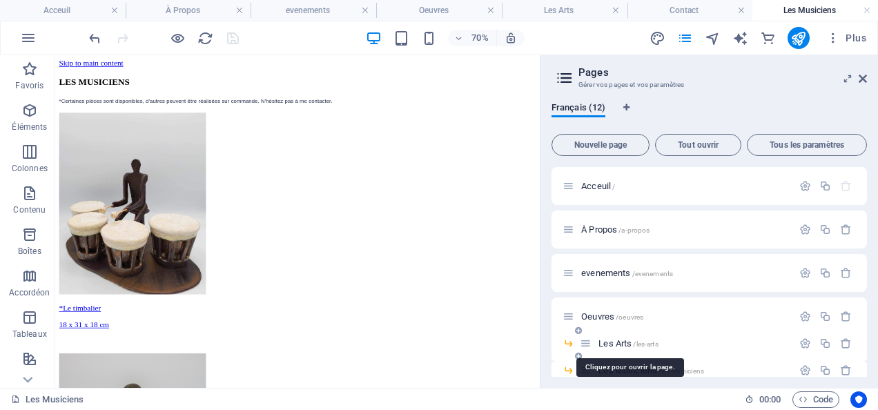
click at [627, 340] on span "Les Arts /les-arts" at bounding box center [628, 343] width 59 height 10
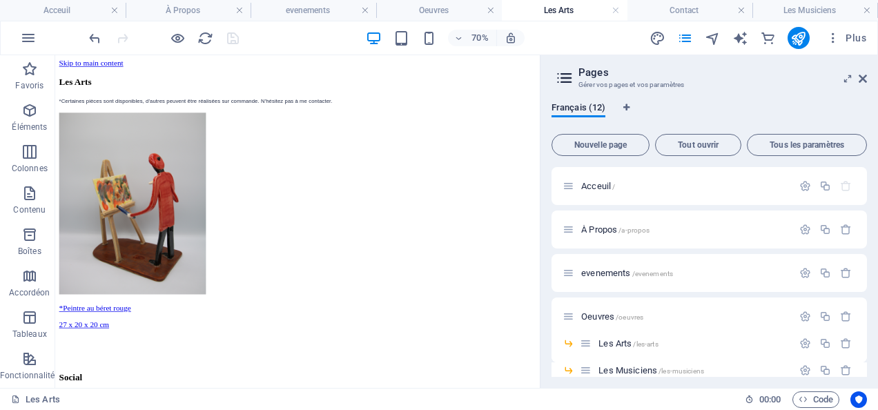
scroll to position [92, 0]
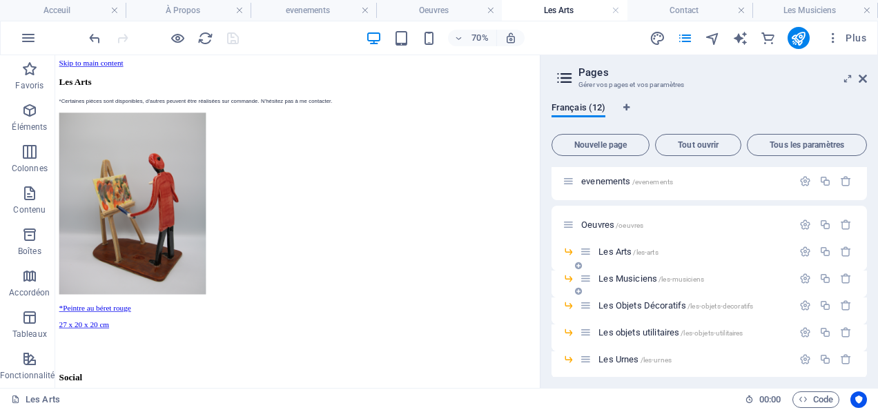
click at [637, 278] on span "Les Musiciens /les-musiciens" at bounding box center [652, 278] width 106 height 10
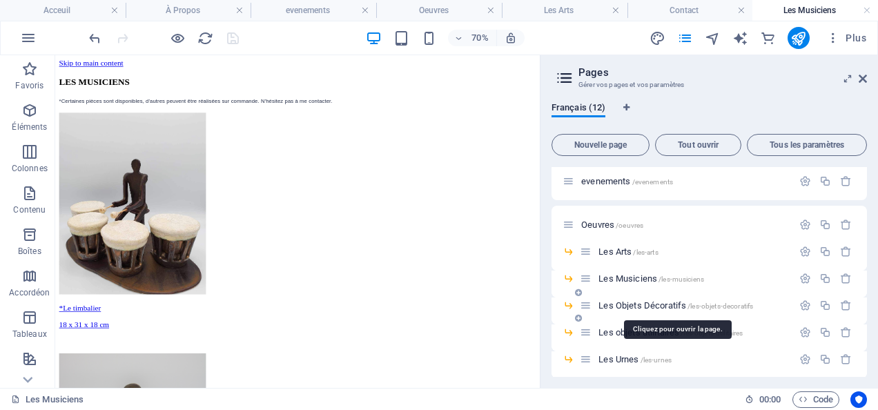
click at [645, 304] on span "Les Objets Décoratifs /les-objets-decoratifs" at bounding box center [676, 305] width 155 height 10
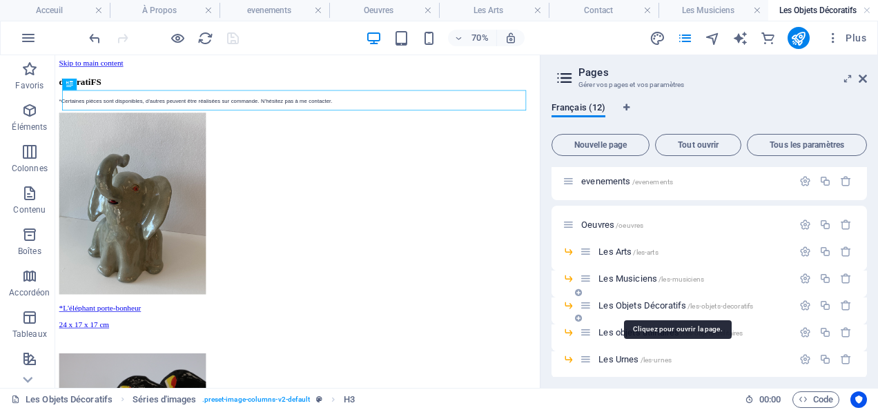
scroll to position [0, 0]
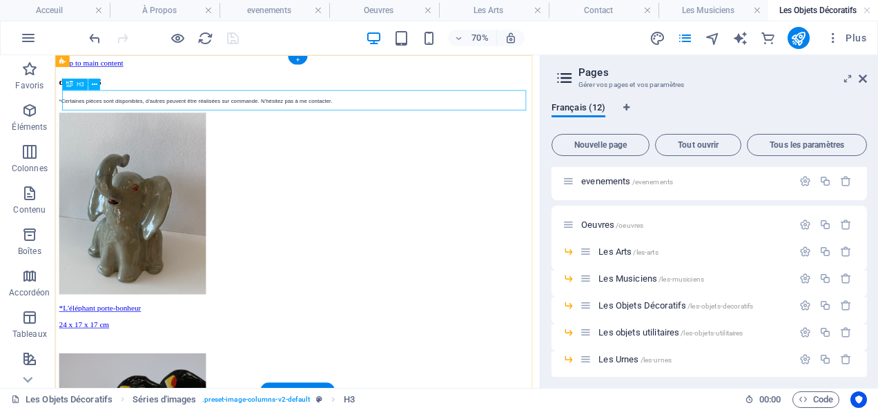
click at [226, 101] on div "décoratiFS" at bounding box center [401, 93] width 681 height 15
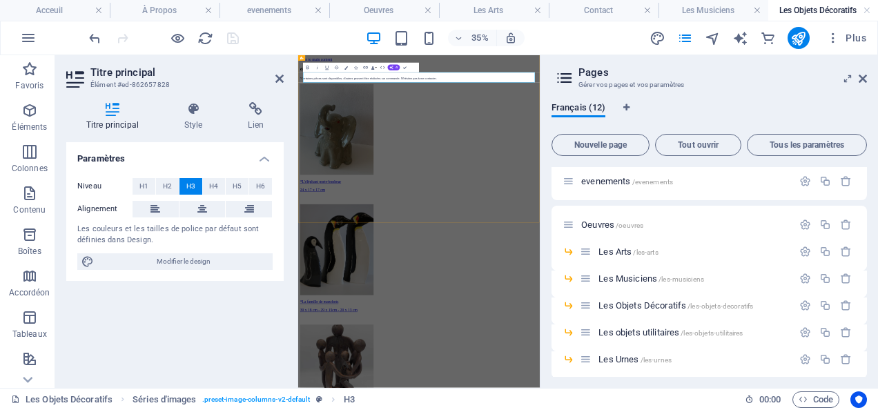
click at [467, 101] on h3 "décoratiFS" at bounding box center [643, 93] width 679 height 15
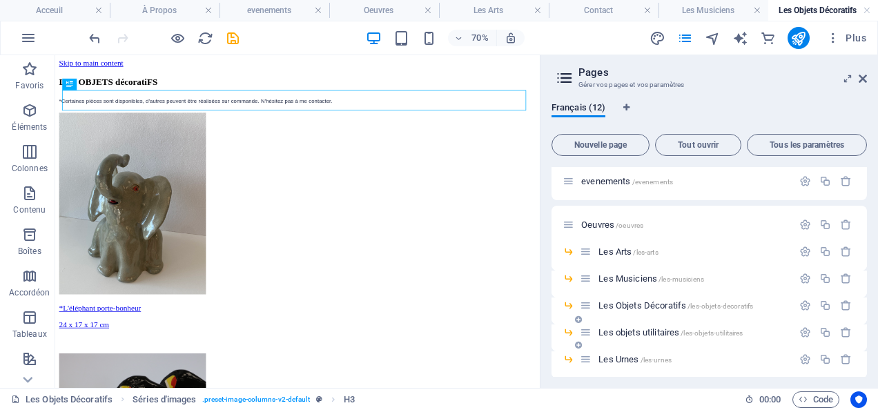
click at [646, 326] on div "Les objets utilitaires /les-objets-utilitaires" at bounding box center [686, 332] width 213 height 16
click at [634, 333] on span "Les objets utilitaires /les-objets-utilitaires" at bounding box center [671, 332] width 144 height 10
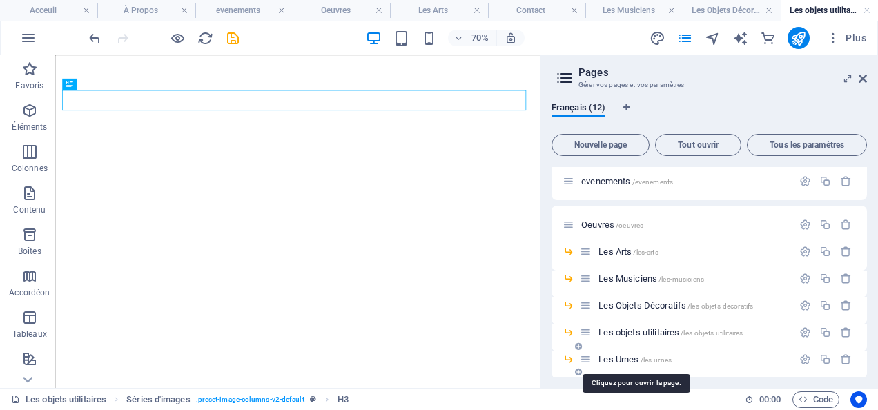
click at [621, 358] on span "Les Urnes /les-urnes" at bounding box center [635, 359] width 73 height 10
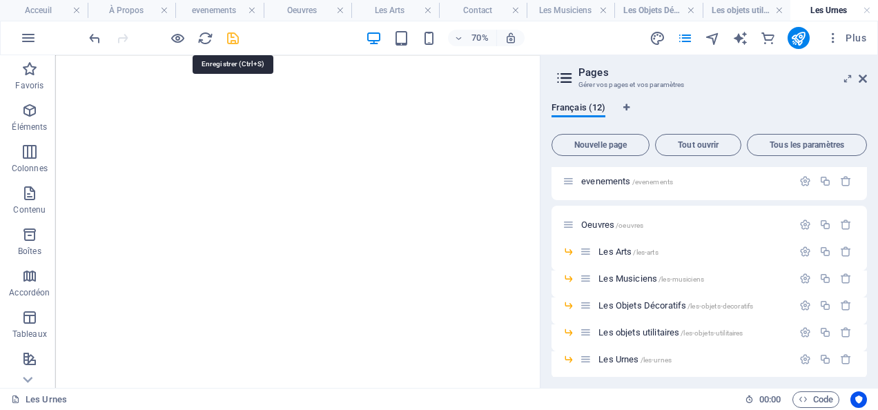
click at [232, 39] on icon "save" at bounding box center [233, 38] width 16 height 16
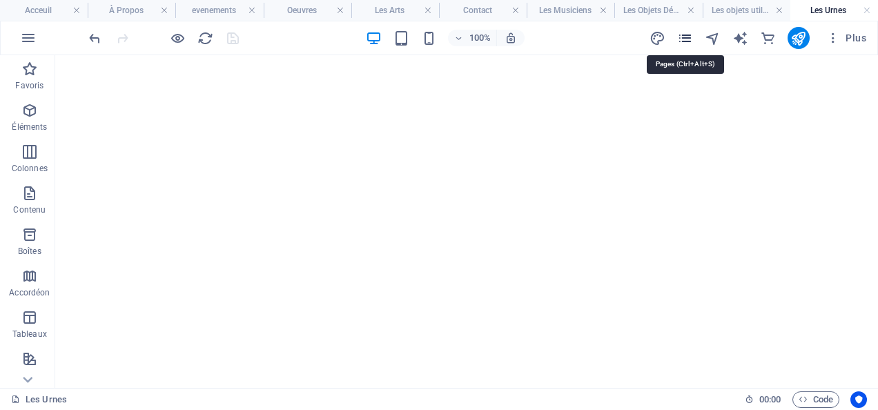
click at [686, 36] on icon "pages" at bounding box center [685, 38] width 16 height 16
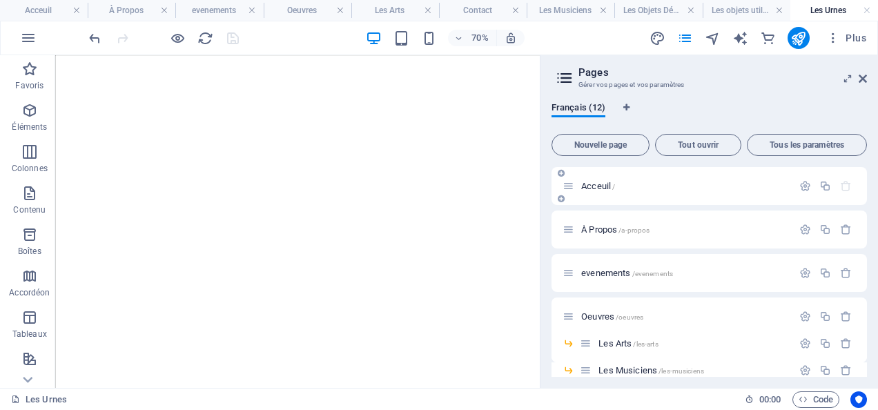
click at [588, 184] on span "Acceuil /" at bounding box center [598, 186] width 34 height 10
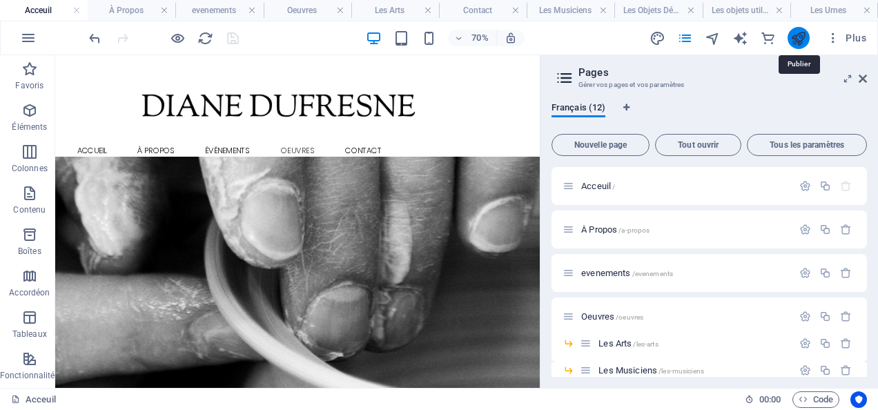
click at [804, 35] on icon "publish" at bounding box center [798, 38] width 16 height 16
